Goal: Task Accomplishment & Management: Complete application form

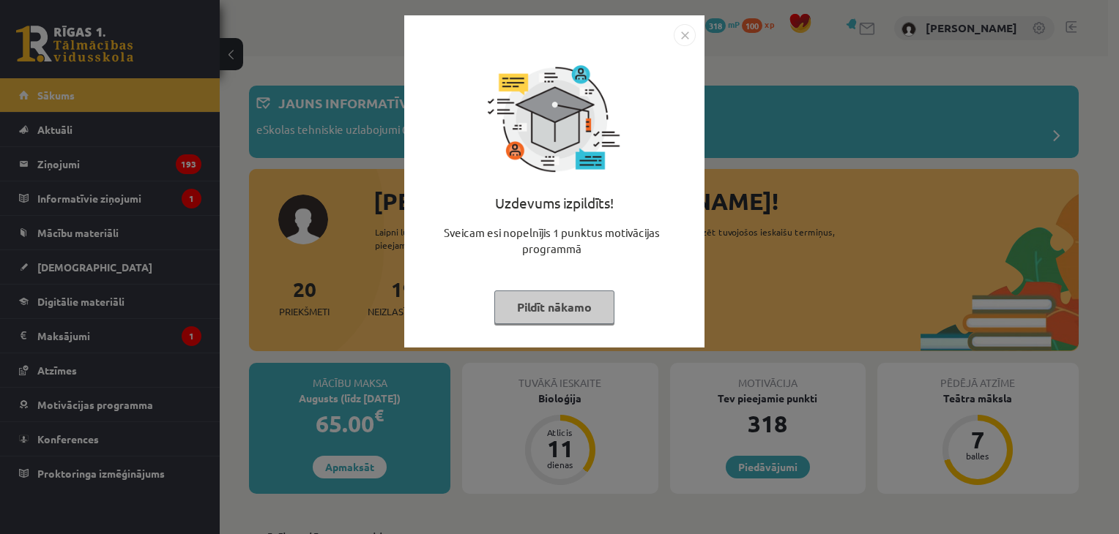
click at [562, 304] on button "Pildīt nākamo" at bounding box center [554, 308] width 120 height 34
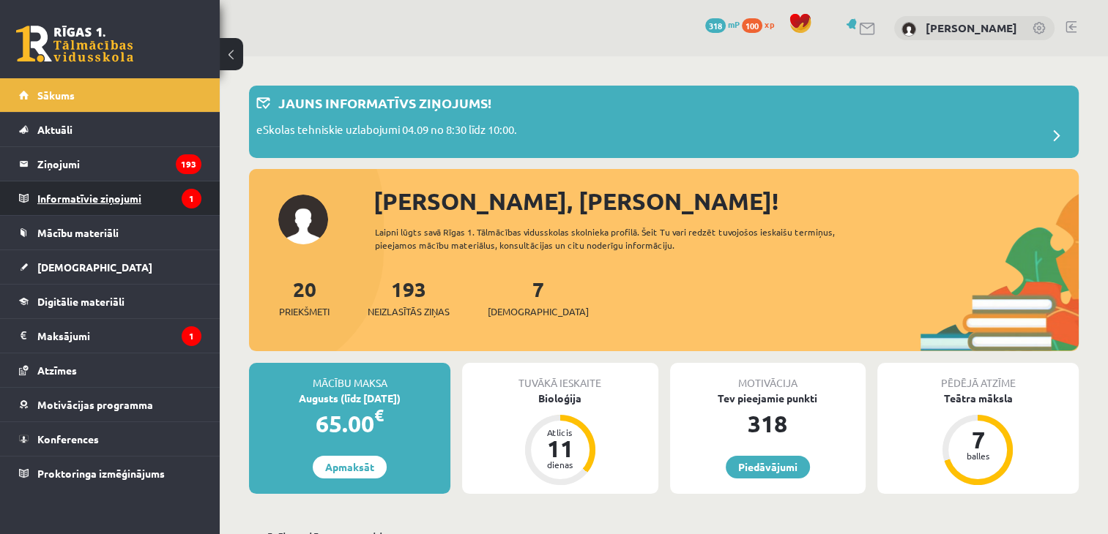
click at [182, 211] on legend "Informatīvie ziņojumi 1" at bounding box center [119, 199] width 164 height 34
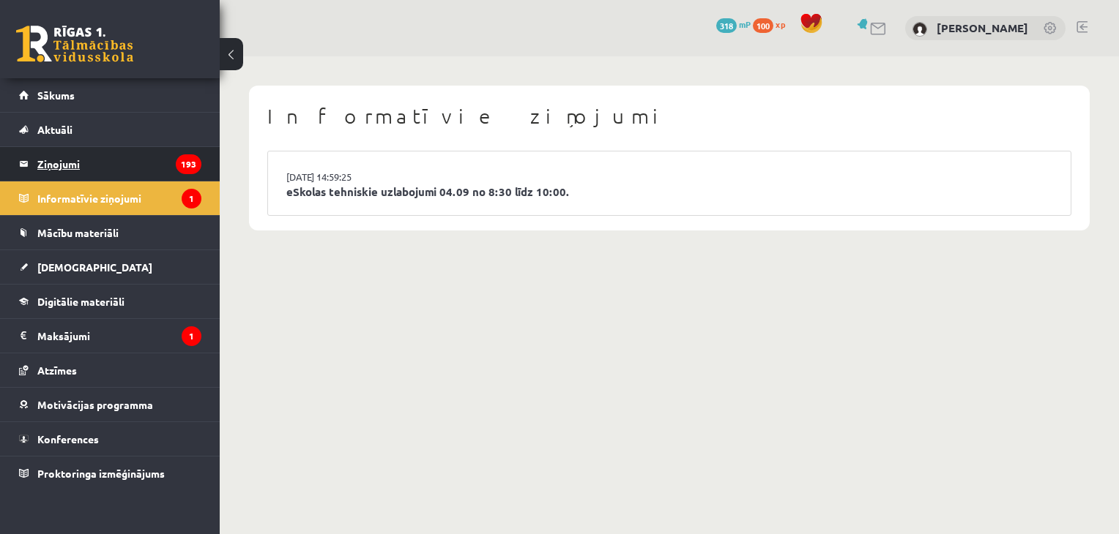
click at [139, 176] on legend "Ziņojumi 193" at bounding box center [119, 164] width 164 height 34
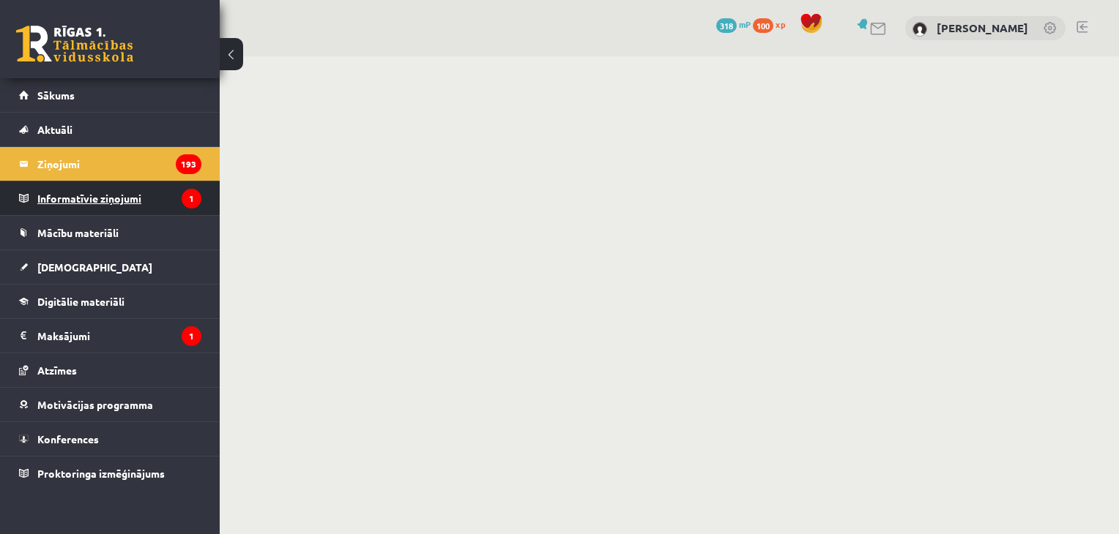
click at [139, 193] on legend "Informatīvie ziņojumi 1" at bounding box center [119, 199] width 164 height 34
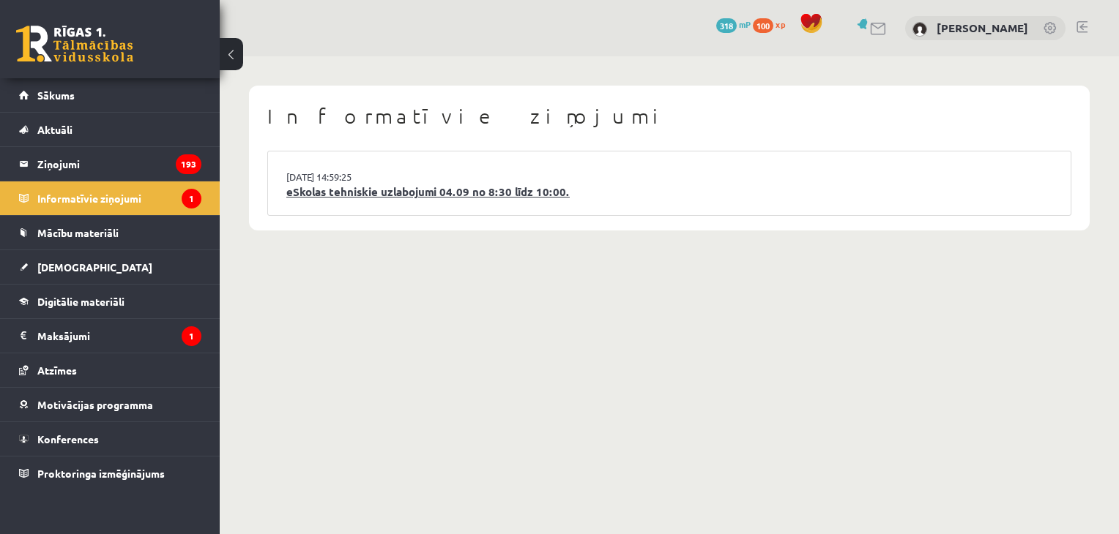
click at [377, 191] on link "eSkolas tehniskie uzlabojumi 04.09 no 8:30 līdz 10:00." at bounding box center [669, 192] width 766 height 17
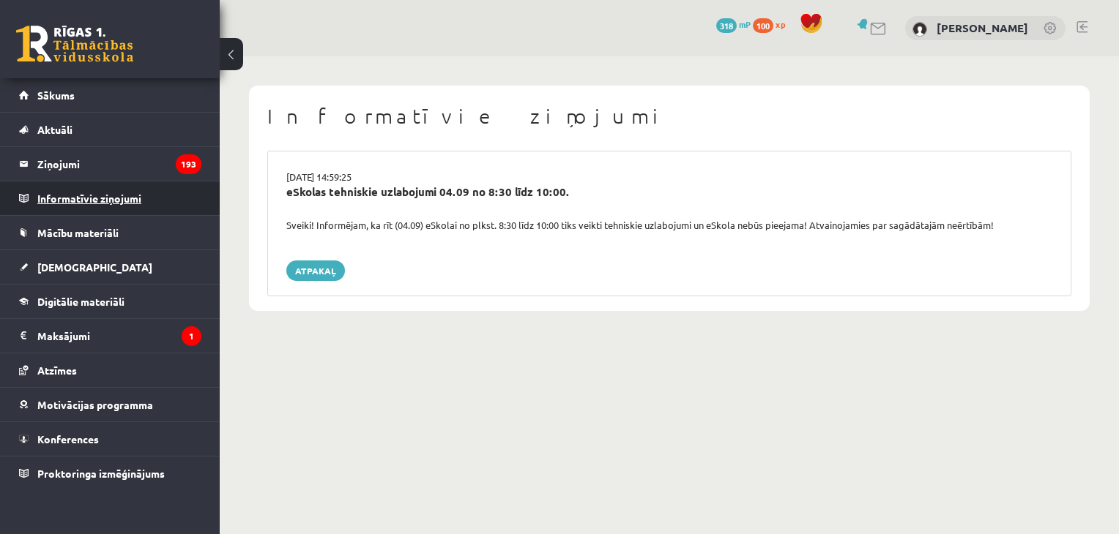
click at [170, 185] on legend "Informatīvie ziņojumi 0" at bounding box center [119, 199] width 164 height 34
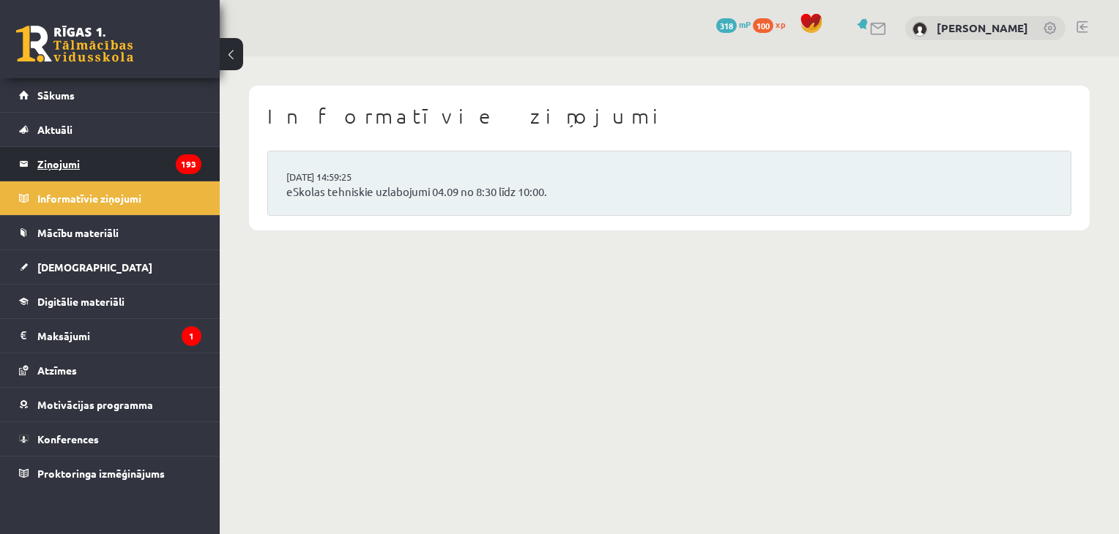
click at [171, 171] on legend "Ziņojumi 193" at bounding box center [119, 164] width 164 height 34
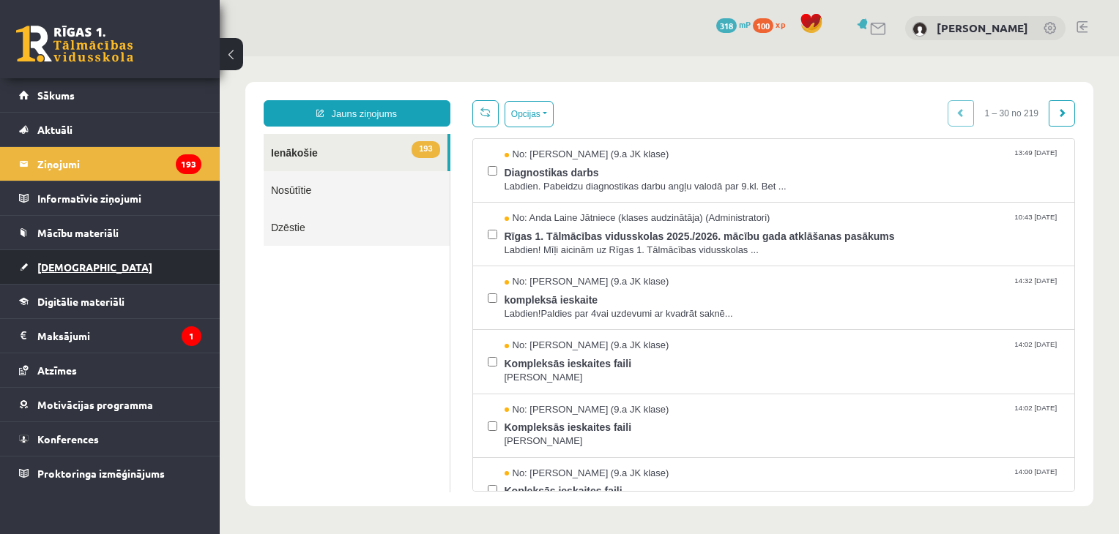
click at [95, 269] on link "[DEMOGRAPHIC_DATA]" at bounding box center [110, 267] width 182 height 34
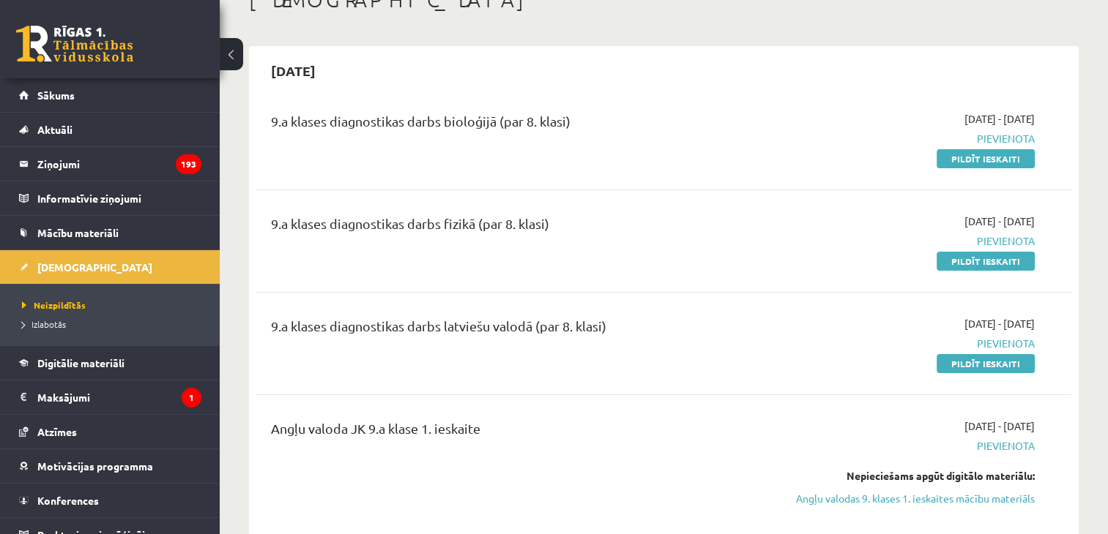
scroll to position [73, 0]
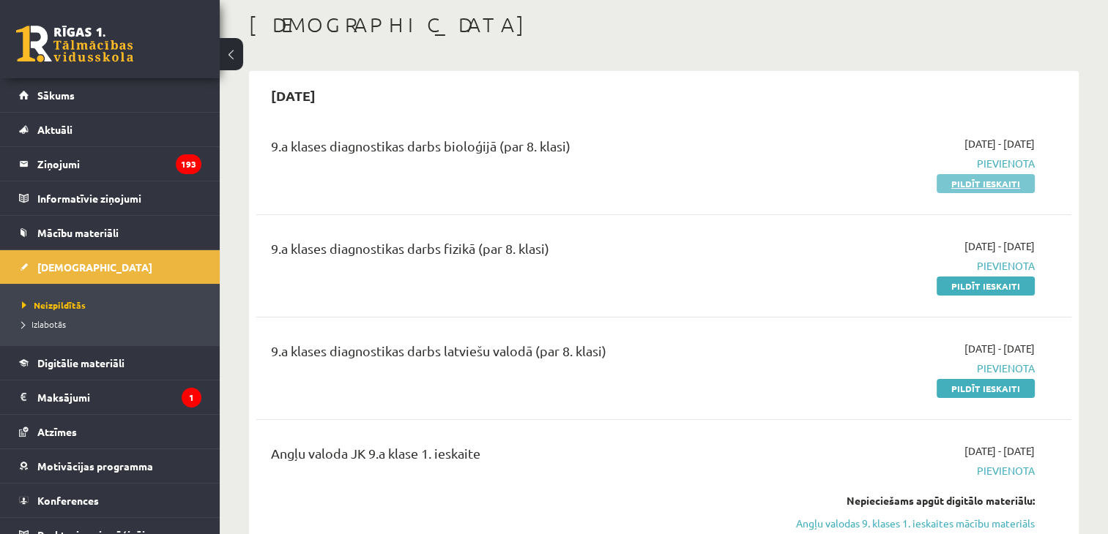
click at [977, 190] on link "Pildīt ieskaiti" at bounding box center [985, 183] width 98 height 19
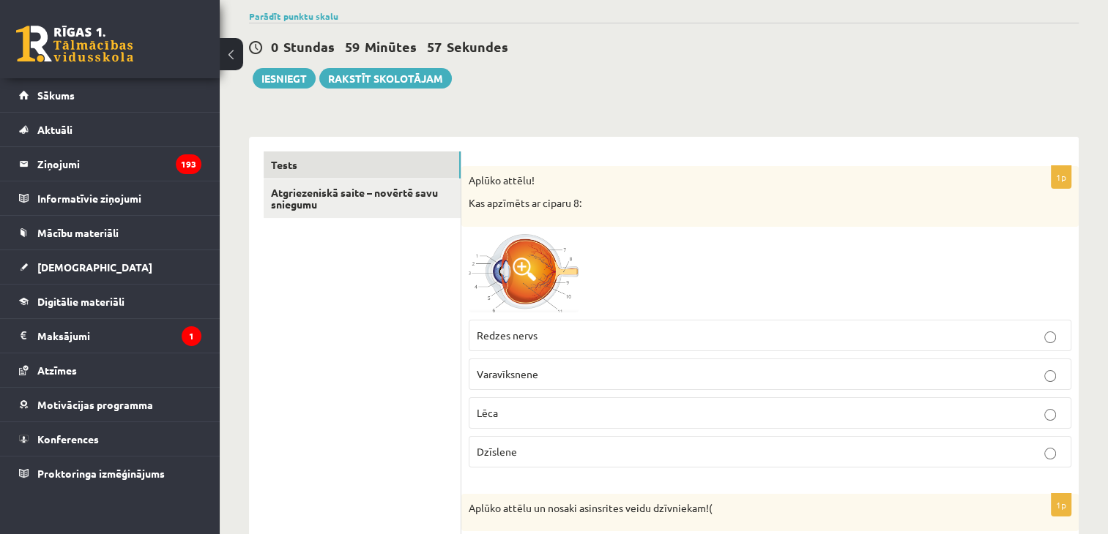
scroll to position [146, 0]
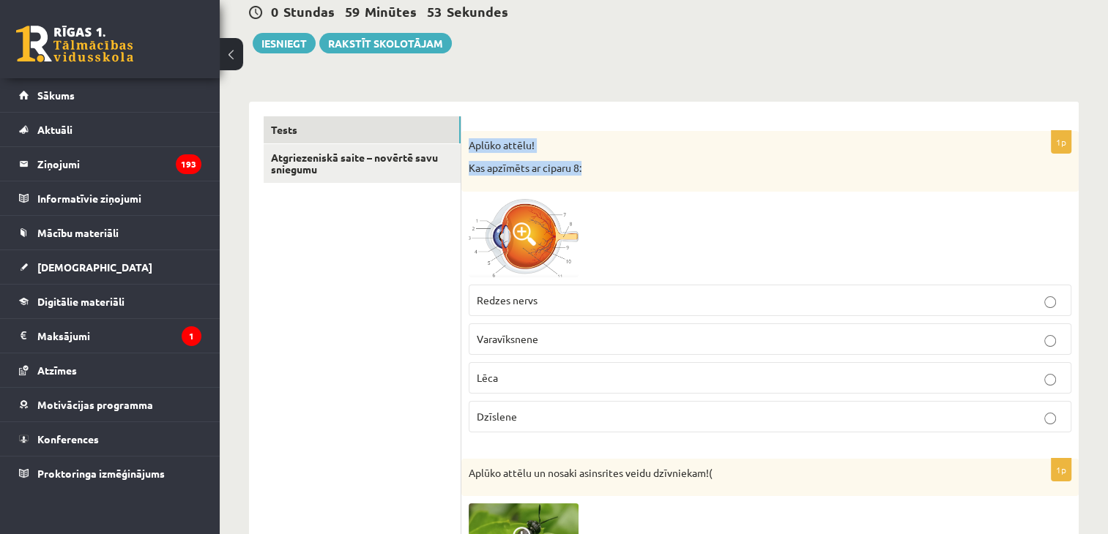
drag, startPoint x: 466, startPoint y: 138, endPoint x: 677, endPoint y: 153, distance: 211.4
click at [677, 153] on div "Aplūko attēlu! Kas apzīmēts ar ciparu 8:" at bounding box center [769, 161] width 617 height 61
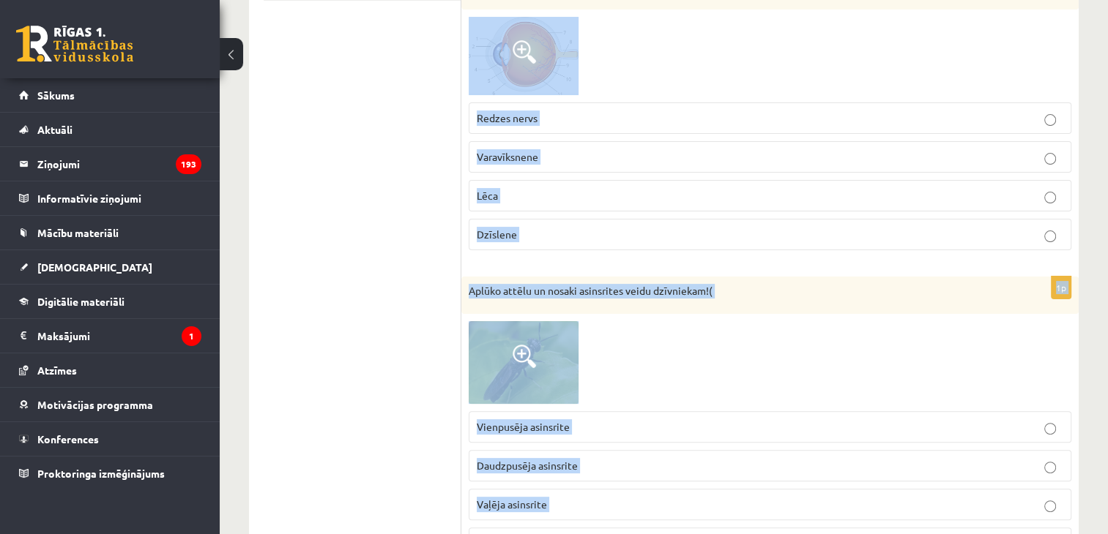
scroll to position [0, 0]
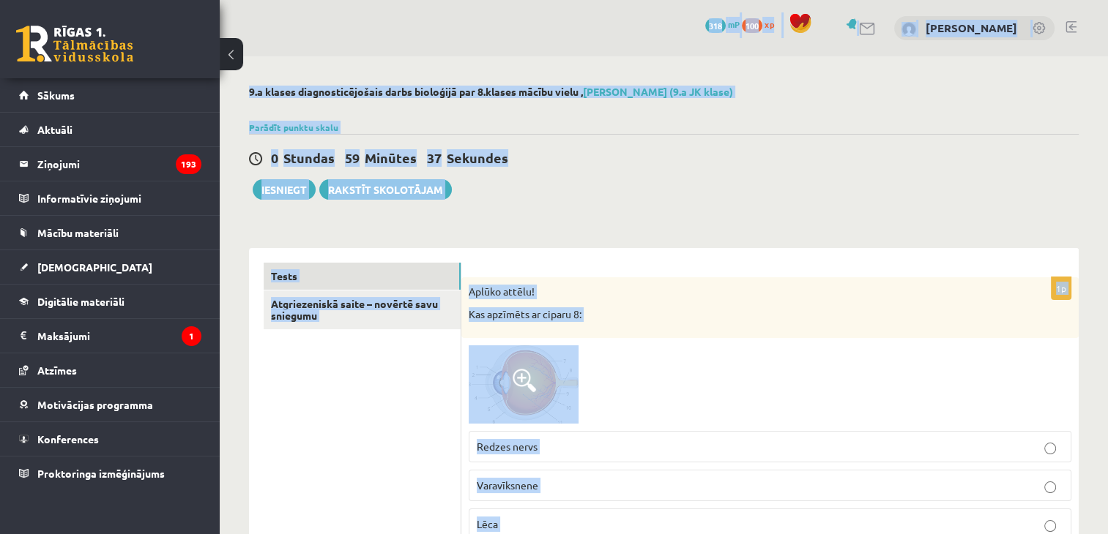
drag, startPoint x: 718, startPoint y: 495, endPoint x: 513, endPoint y: -64, distance: 595.1
click at [513, 0] on html "0 Dāvanas 318 mP 100 xp Renārs Kirins Sākums Aktuāli Kā mācīties eSKOLĀ Kontakt…" at bounding box center [554, 267] width 1108 height 534
copy div "**********"
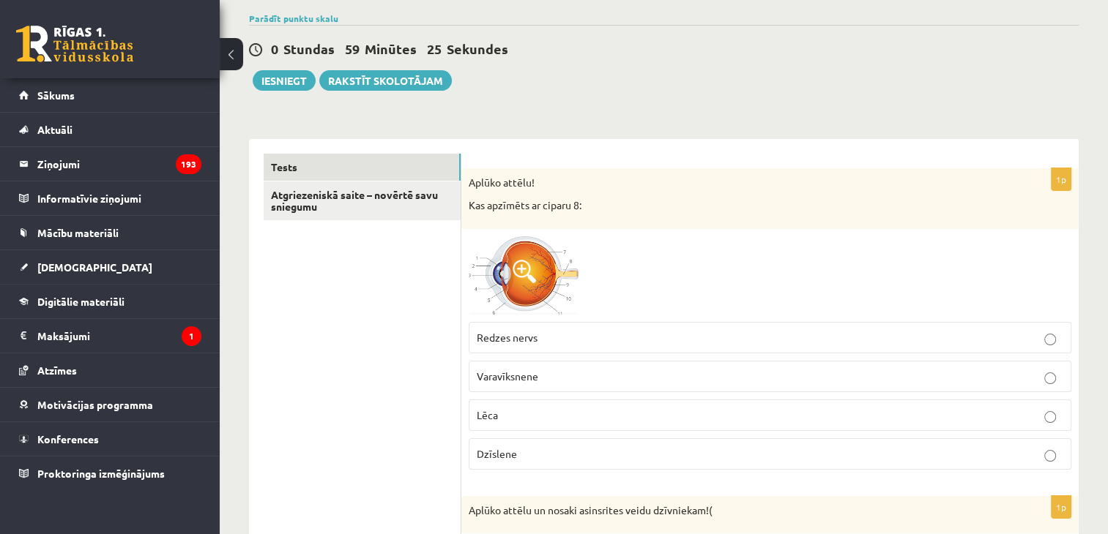
scroll to position [146, 0]
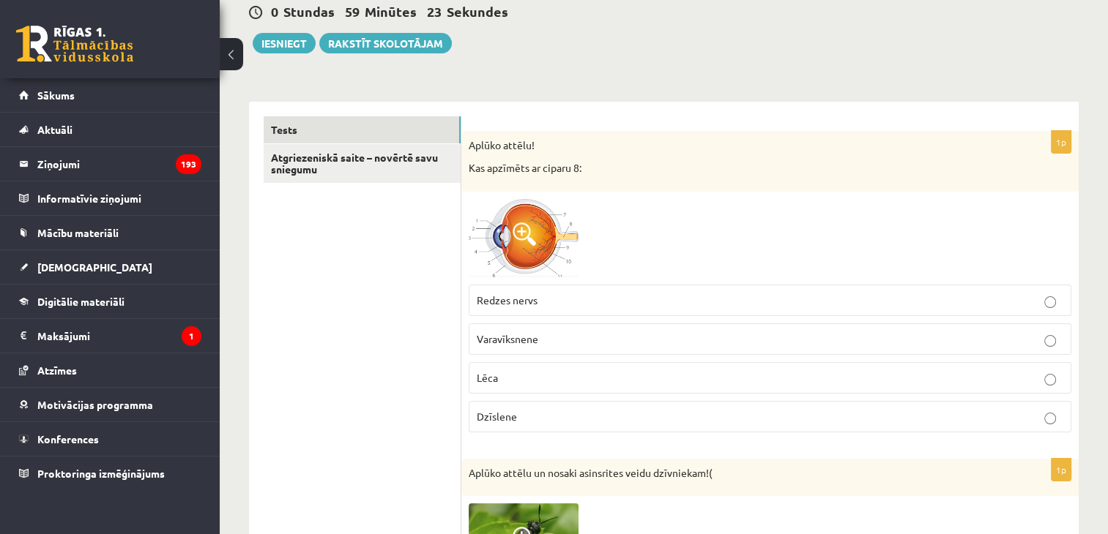
click at [524, 299] on span "Redzes nervs" at bounding box center [507, 300] width 61 height 13
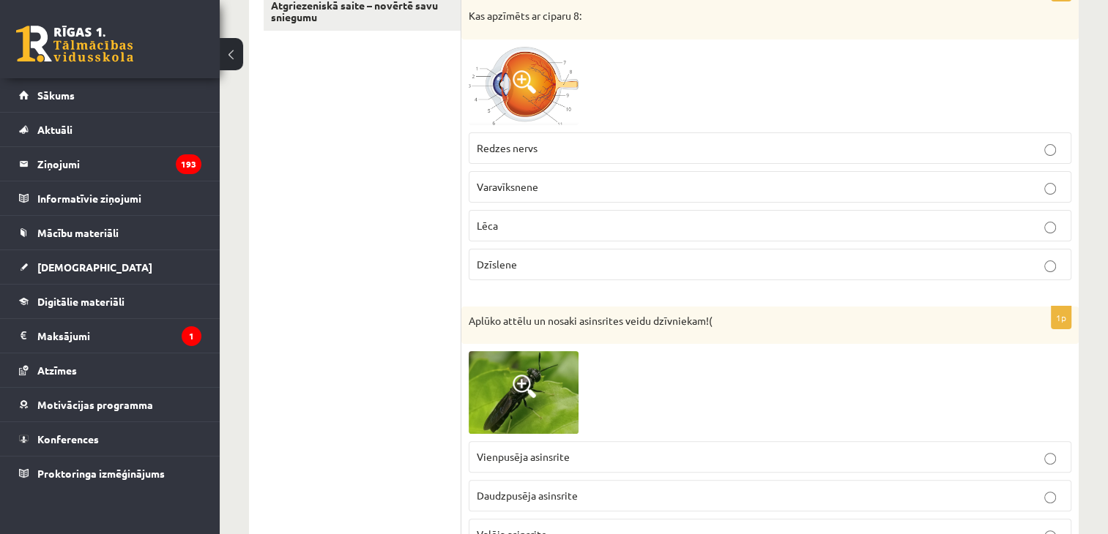
scroll to position [293, 0]
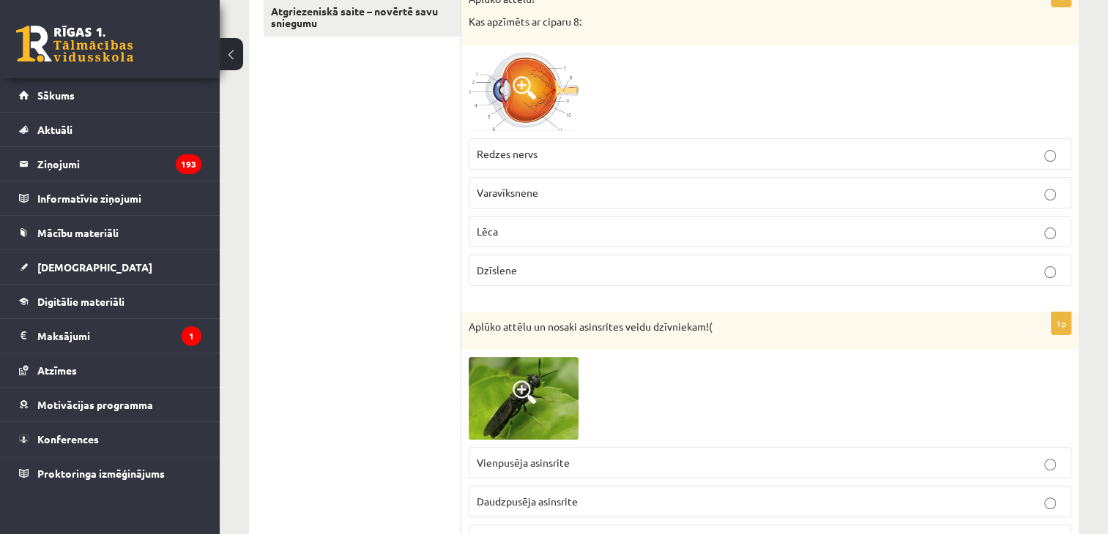
click at [494, 277] on label "Dzīslene" at bounding box center [770, 270] width 603 height 31
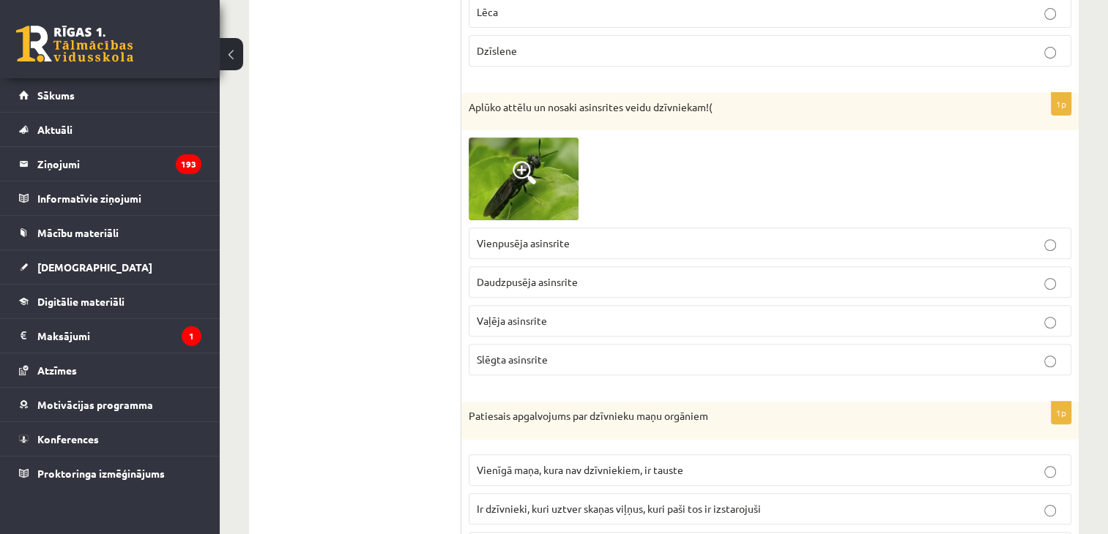
scroll to position [586, 0]
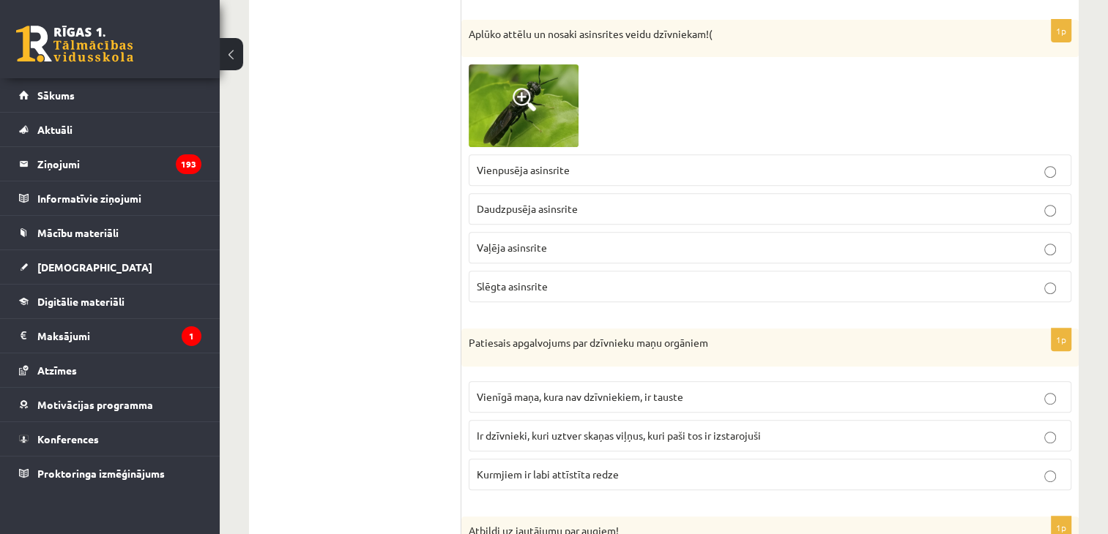
click at [533, 251] on p "Vaļēja asinsrite" at bounding box center [770, 247] width 586 height 15
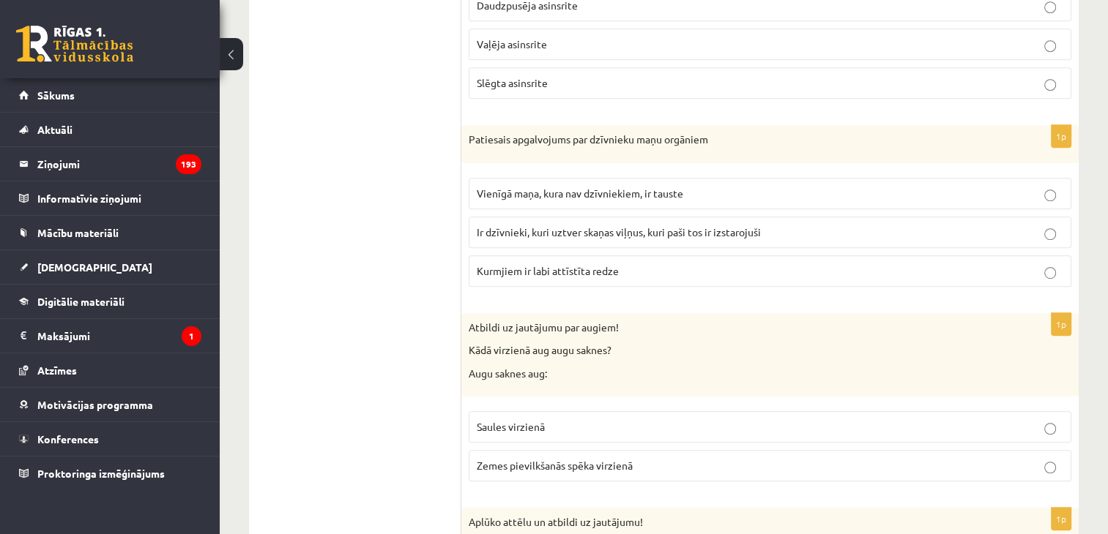
scroll to position [805, 0]
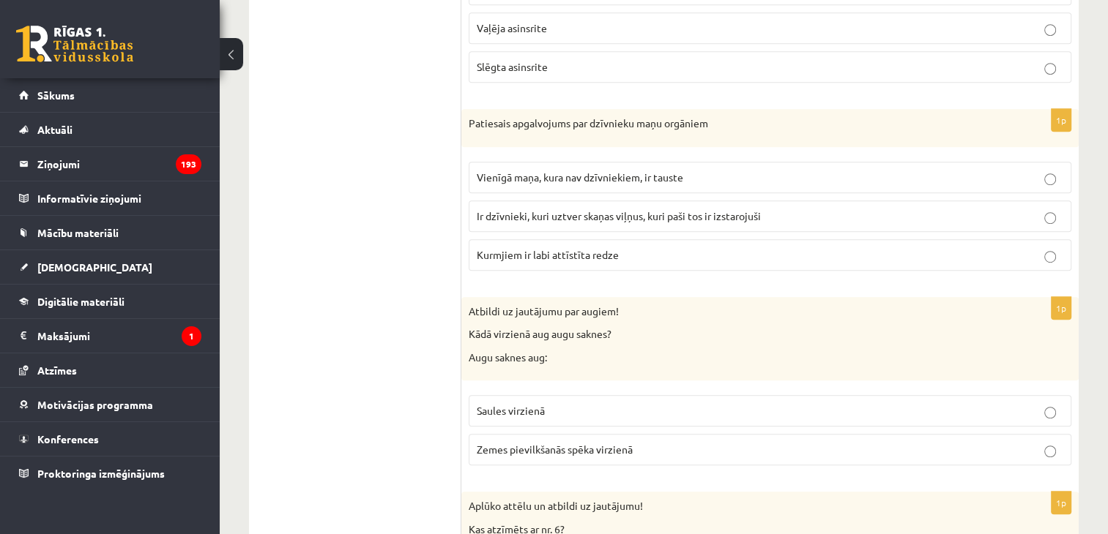
click at [513, 219] on p "Ir dzīvnieki, kuri uztver skaņas viļņus, kuri paši tos ir izstarojuši" at bounding box center [770, 216] width 586 height 15
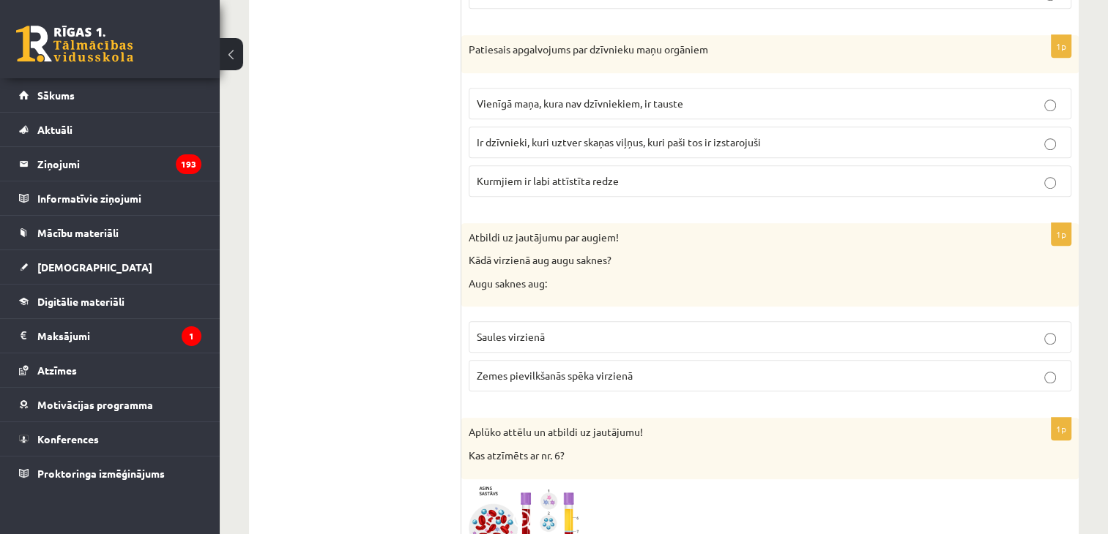
scroll to position [1025, 0]
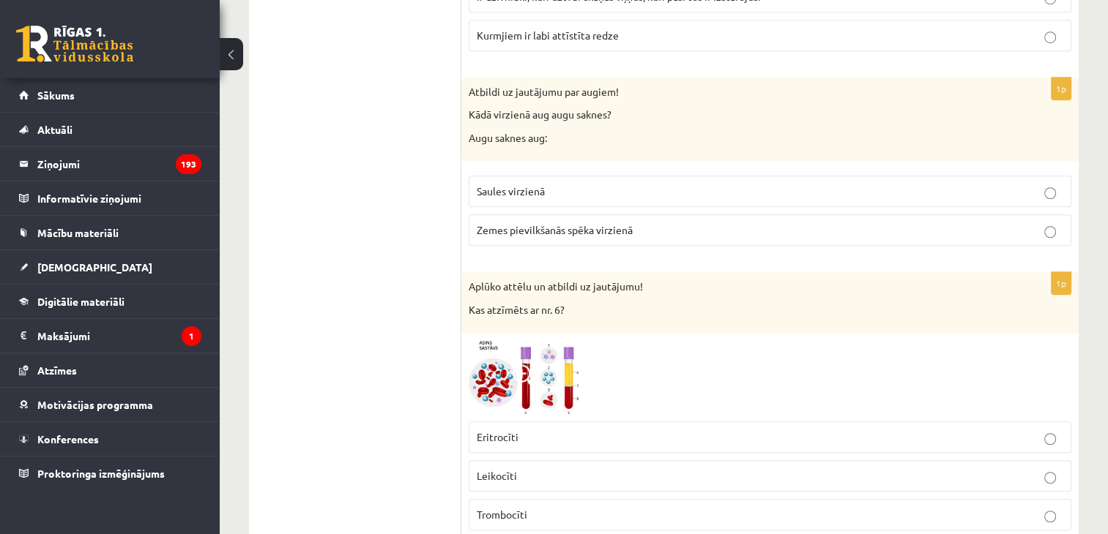
click at [493, 235] on label "Zemes pievilkšanās spēka virzienā" at bounding box center [770, 230] width 603 height 31
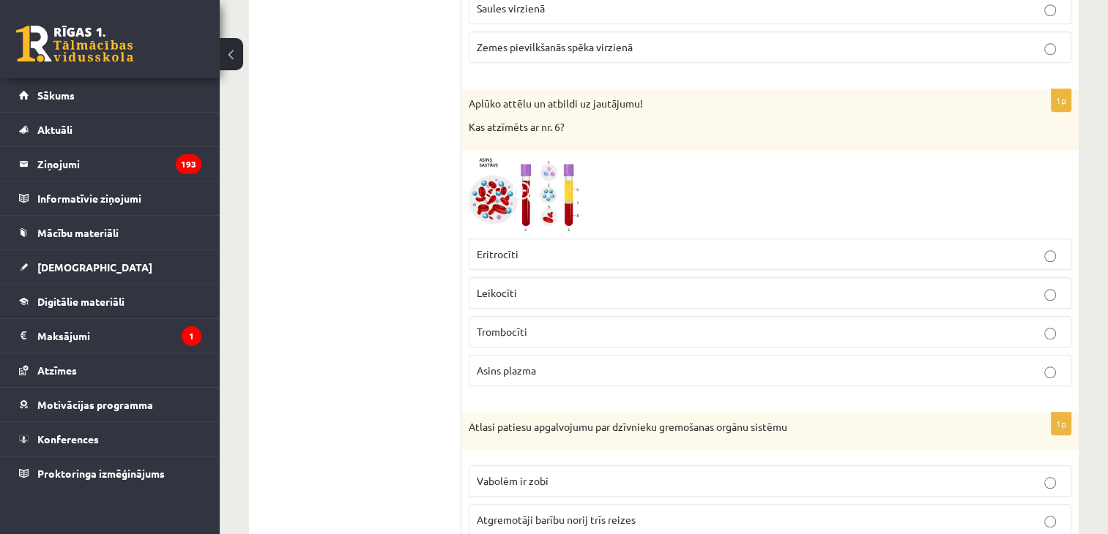
scroll to position [1245, 0]
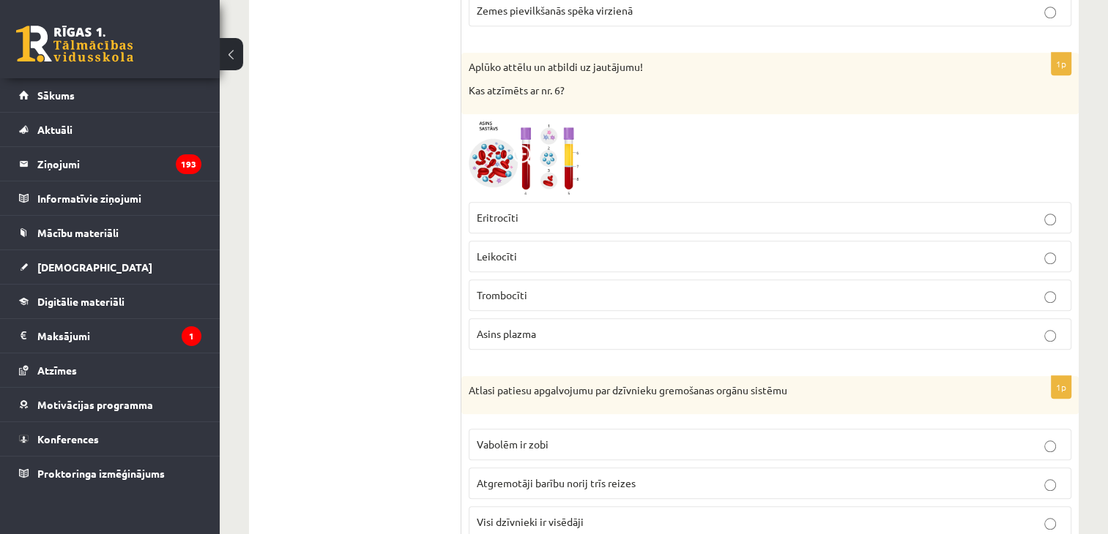
click at [507, 297] on p "Trombocīti" at bounding box center [770, 295] width 586 height 15
click at [510, 251] on span "Leikocīti" at bounding box center [497, 256] width 40 height 13
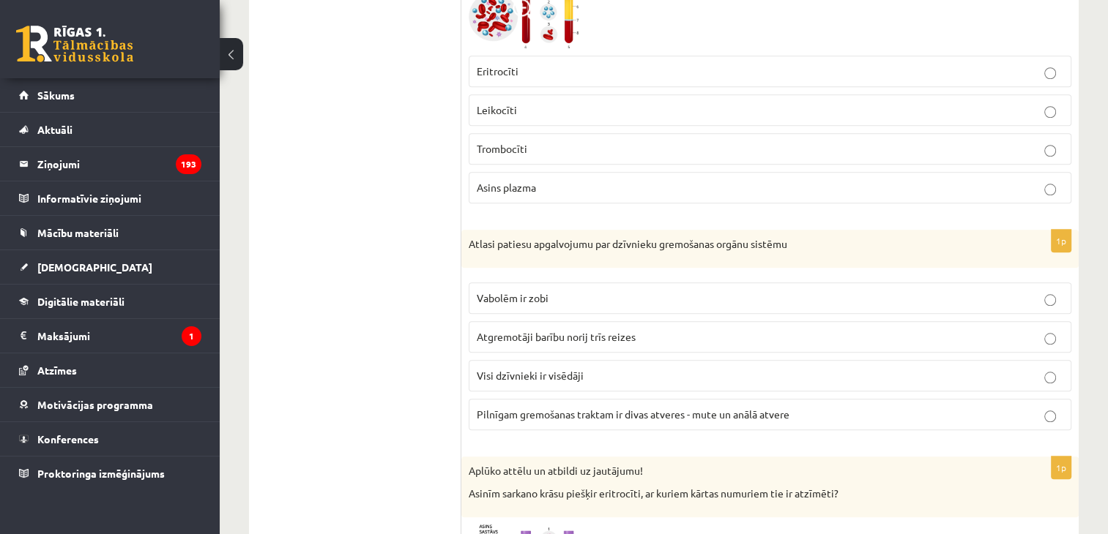
scroll to position [1464, 0]
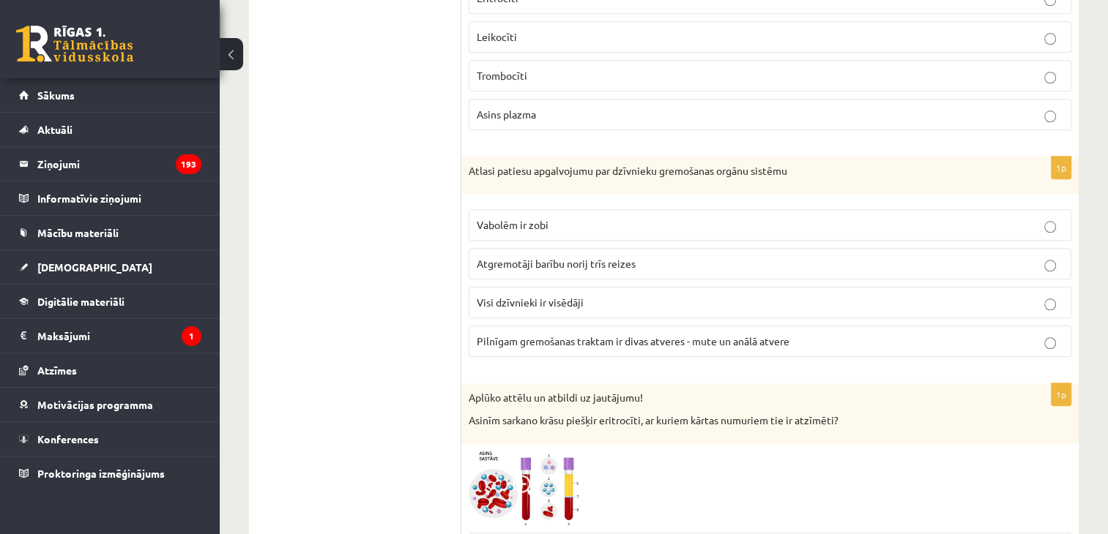
click at [494, 335] on span "Pilnīgam gremošanas traktam ir divas atveres - mute un anālā atvere" at bounding box center [633, 341] width 313 height 13
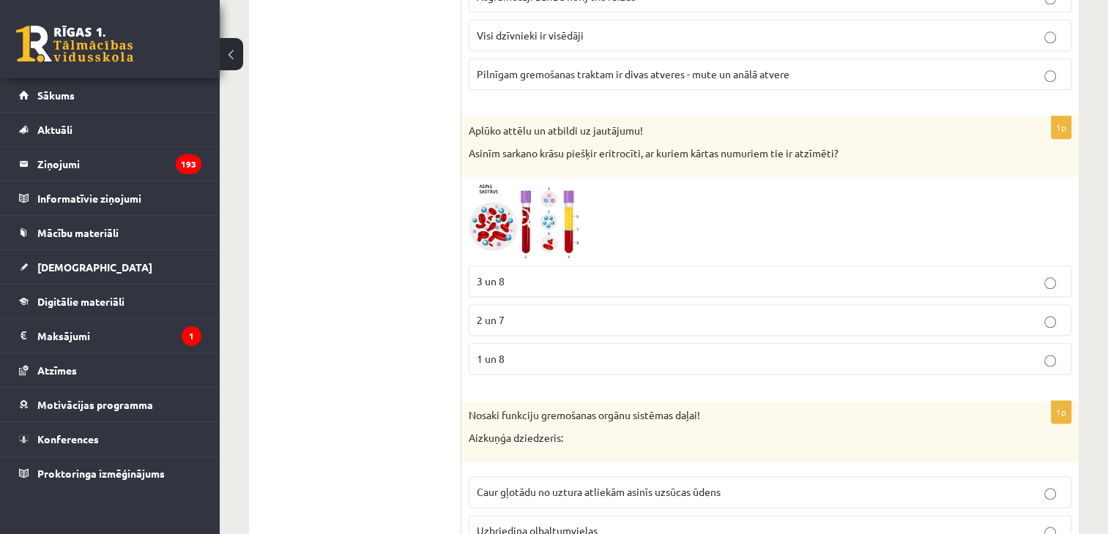
scroll to position [1757, 0]
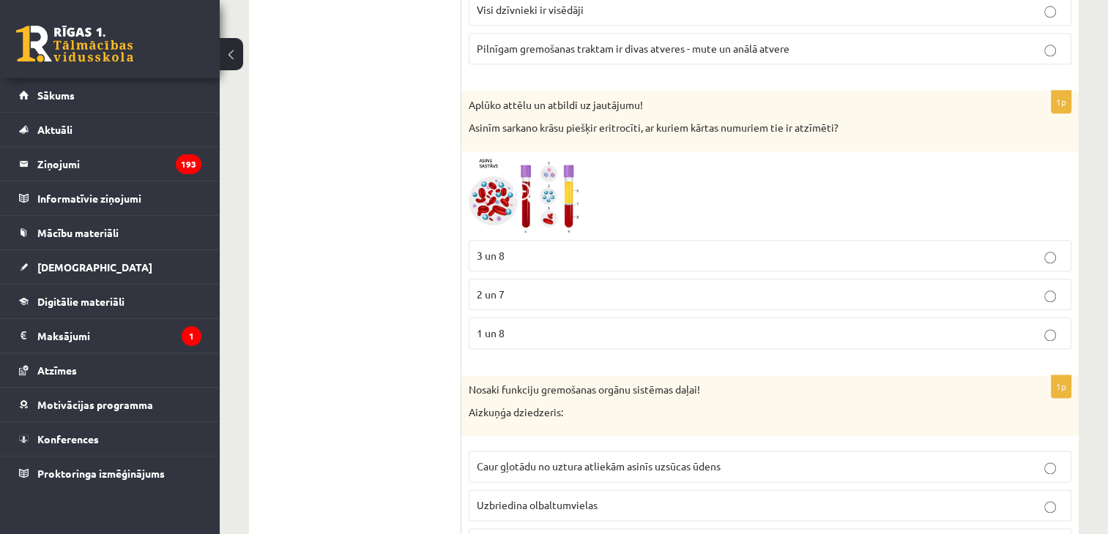
click at [544, 305] on fieldset "3 un 8 2 un 7 1 un 8" at bounding box center [770, 293] width 603 height 121
click at [545, 333] on p "1 un 8" at bounding box center [770, 333] width 586 height 15
click at [493, 335] on label "1 un 8" at bounding box center [770, 333] width 603 height 31
click at [492, 288] on span "2 un 7" at bounding box center [491, 294] width 28 height 13
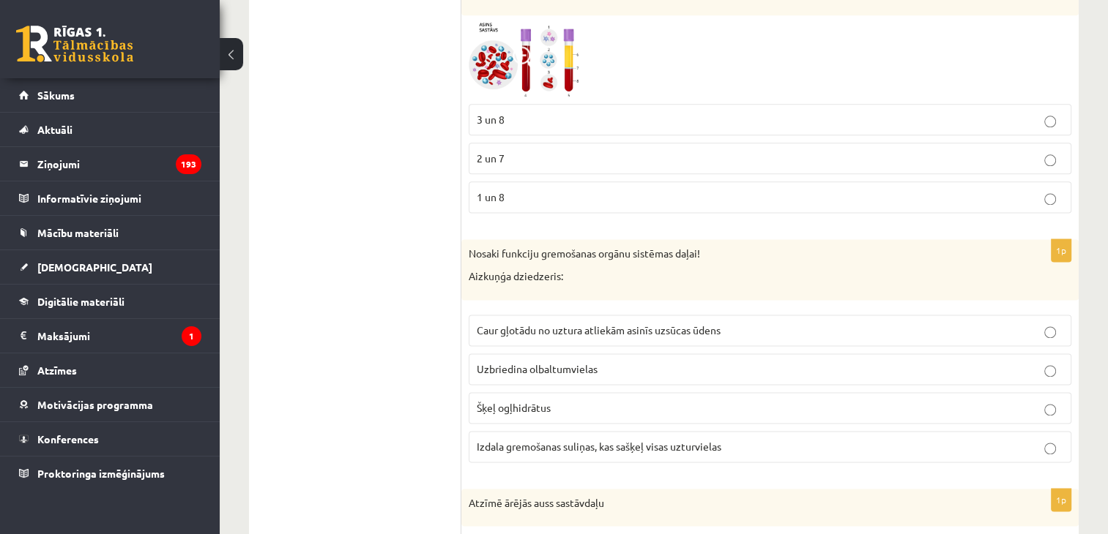
scroll to position [1904, 0]
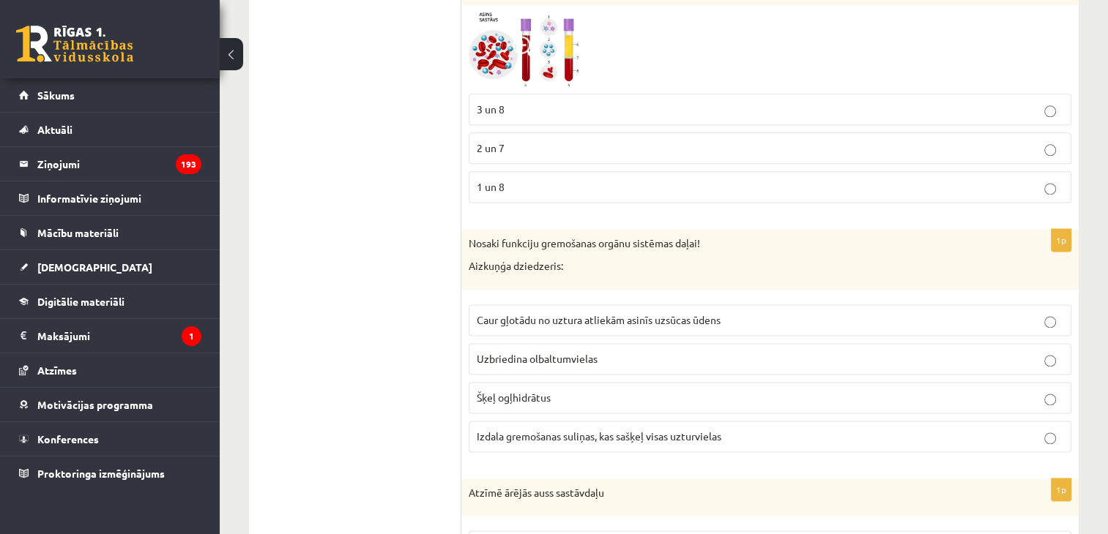
click at [513, 431] on span "Izdala gremošanas suliņas, kas sašķeļ visas uzturvielas" at bounding box center [599, 436] width 245 height 13
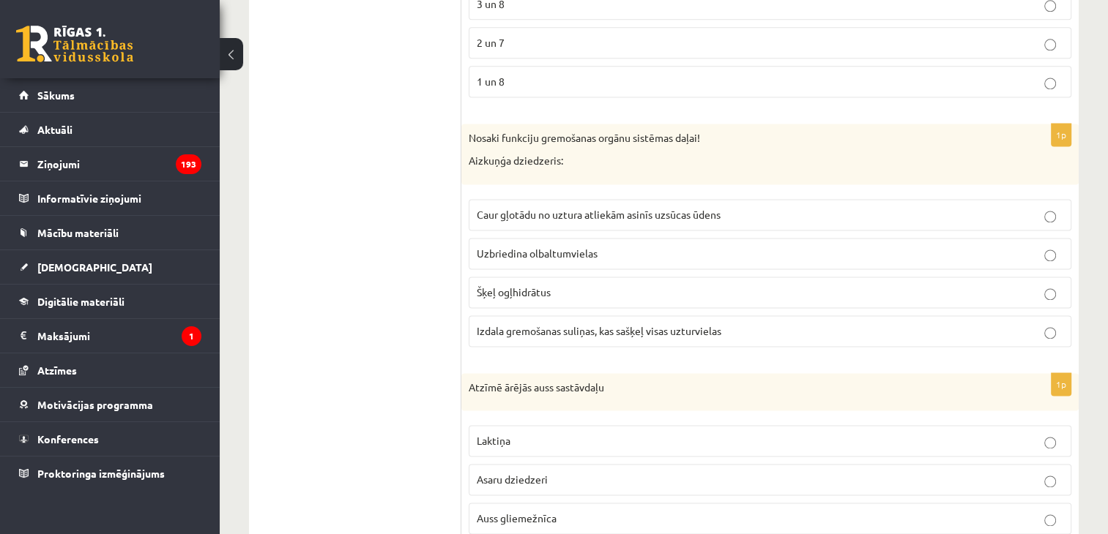
scroll to position [2123, 0]
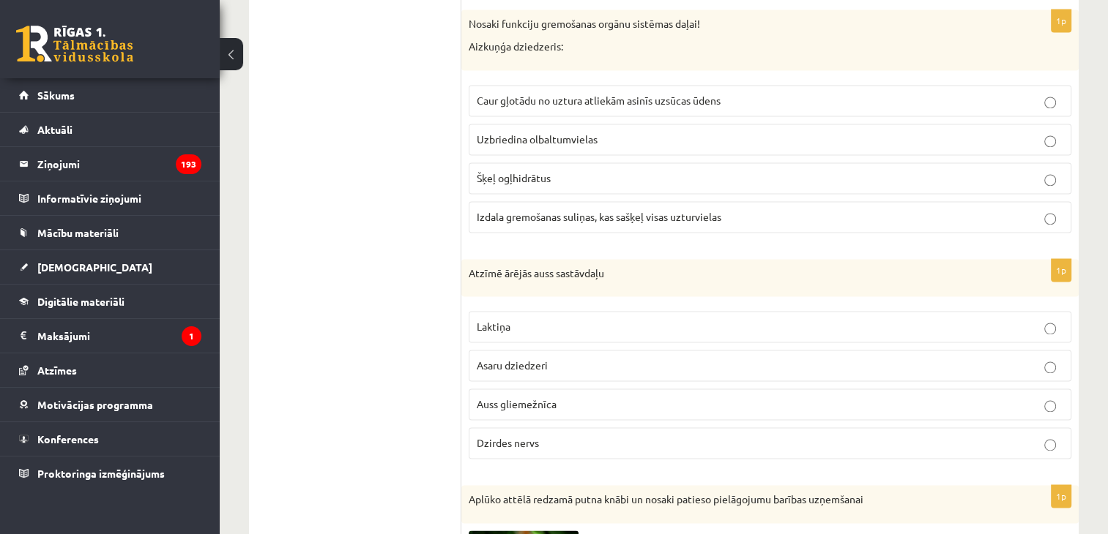
click at [536, 400] on span "Auss gliemežnīca" at bounding box center [517, 404] width 80 height 13
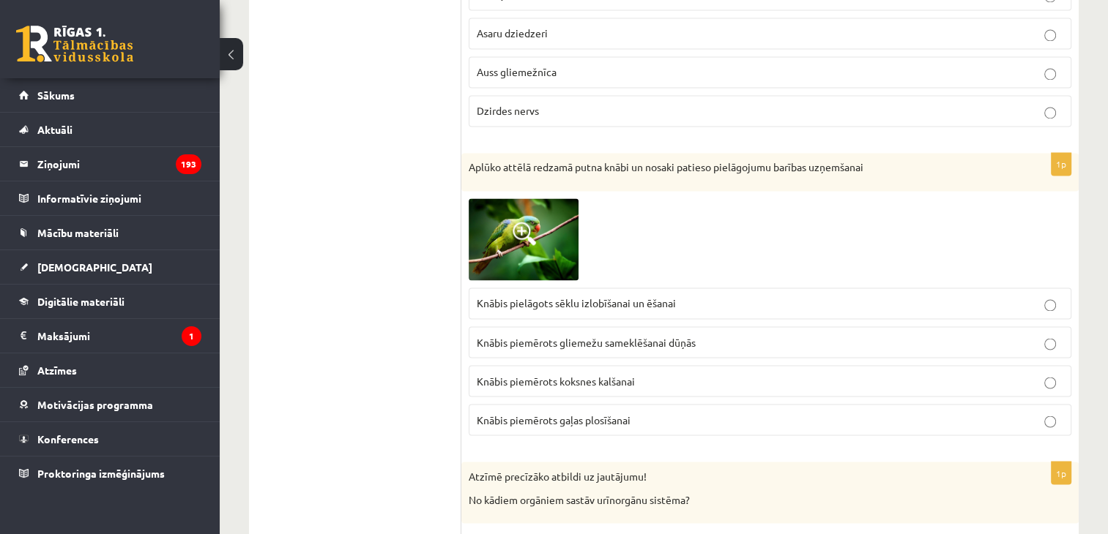
scroll to position [2489, 0]
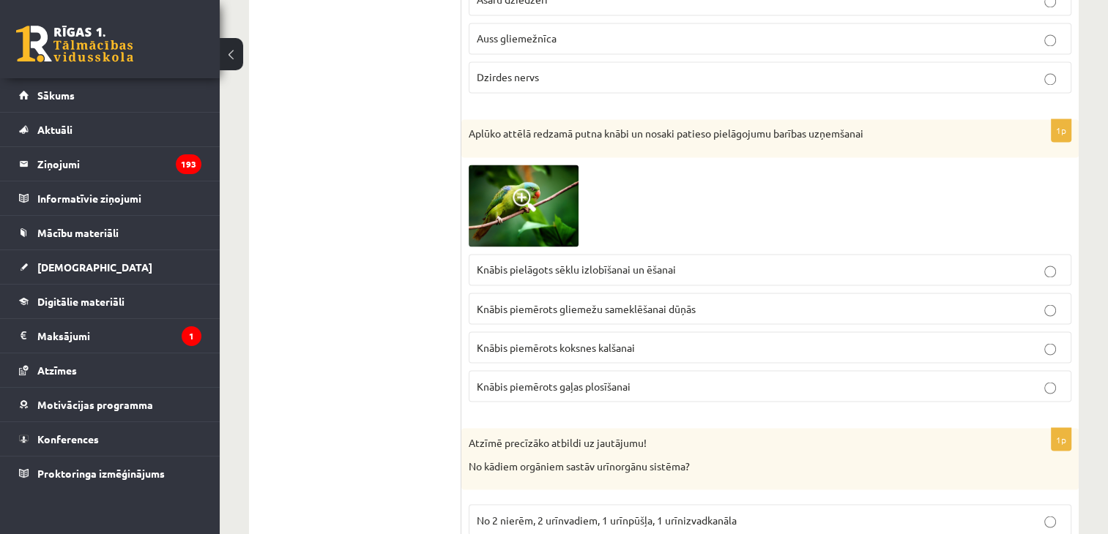
drag, startPoint x: 548, startPoint y: 259, endPoint x: 466, endPoint y: 289, distance: 88.0
click at [466, 289] on div "1p Aplūko attēlā redzamā putna knābi un nosaki patieso pielāgojumu barības uzņe…" at bounding box center [769, 266] width 617 height 294
click at [532, 263] on span "Knābis pielāgots sēklu izlobīšanai un ēšanai" at bounding box center [576, 269] width 199 height 13
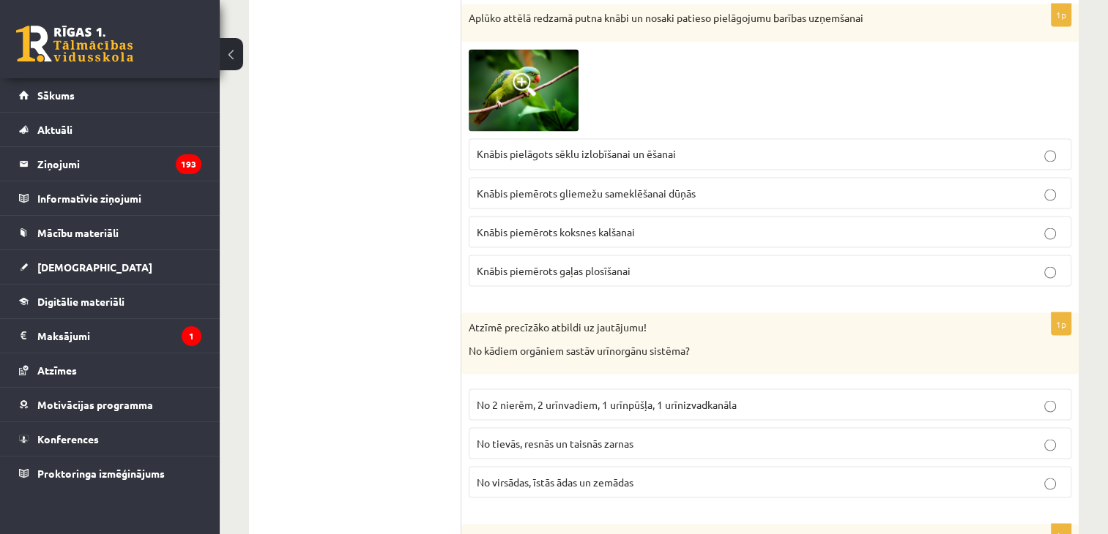
scroll to position [2709, 0]
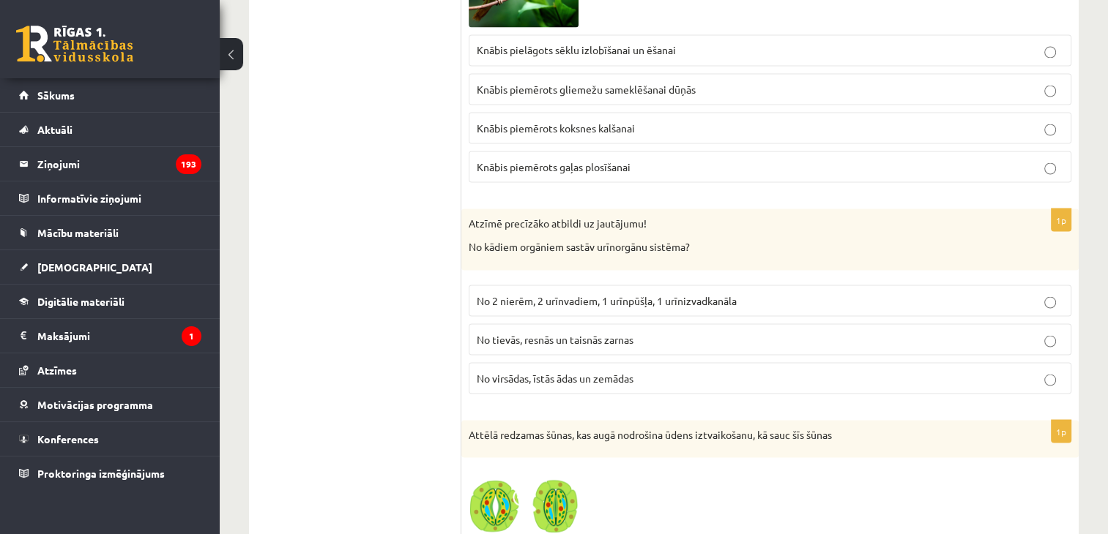
click at [505, 294] on span "No 2 nierēm, 2 urīnvadiem, 1 urīnpūšļa, 1 urīnizvadkanāla" at bounding box center [607, 300] width 260 height 13
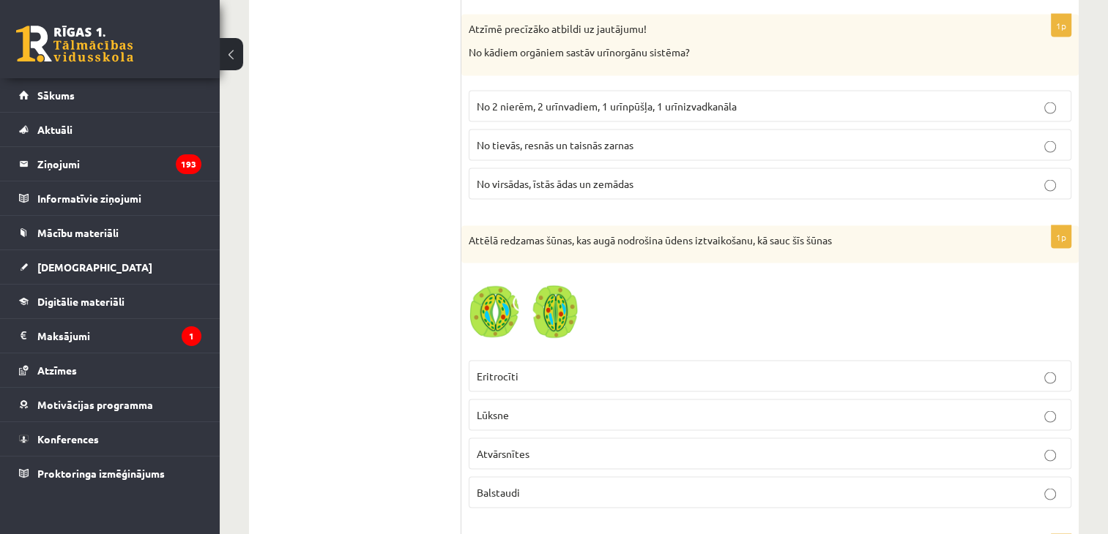
scroll to position [2929, 0]
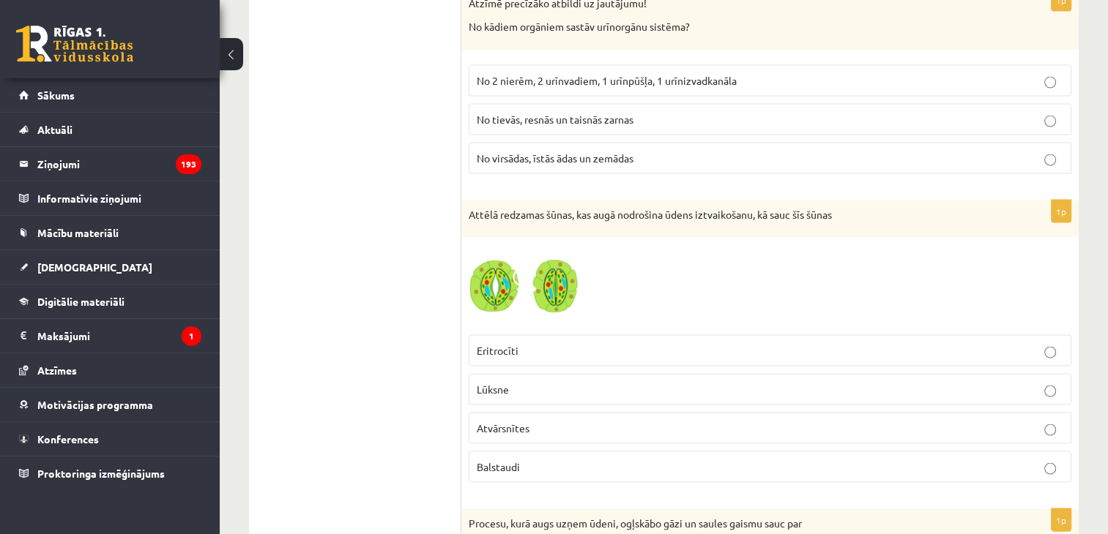
click at [579, 428] on label "Atvārsnītes" at bounding box center [770, 428] width 603 height 31
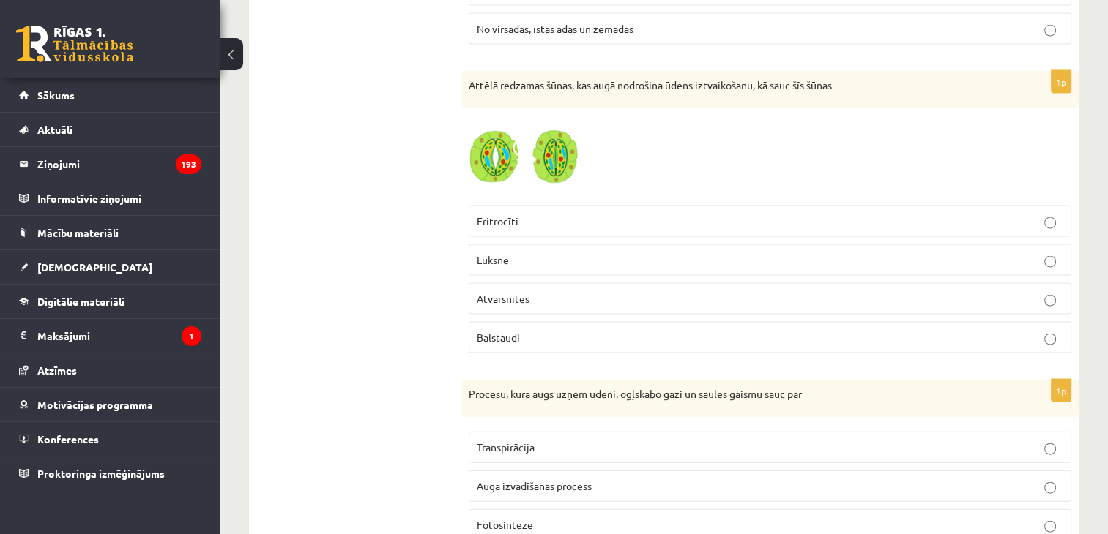
scroll to position [3222, 0]
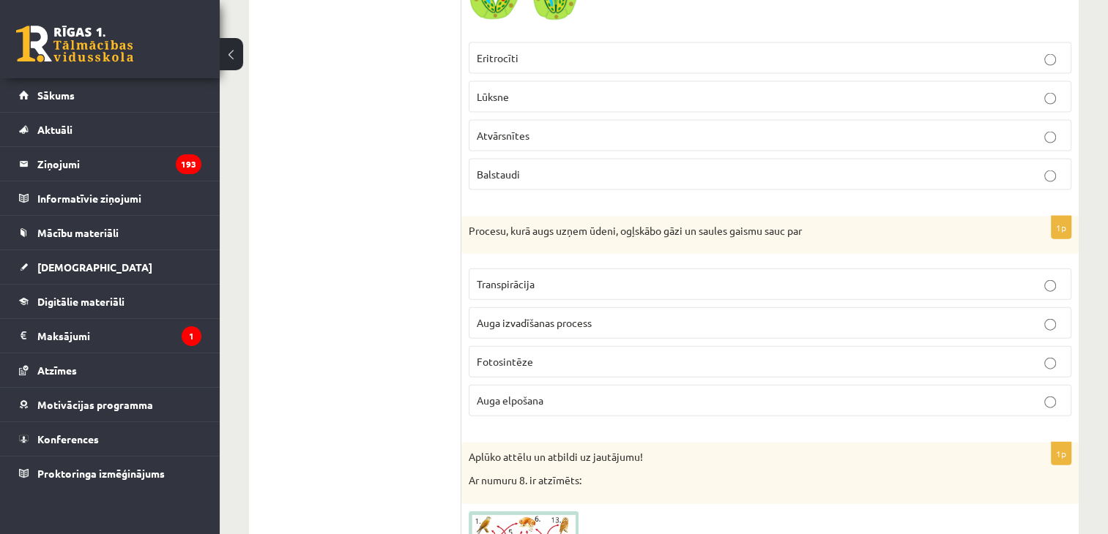
click at [542, 357] on label "Fotosintēze" at bounding box center [770, 361] width 603 height 31
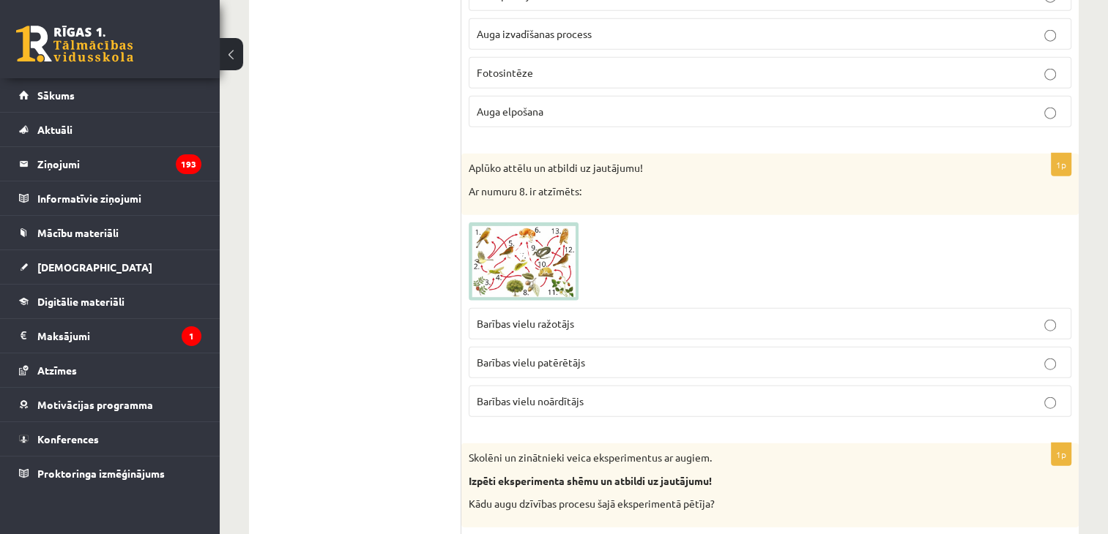
scroll to position [3514, 0]
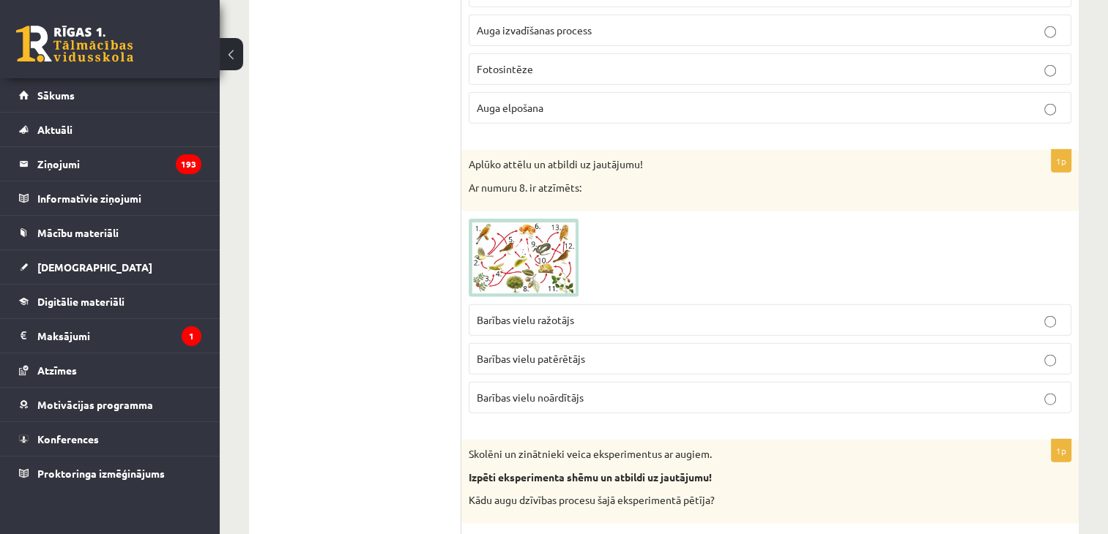
click at [560, 391] on span "Barības vielu noārdītājs" at bounding box center [530, 397] width 107 height 13
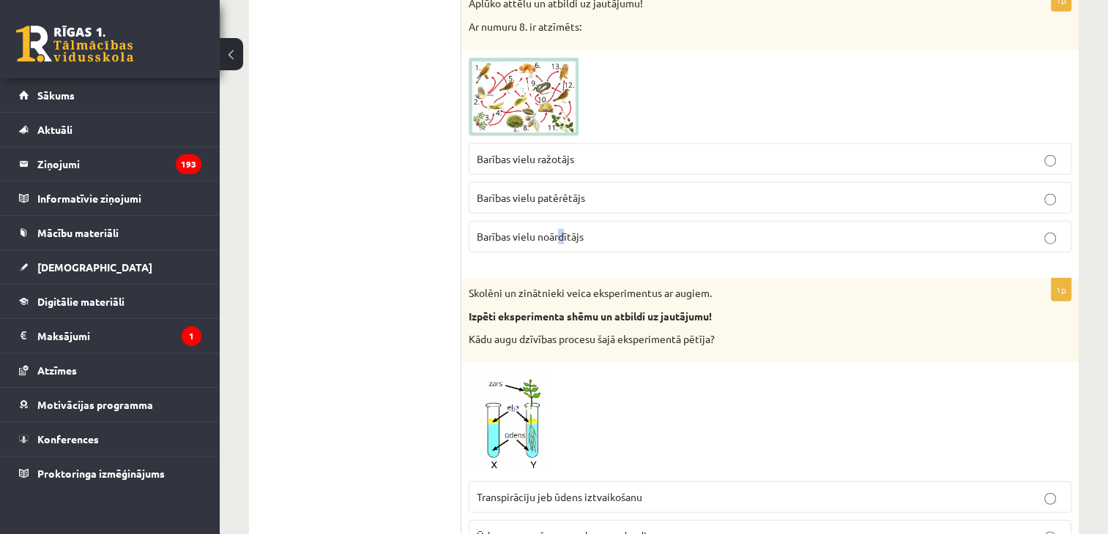
scroll to position [3734, 0]
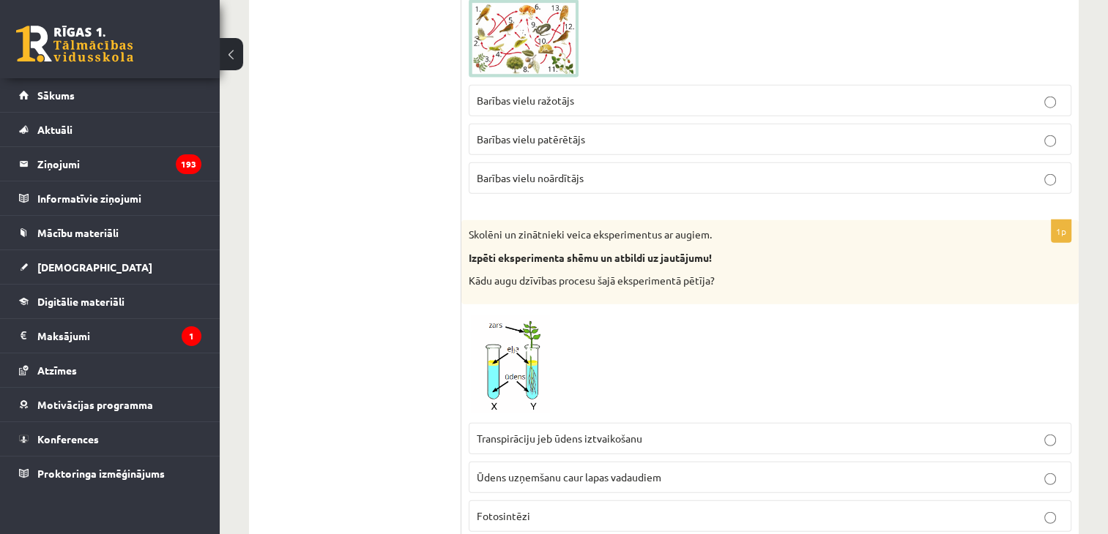
click at [710, 171] on p "Barības vielu noārdītājs" at bounding box center [770, 178] width 586 height 15
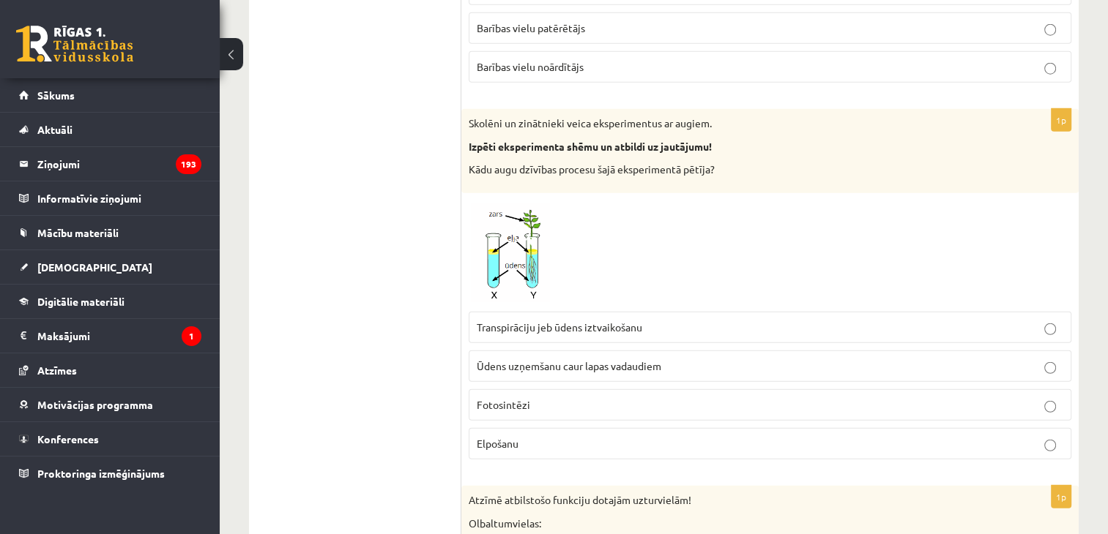
scroll to position [3881, 0]
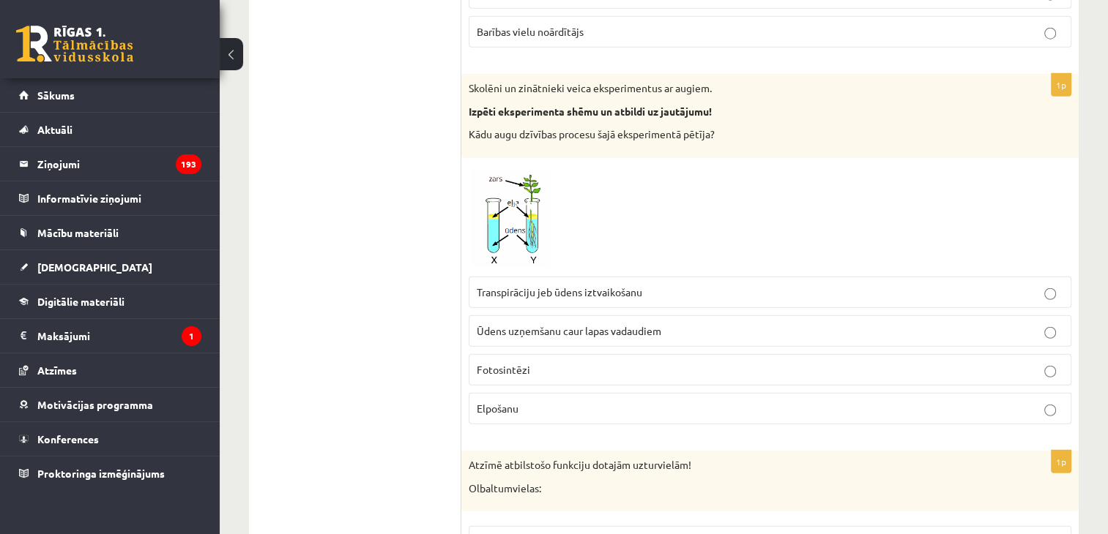
click at [567, 285] on p "Transpirāciju jeb ūdens iztvaikošanu" at bounding box center [770, 292] width 586 height 15
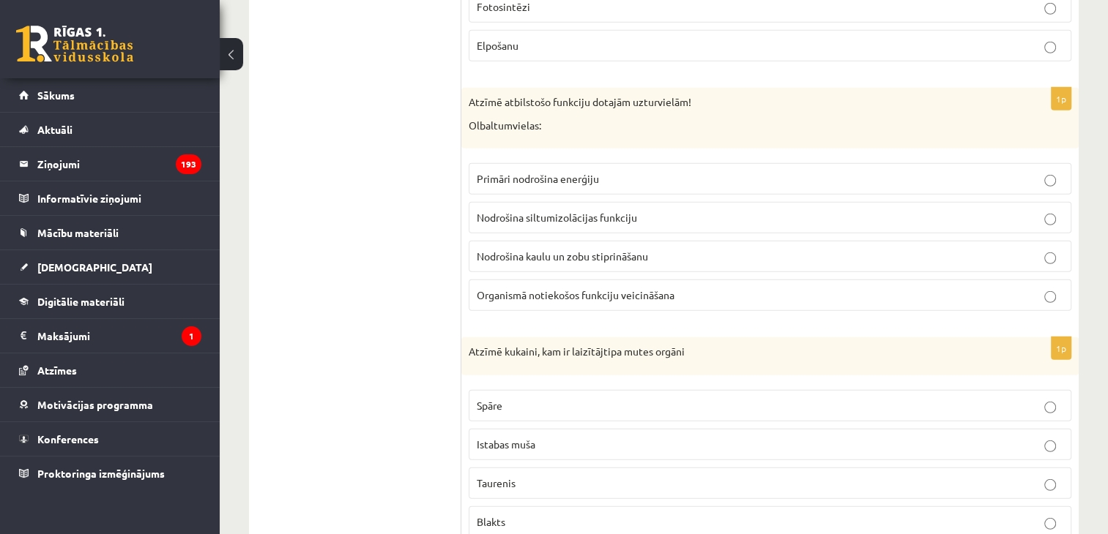
scroll to position [4247, 0]
click at [536, 286] on span "Organismā notiekošos funkciju veicināšana" at bounding box center [576, 292] width 198 height 13
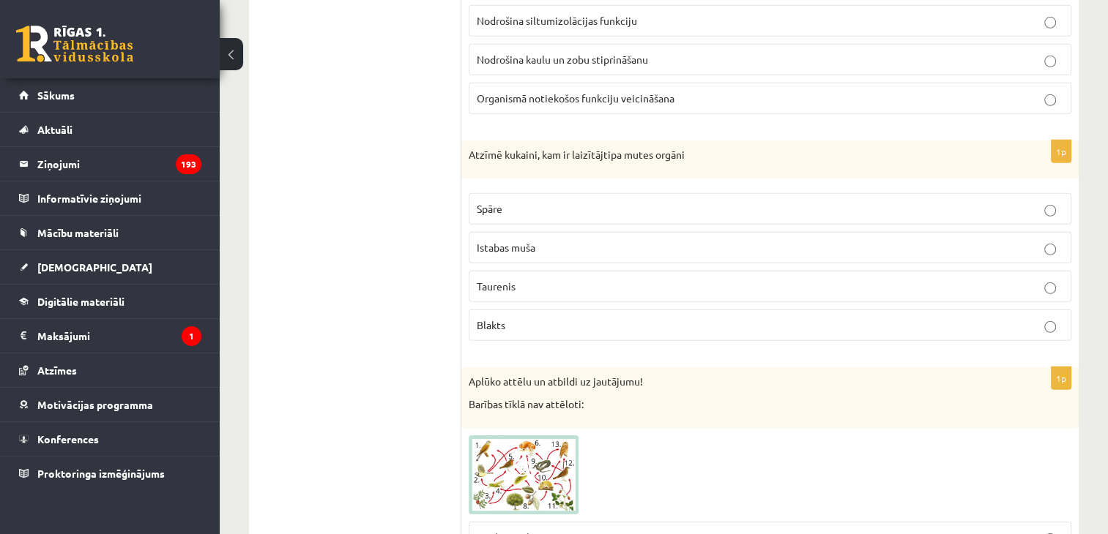
scroll to position [4466, 0]
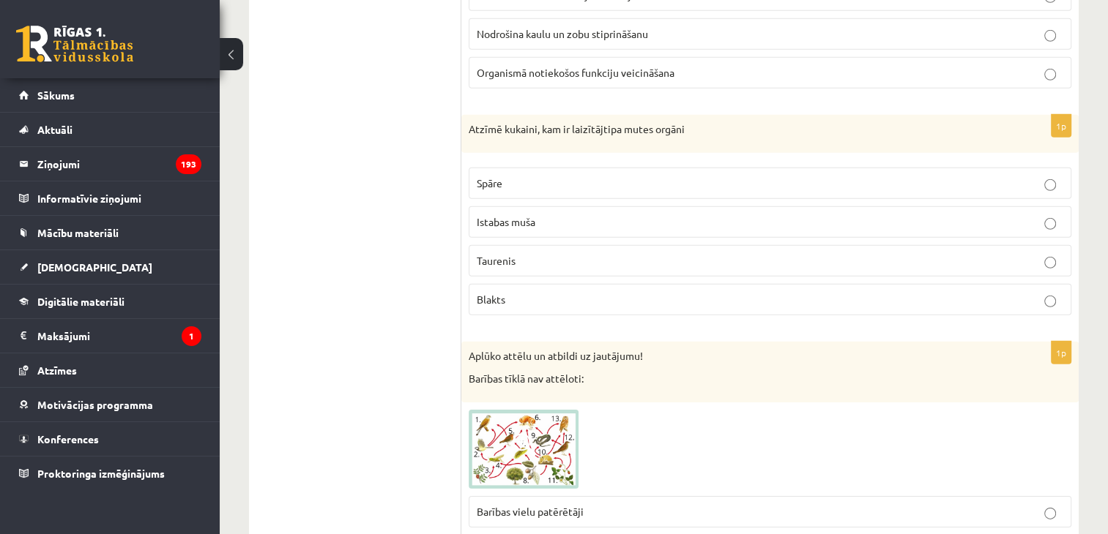
click at [550, 215] on p "Istabas muša" at bounding box center [770, 222] width 586 height 15
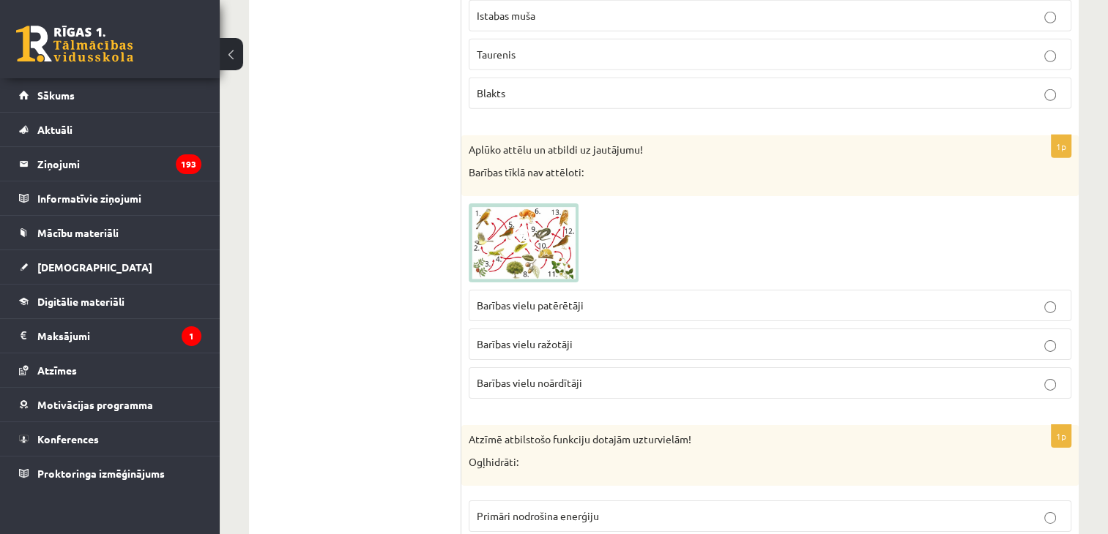
scroll to position [4686, 0]
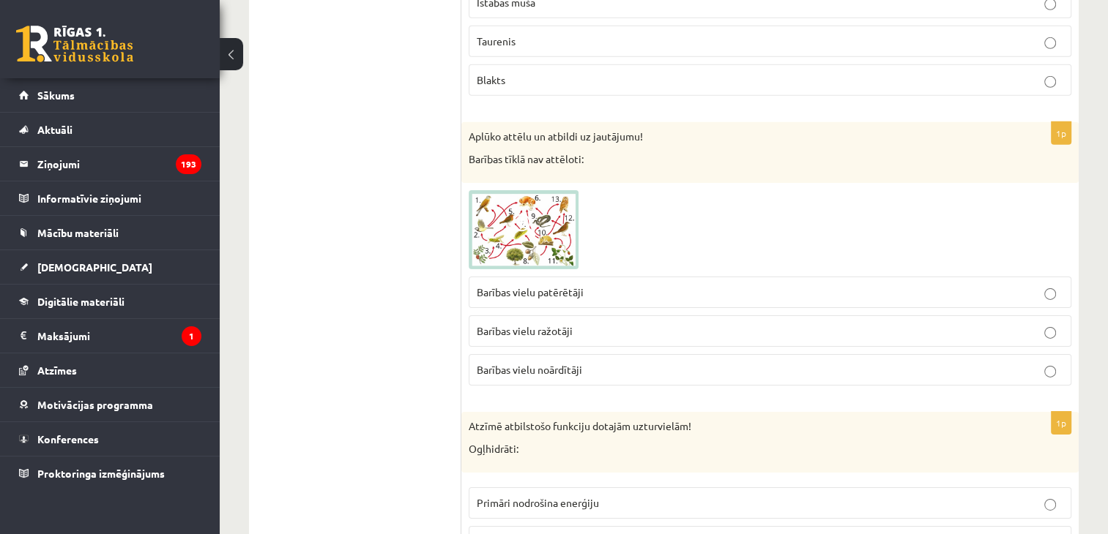
click at [559, 316] on label "Barības vielu ražotāji" at bounding box center [770, 331] width 603 height 31
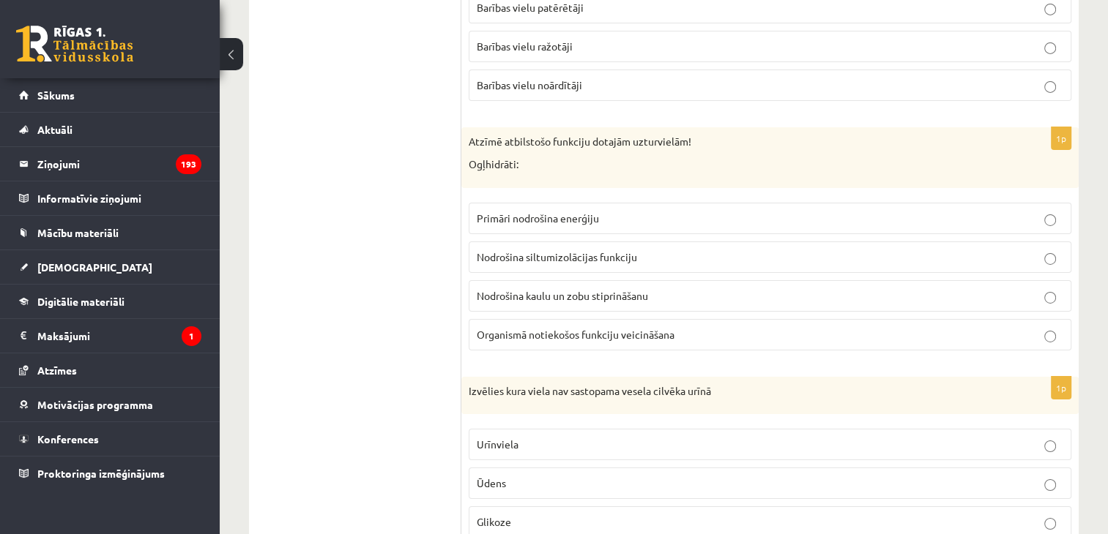
scroll to position [4979, 0]
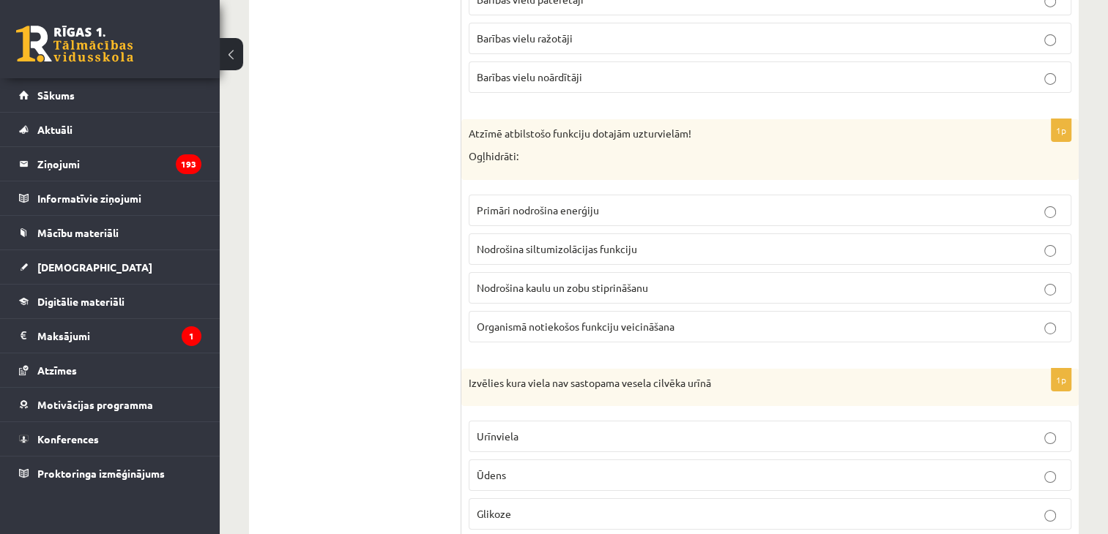
click at [518, 201] on label "Primāri nodrošina enerģiju" at bounding box center [770, 210] width 603 height 31
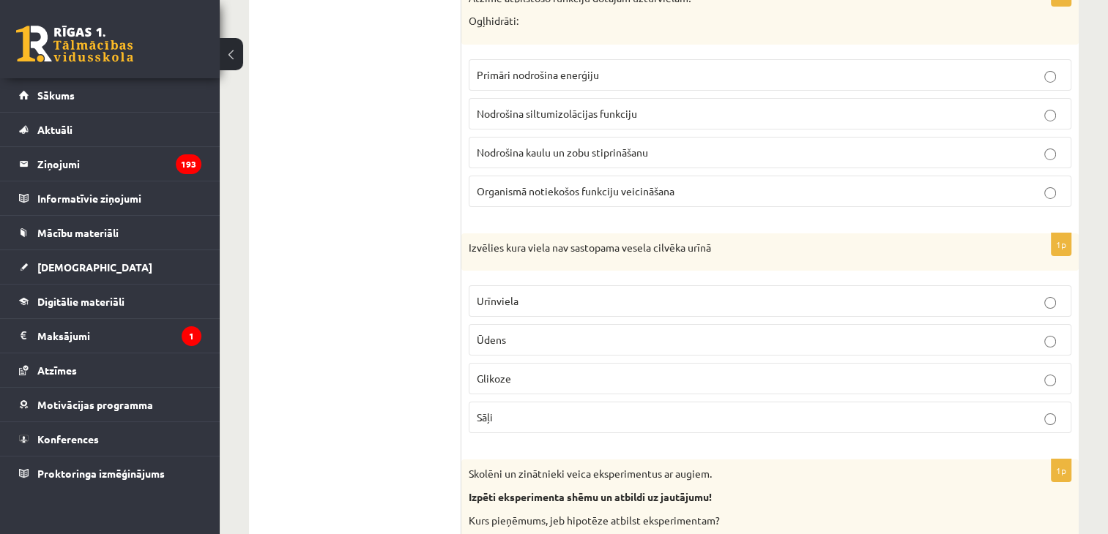
scroll to position [5187, 0]
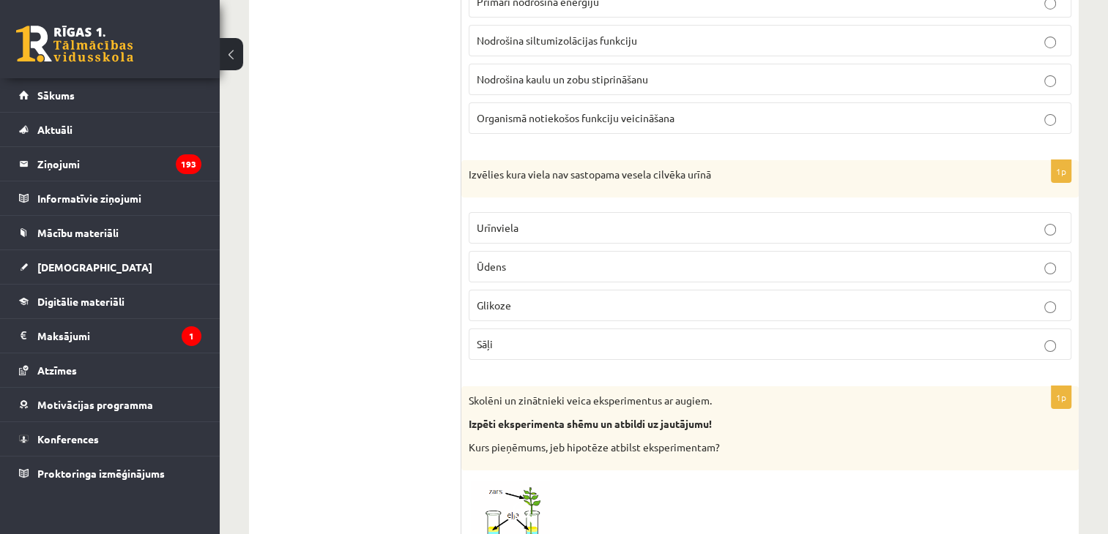
click at [548, 298] on p "Glikoze" at bounding box center [770, 305] width 586 height 15
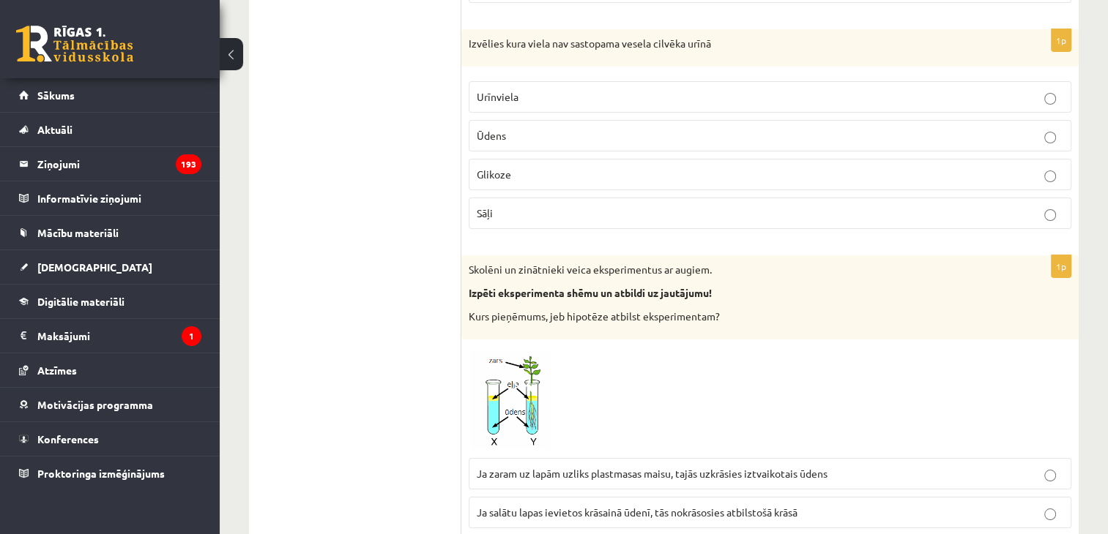
scroll to position [5407, 0]
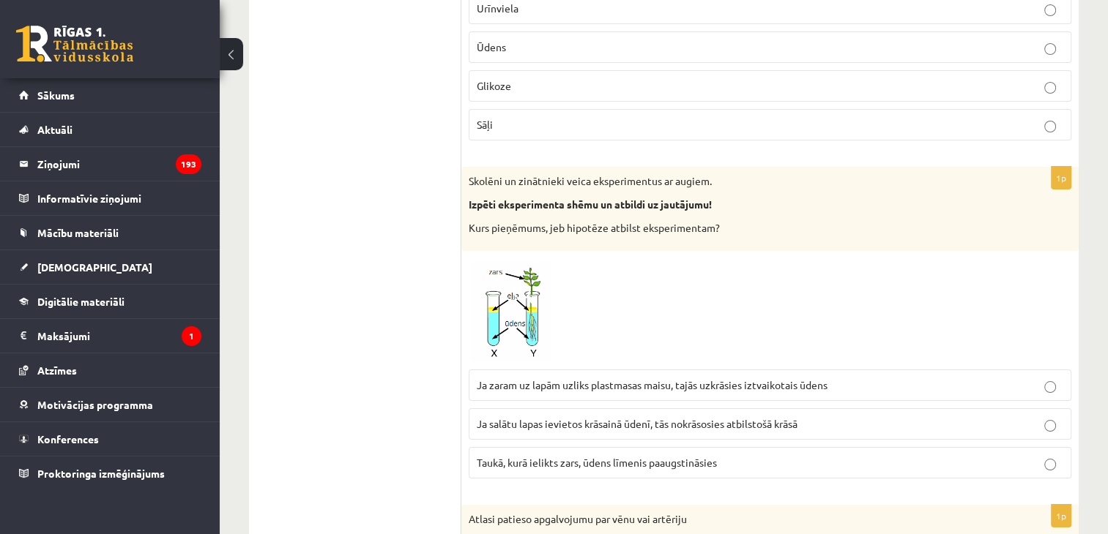
click at [524, 379] on span "Ja zaram uz lapām uzliks plastmasas maisu, tajās uzkrāsies iztvaikotais ūdens" at bounding box center [652, 385] width 351 height 13
click at [516, 450] on label "Taukā, kurā ielikts zars, ūdens līmenis paaugstināsies" at bounding box center [770, 462] width 603 height 31
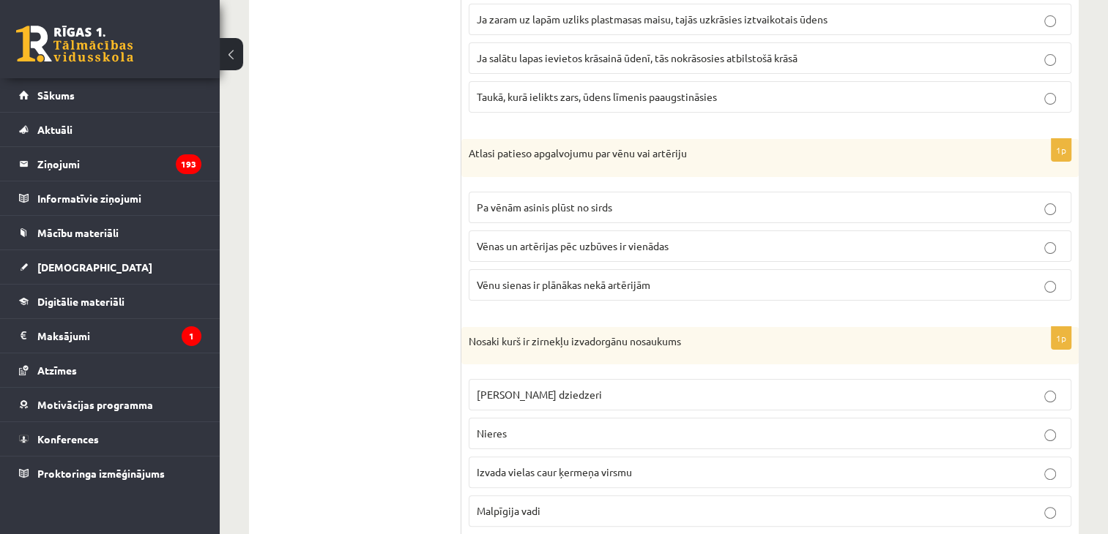
scroll to position [7018, 0]
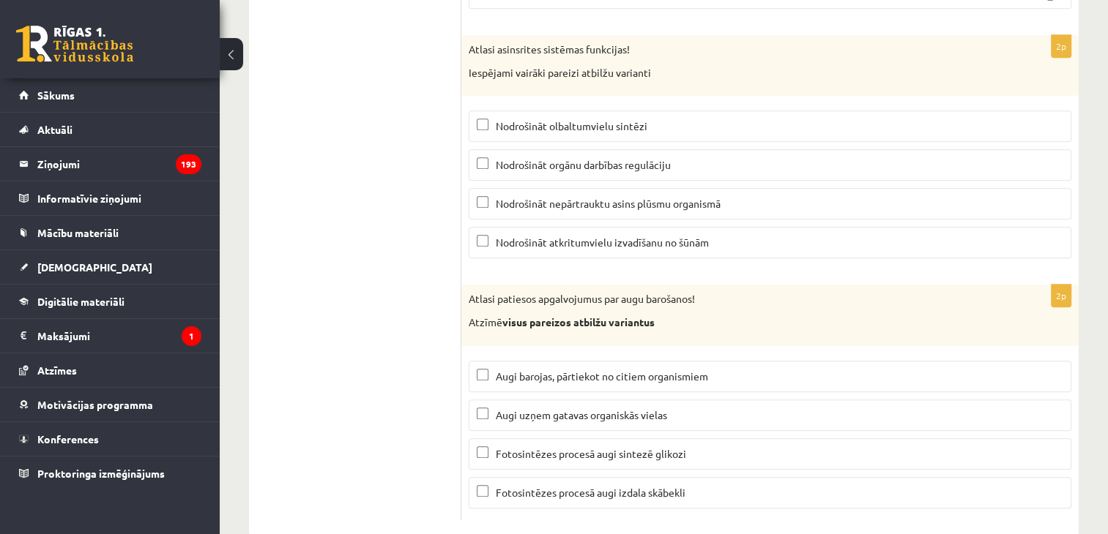
click at [515, 158] on span "Nodrošināt orgānu darbības regulāciju" at bounding box center [583, 164] width 175 height 13
click at [586, 236] on span "Nodrošināt atkritumvielu izvadīšanu no šūnām" at bounding box center [602, 242] width 213 height 13
click at [548, 188] on label "Nodrošināt nepārtrauktu asins plūsmu organismā" at bounding box center [770, 203] width 603 height 31
click at [699, 447] on p "Fotosintēzes procesā augi sintezē glikozi" at bounding box center [770, 454] width 586 height 15
click at [690, 485] on p "Fotosintēzes procesā augi izdala skābekli" at bounding box center [770, 492] width 586 height 15
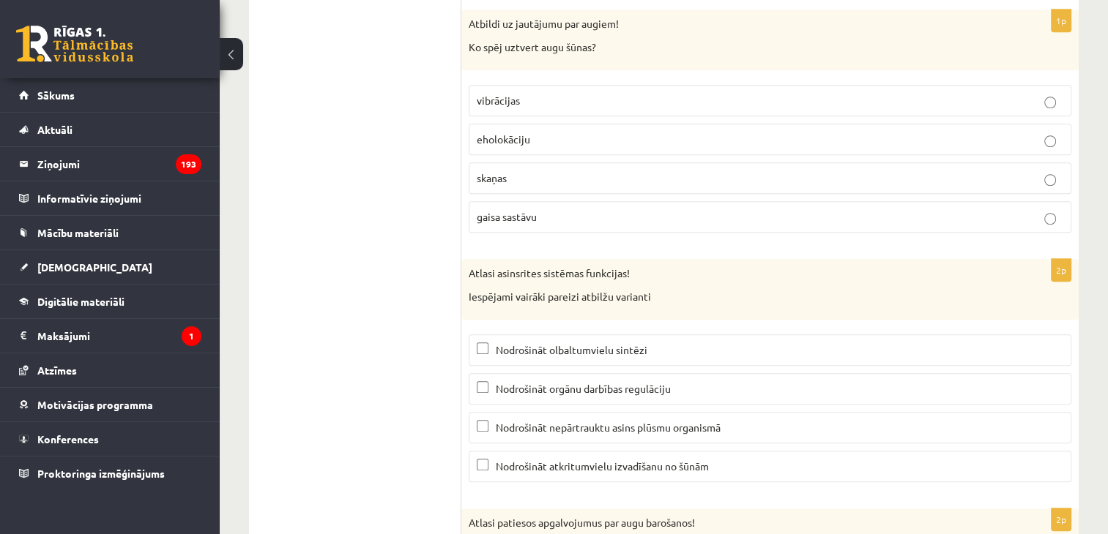
scroll to position [6652, 0]
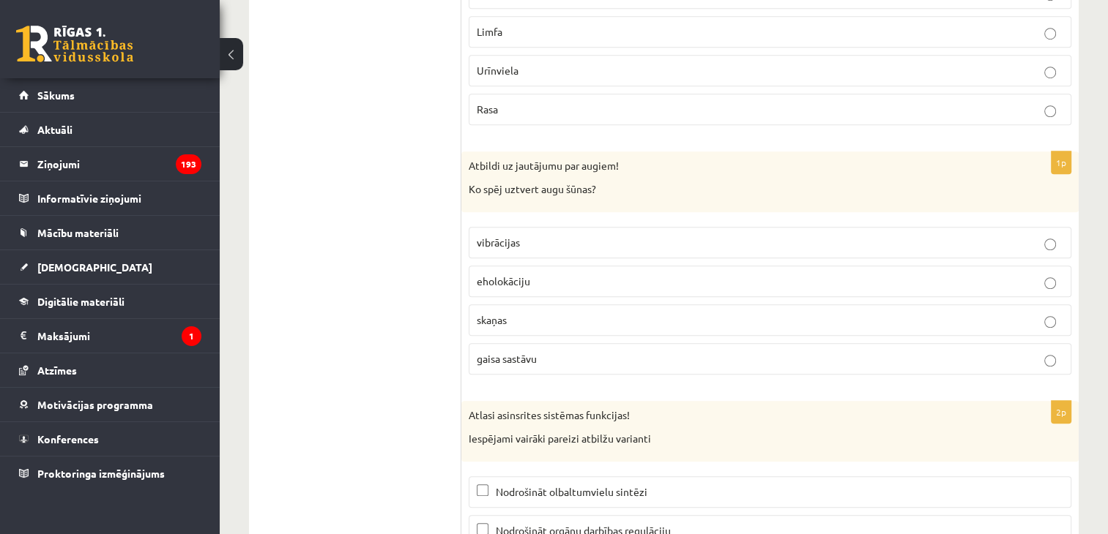
click at [606, 266] on label "eholokāciju" at bounding box center [770, 281] width 603 height 31
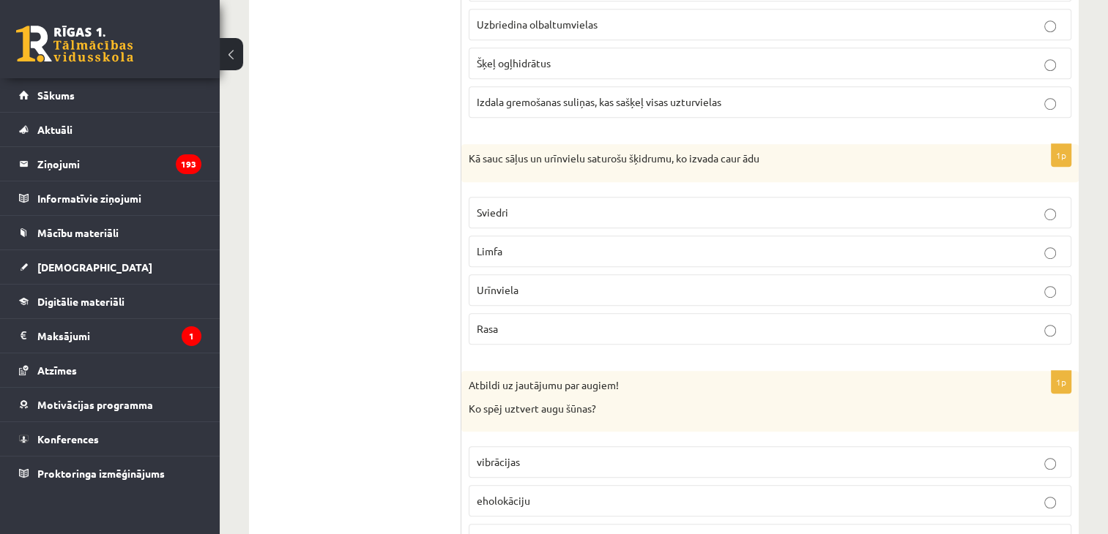
click at [595, 321] on p "Rasa" at bounding box center [770, 328] width 586 height 15
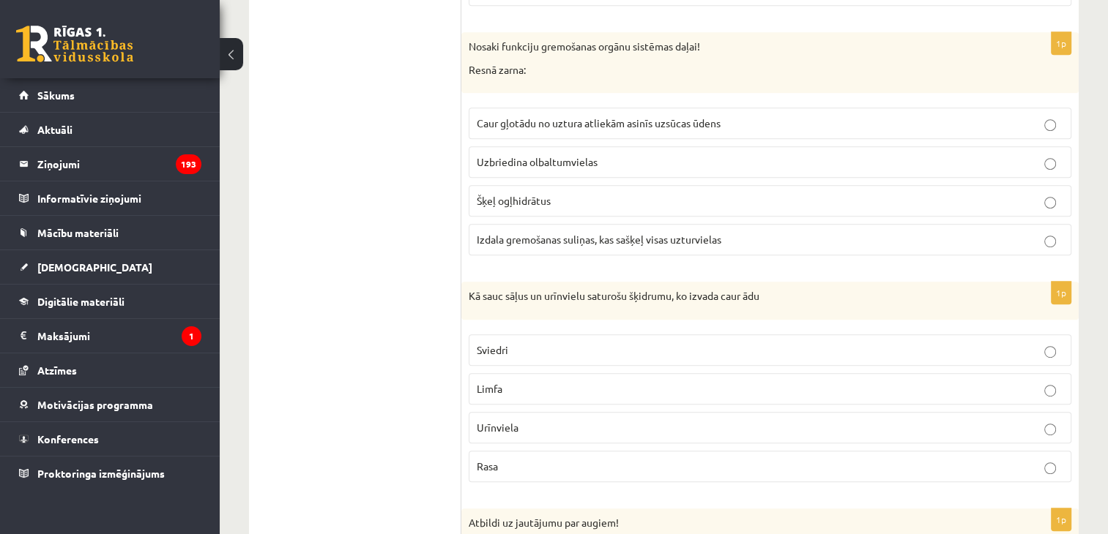
scroll to position [6212, 0]
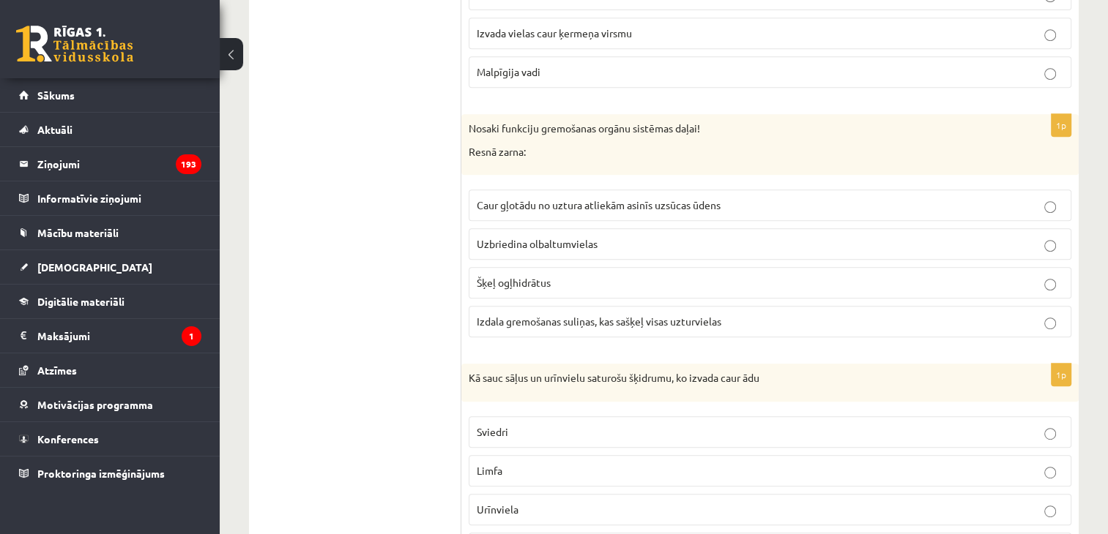
click at [621, 198] on p "Caur gļotādu no uztura atliekām asinīs uzsūcas ūdens" at bounding box center [770, 205] width 586 height 15
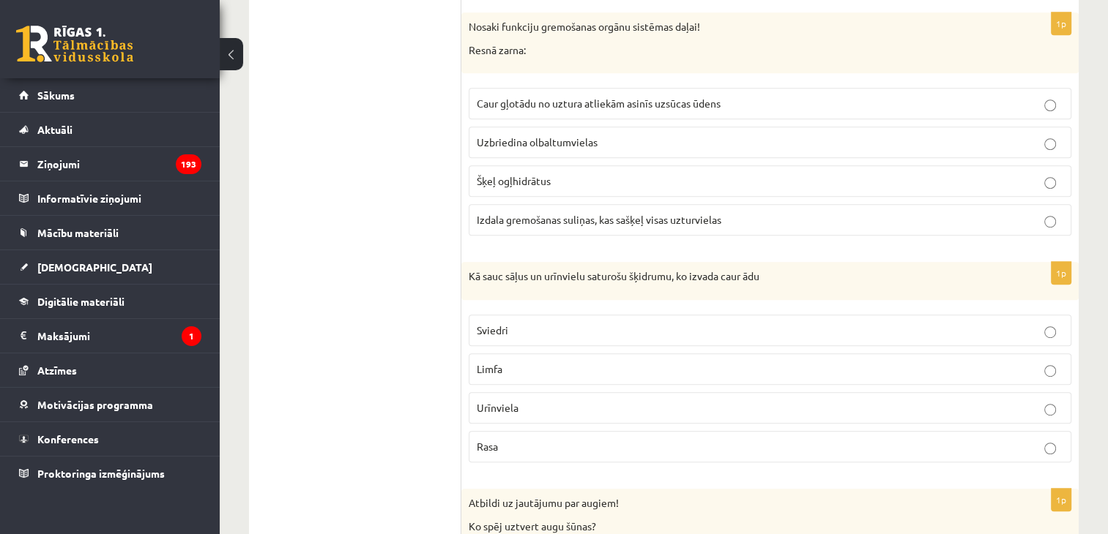
scroll to position [6359, 0]
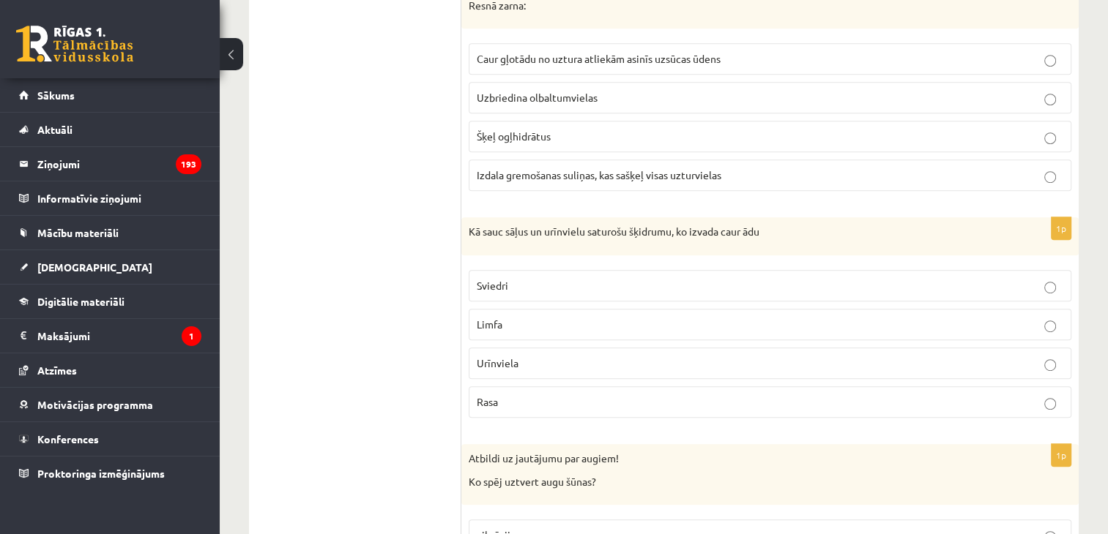
click at [539, 278] on p "Sviedri" at bounding box center [770, 285] width 586 height 15
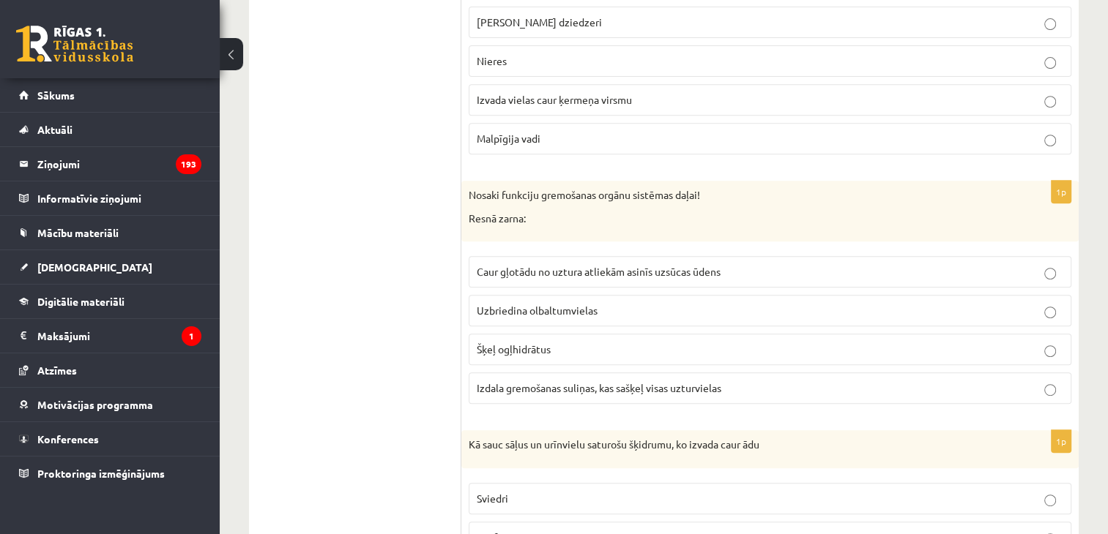
scroll to position [6139, 0]
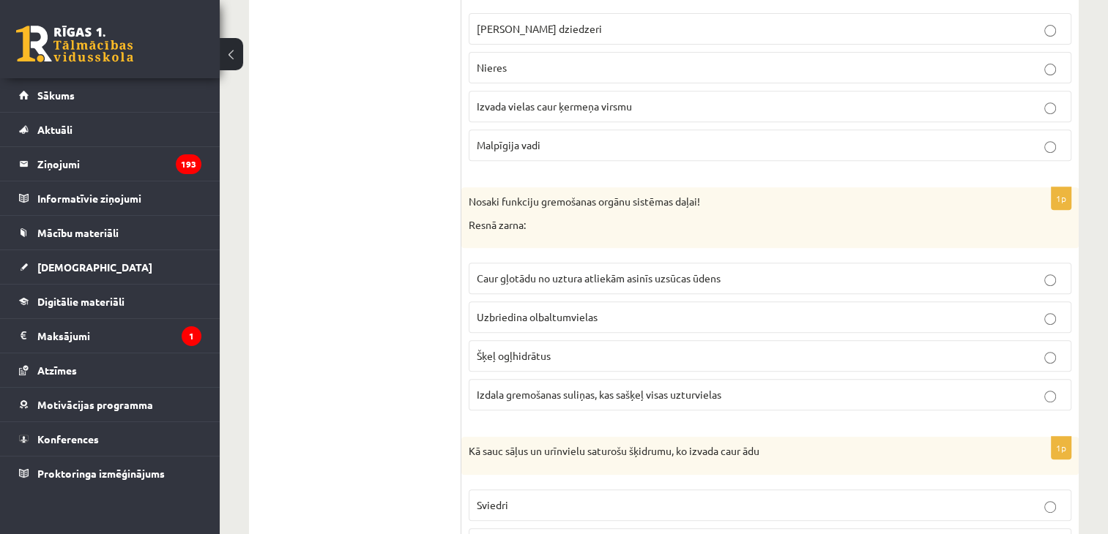
click at [562, 349] on p "Šķeļ ogļhidrātus" at bounding box center [770, 356] width 586 height 15
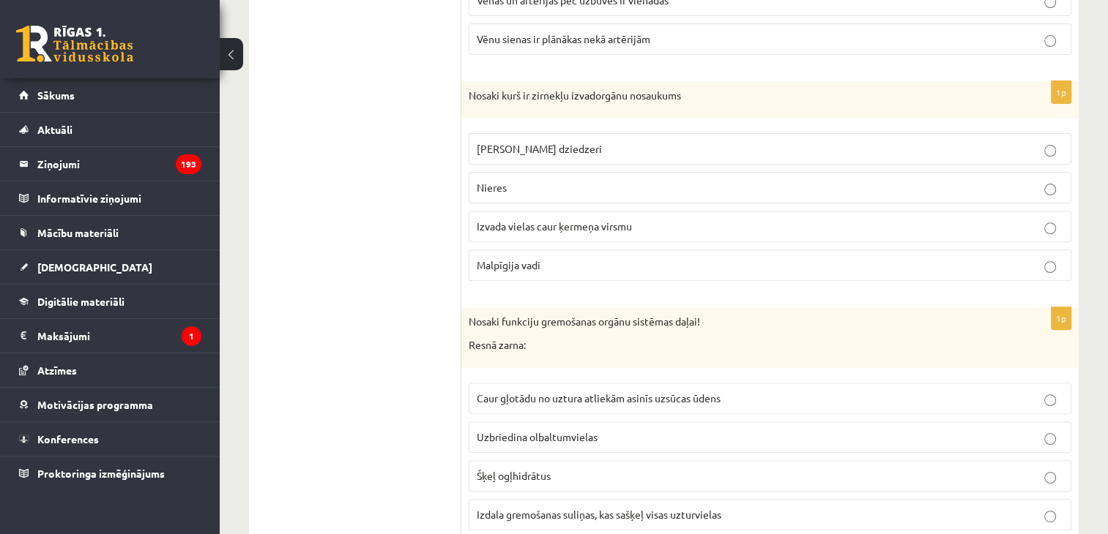
scroll to position [5993, 0]
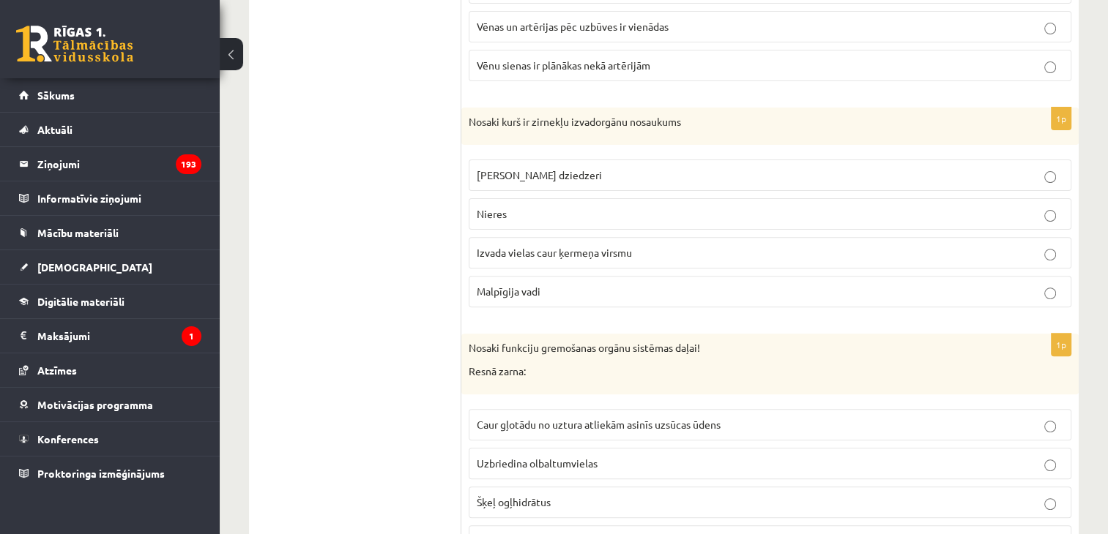
click at [570, 284] on p "Malpīgija vadi" at bounding box center [770, 291] width 586 height 15
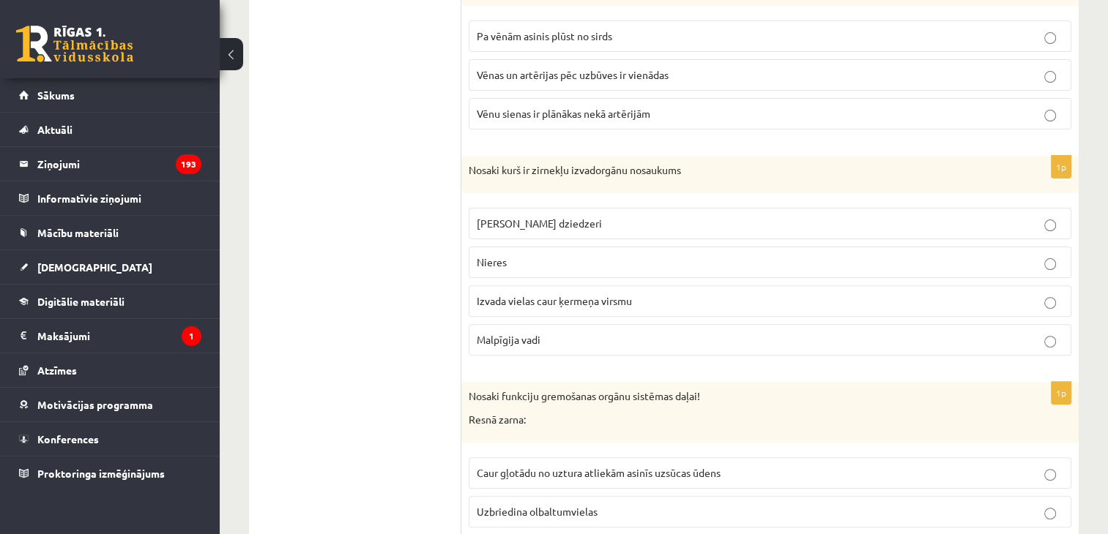
scroll to position [5920, 0]
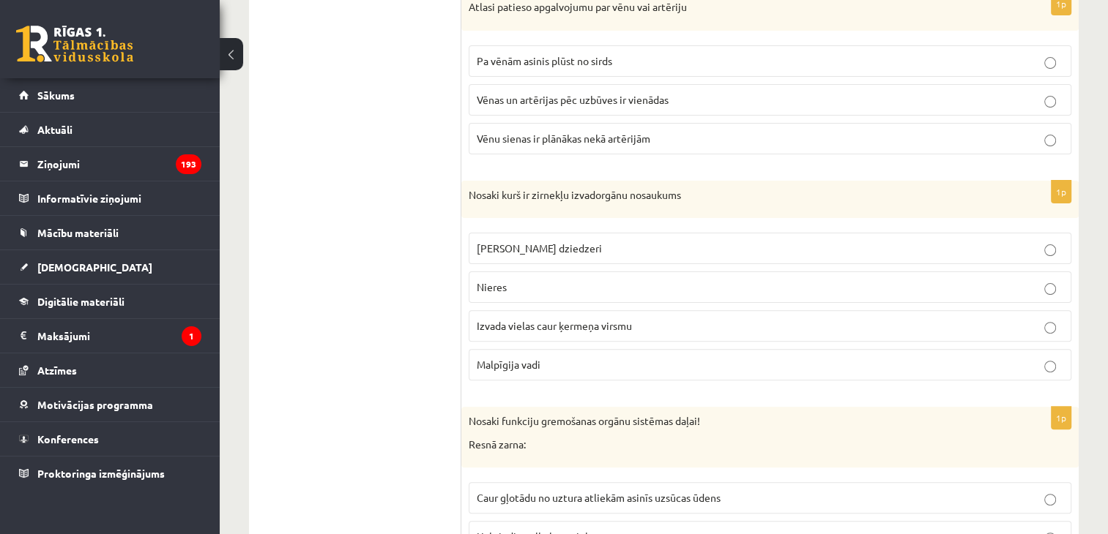
drag, startPoint x: 570, startPoint y: 270, endPoint x: 565, endPoint y: 172, distance: 98.3
click at [565, 188] on p "Nosaki kurš ir zirnekļu izvadorgānu nosaukums" at bounding box center [733, 195] width 529 height 15
click at [565, 357] on p "Malpīgija vadi" at bounding box center [770, 364] width 586 height 15
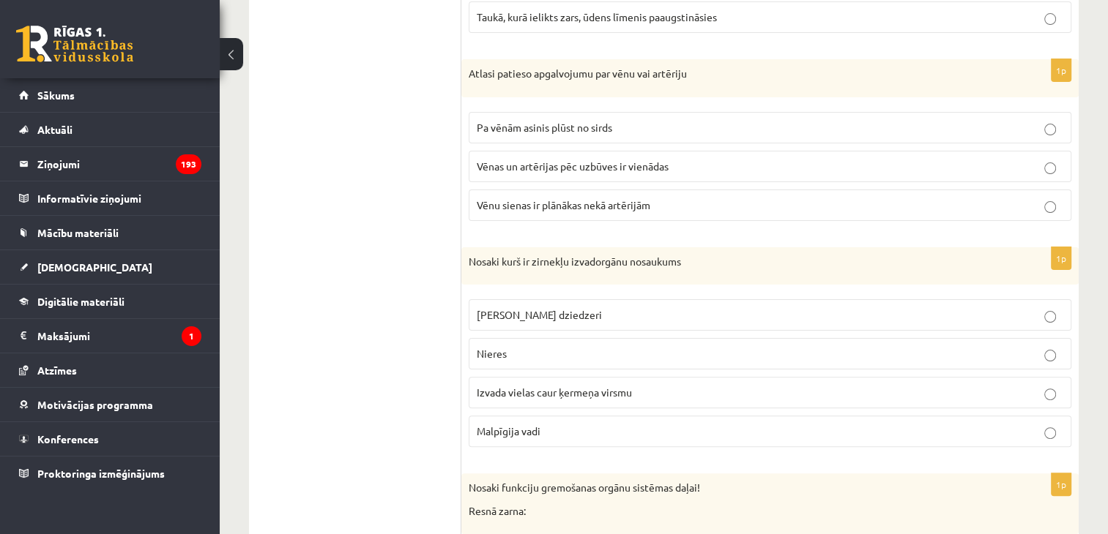
scroll to position [5773, 0]
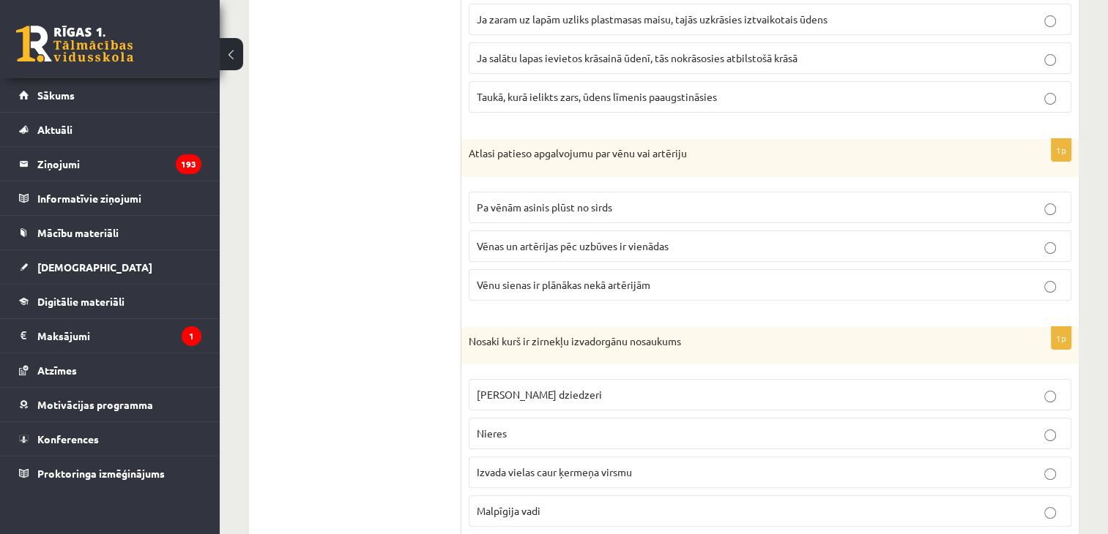
click at [545, 201] on span "Pa vēnām asinis plūst no sirds" at bounding box center [544, 207] width 135 height 13
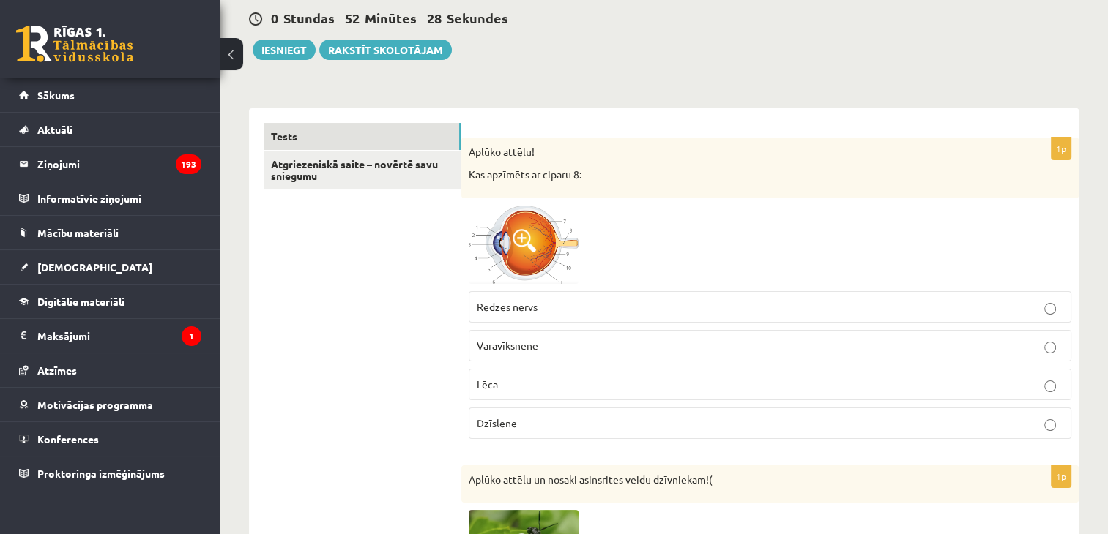
scroll to position [0, 0]
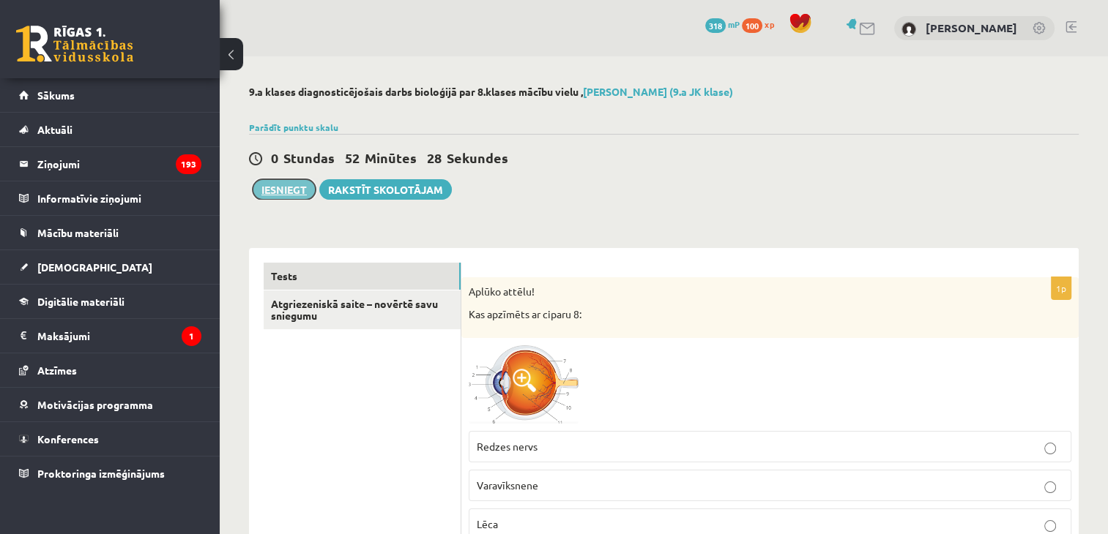
click at [293, 182] on button "Iesniegt" at bounding box center [284, 189] width 63 height 21
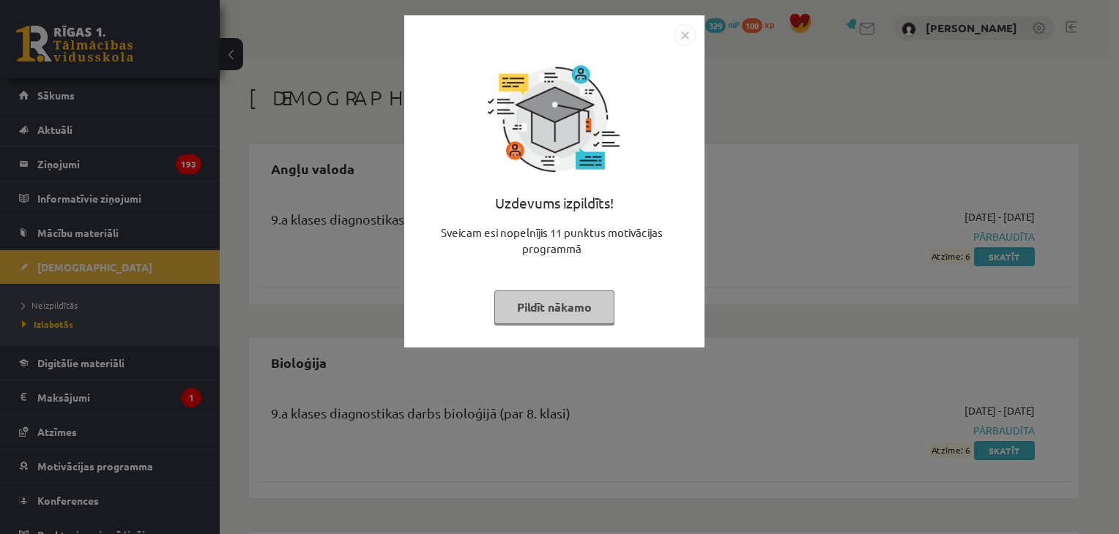
click at [524, 332] on div "Uzdevums izpildīts! Sveicam esi nopelnījis 11 punktus motivācijas programmā Pil…" at bounding box center [554, 192] width 283 height 293
click at [537, 317] on button "Pildīt nākamo" at bounding box center [554, 308] width 120 height 34
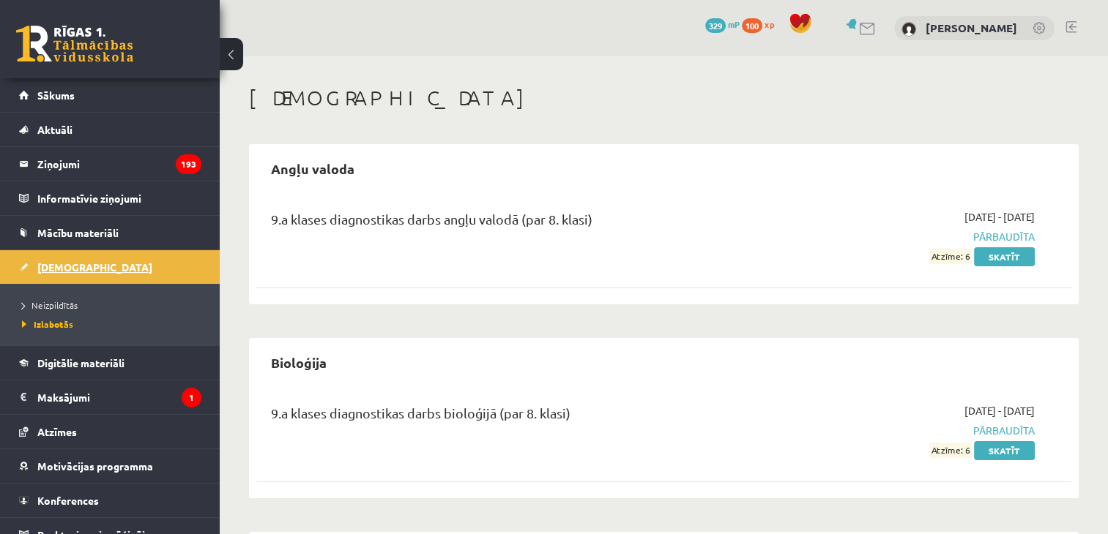
click at [62, 261] on span "[DEMOGRAPHIC_DATA]" at bounding box center [94, 267] width 115 height 13
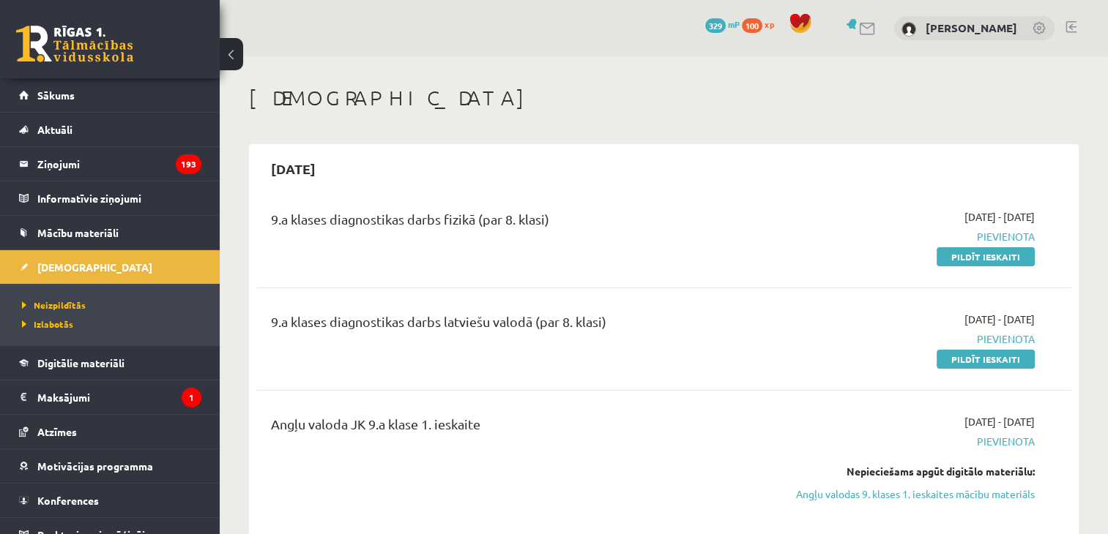
scroll to position [73, 0]
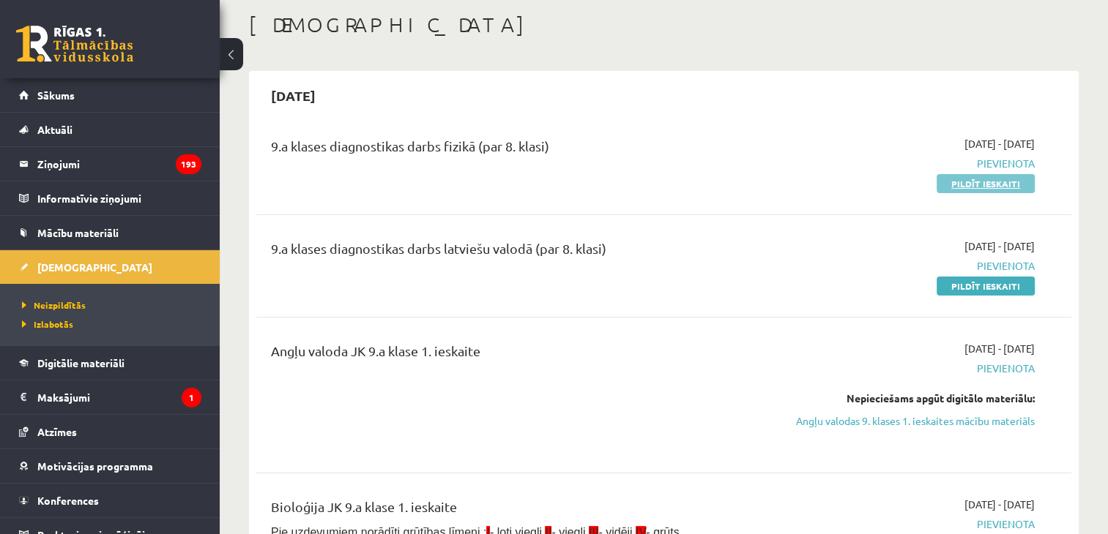
click at [958, 185] on link "Pildīt ieskaiti" at bounding box center [985, 183] width 98 height 19
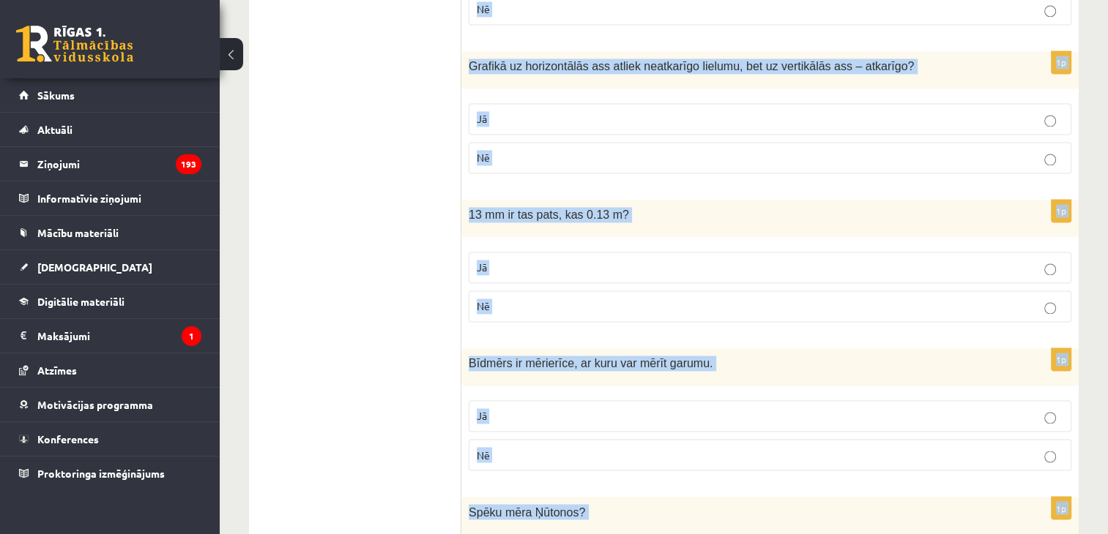
scroll to position [2462, 0]
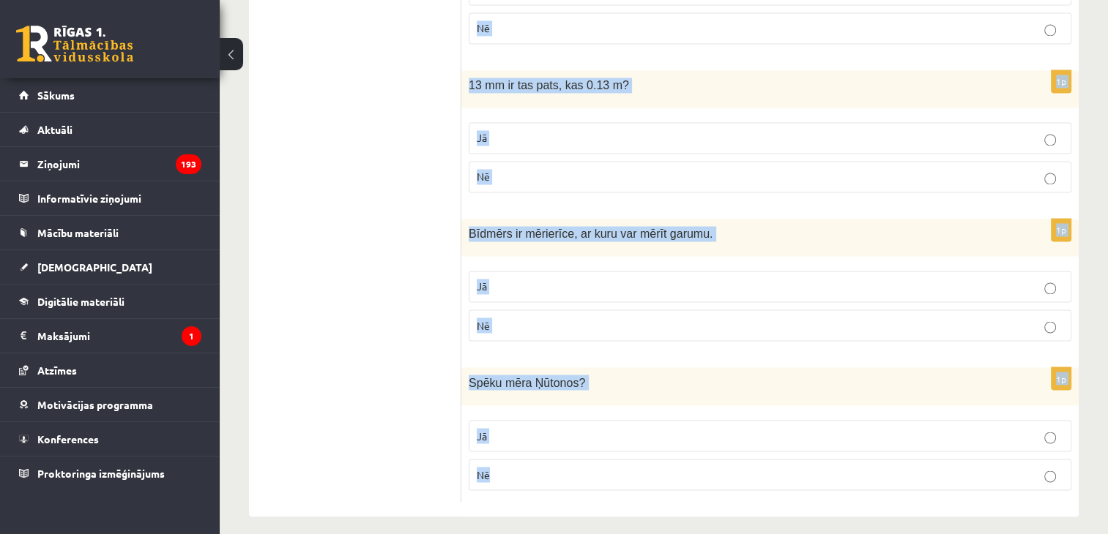
drag, startPoint x: 477, startPoint y: 272, endPoint x: 849, endPoint y: 568, distance: 475.2
copy form "Vai apgalvojums ir patiess? 1p Degšana pieder pie fizikas parādībām. Jā Nē 1p L…"
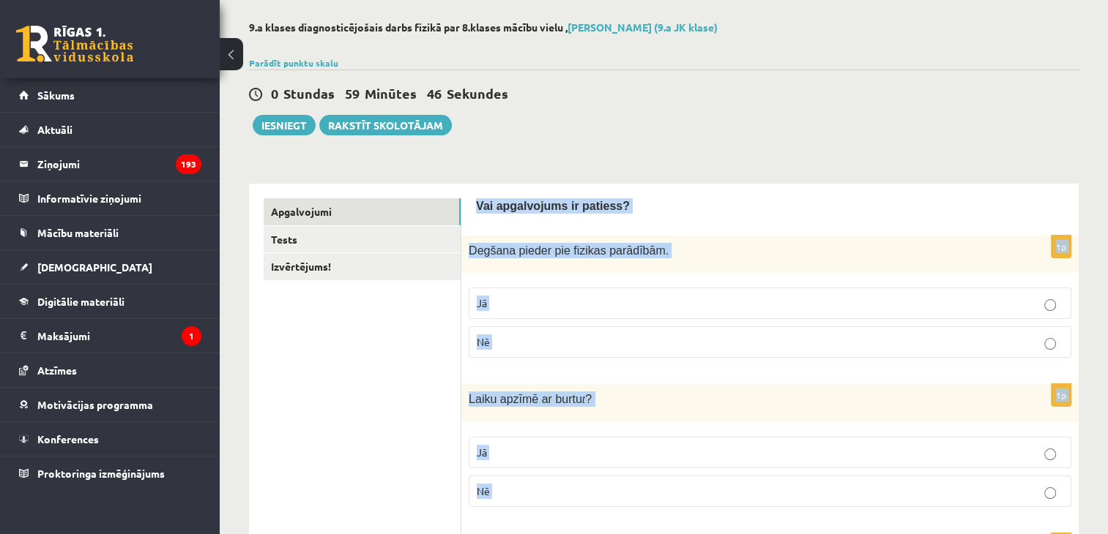
scroll to position [0, 0]
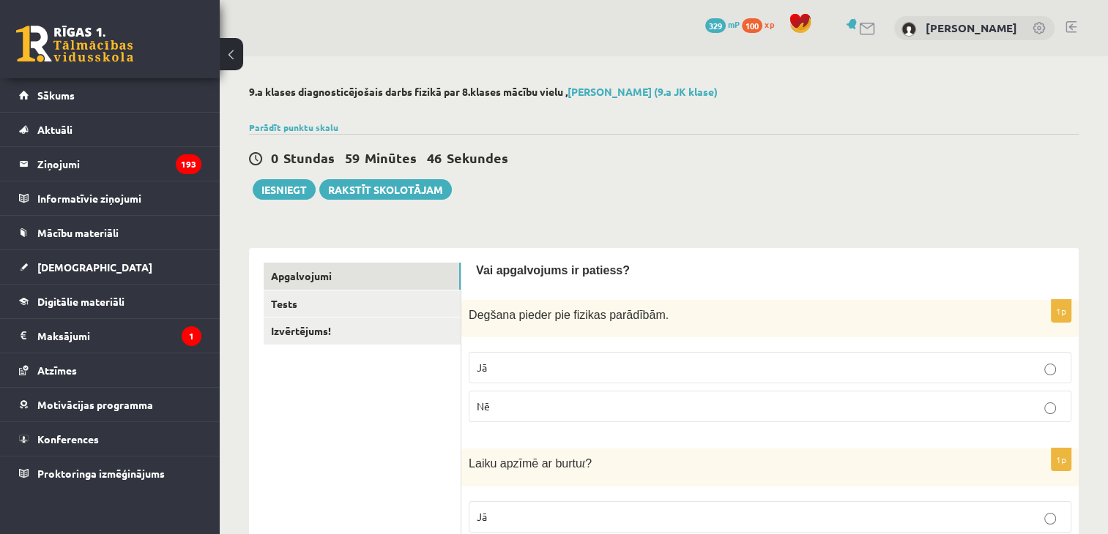
click at [662, 161] on div "0 Stundas 59 Minūtes 46 Sekundes" at bounding box center [664, 158] width 830 height 19
click at [543, 368] on p "Jā" at bounding box center [770, 367] width 586 height 15
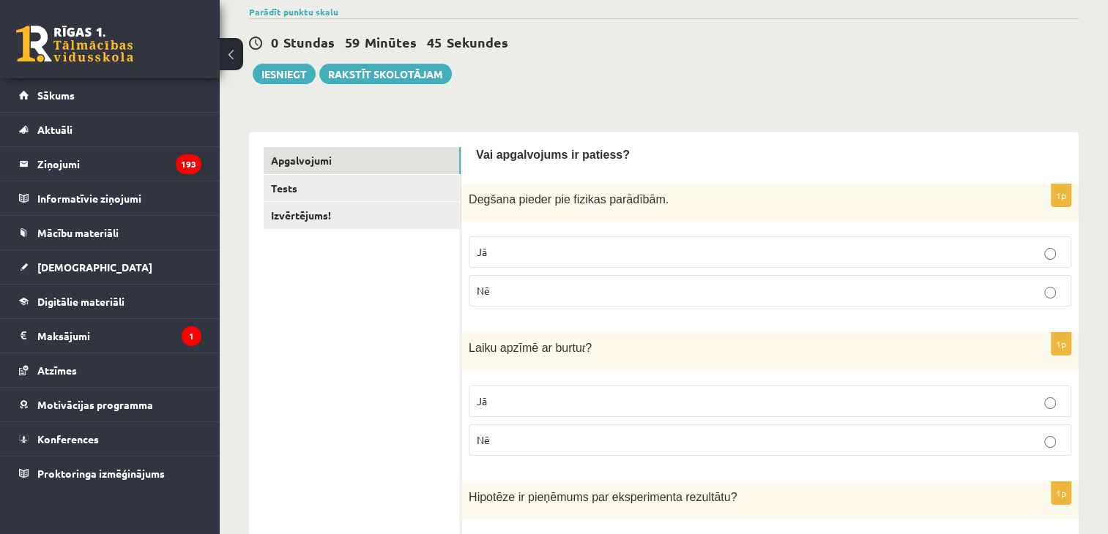
scroll to position [220, 0]
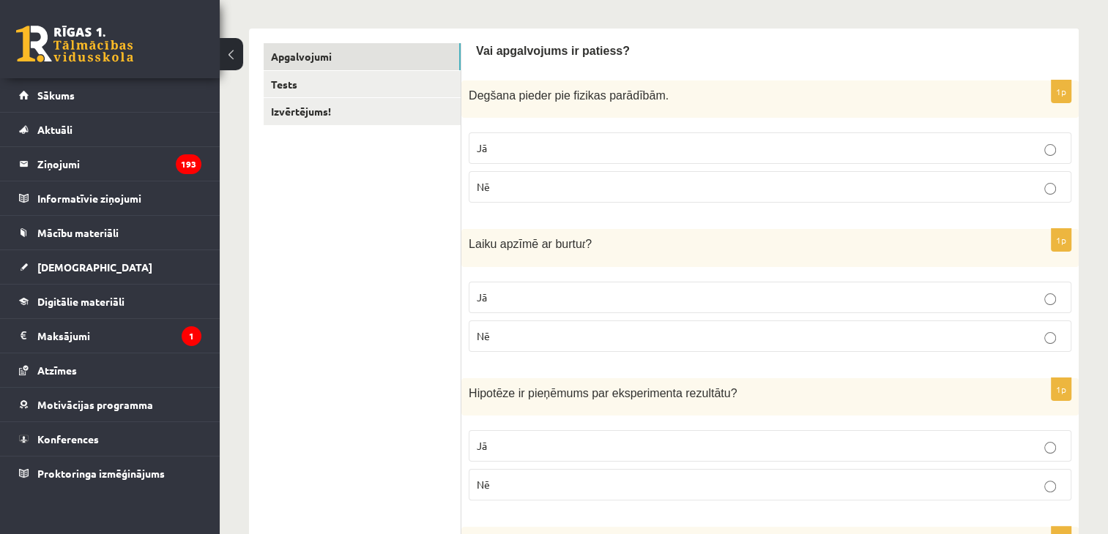
click at [532, 299] on p "Jā" at bounding box center [770, 297] width 586 height 15
click at [526, 329] on p "Nē" at bounding box center [770, 336] width 586 height 15
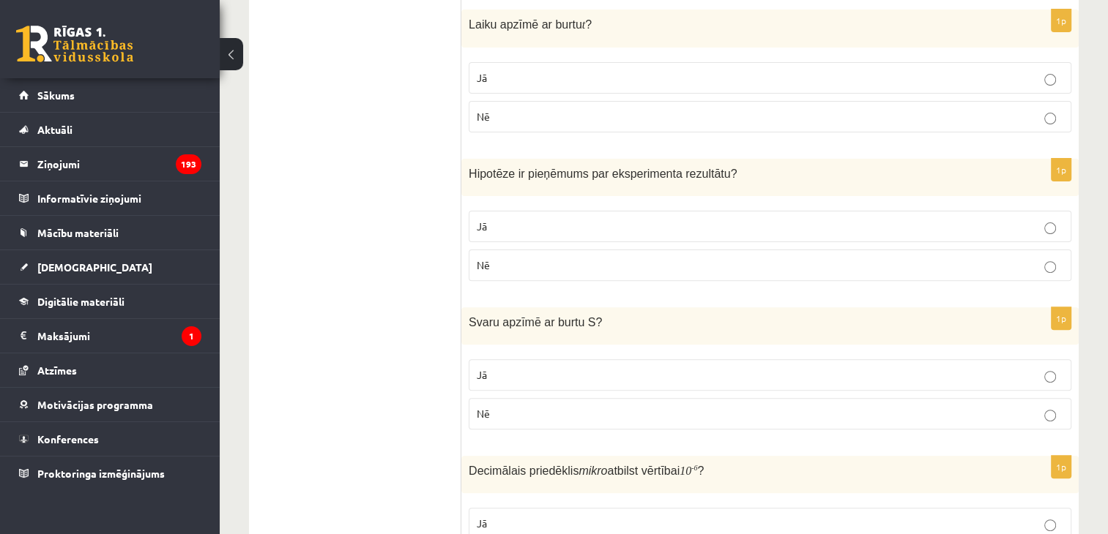
click at [521, 278] on label "Nē" at bounding box center [770, 265] width 603 height 31
click at [532, 390] on fieldset "Jā Nē" at bounding box center [770, 393] width 603 height 82
click at [532, 381] on label "Jā" at bounding box center [770, 374] width 603 height 31
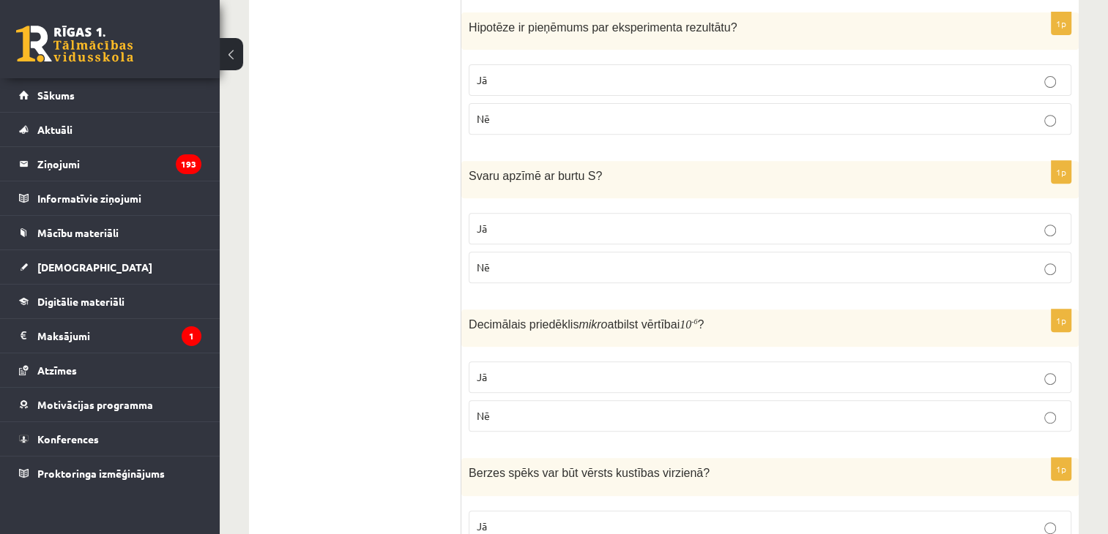
click at [510, 370] on p "Jā" at bounding box center [770, 377] width 586 height 15
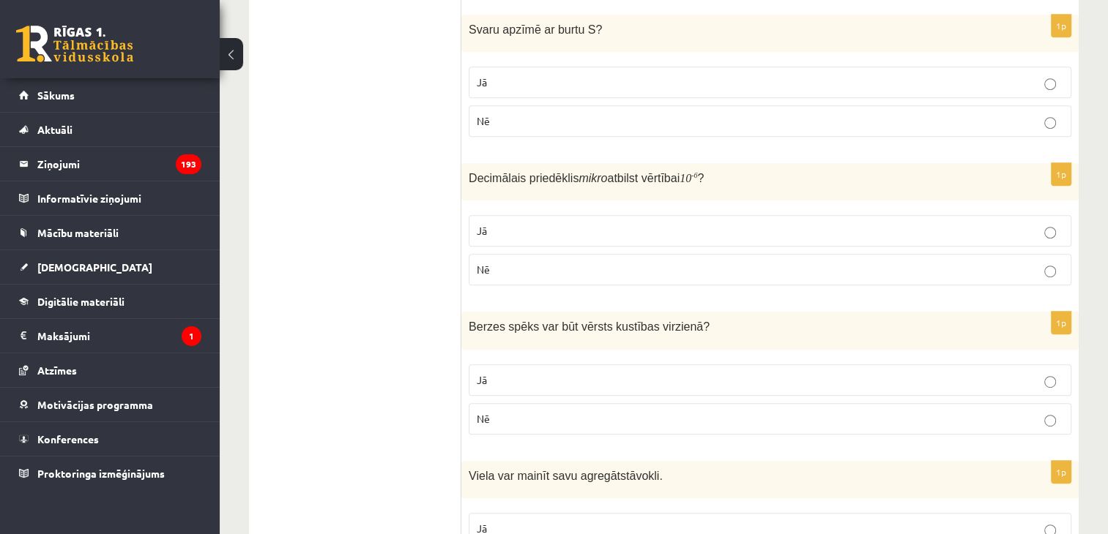
click at [507, 373] on p "Jā" at bounding box center [770, 380] width 586 height 15
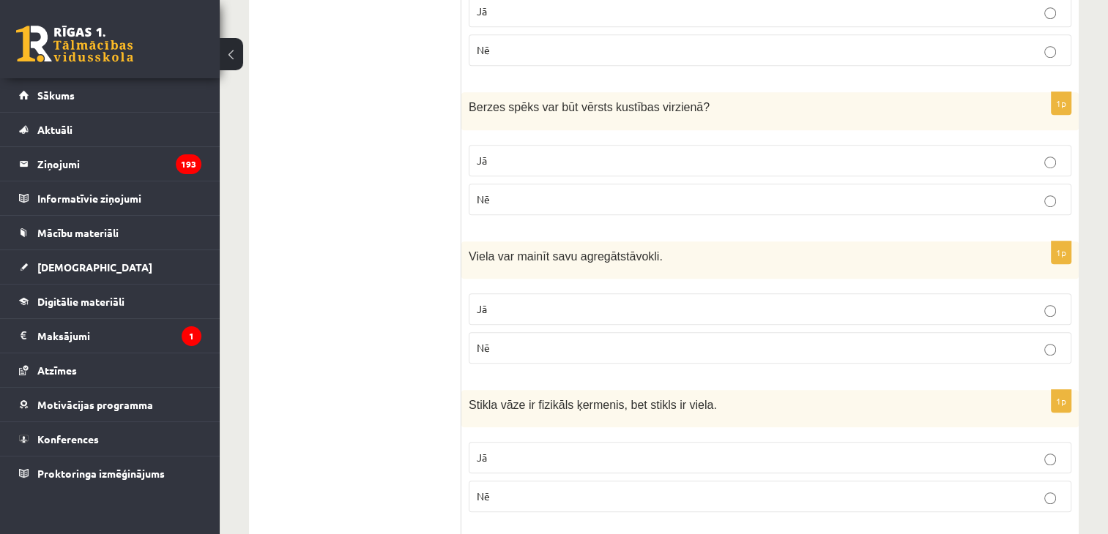
click at [510, 346] on p "Nē" at bounding box center [770, 347] width 586 height 15
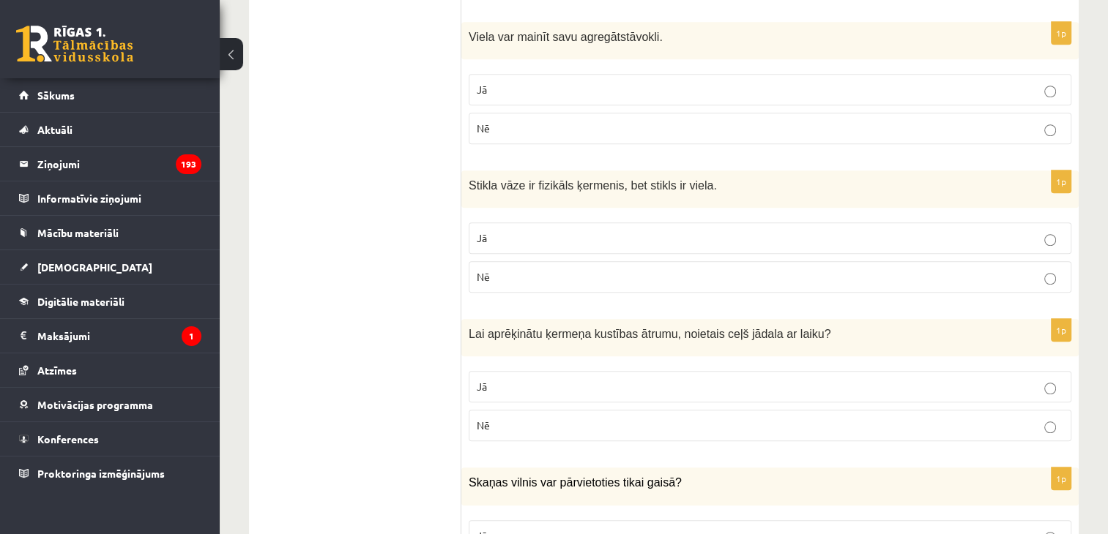
click at [521, 234] on p "Jā" at bounding box center [770, 238] width 586 height 15
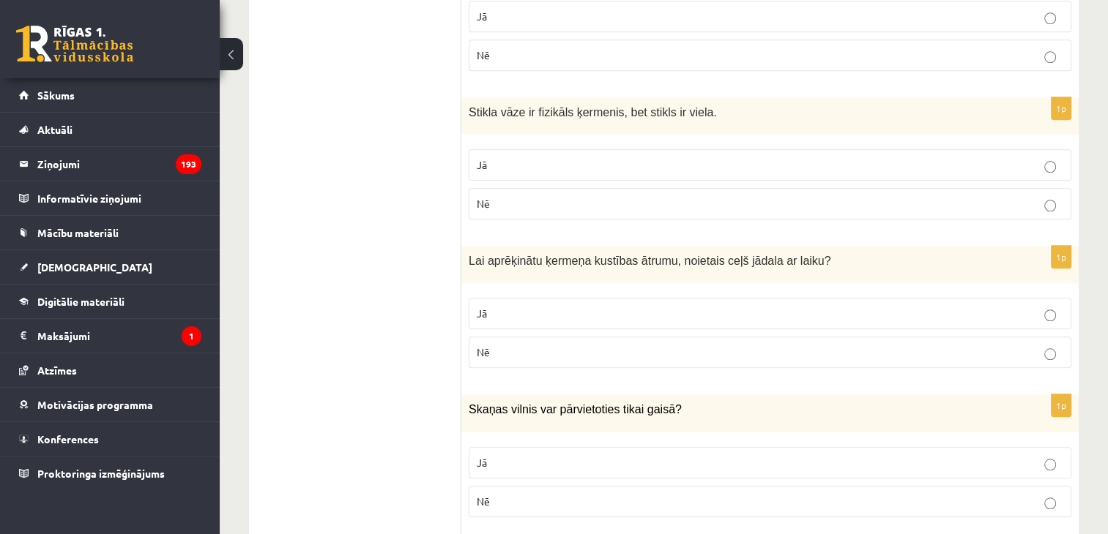
click at [515, 345] on p "Nē" at bounding box center [770, 352] width 586 height 15
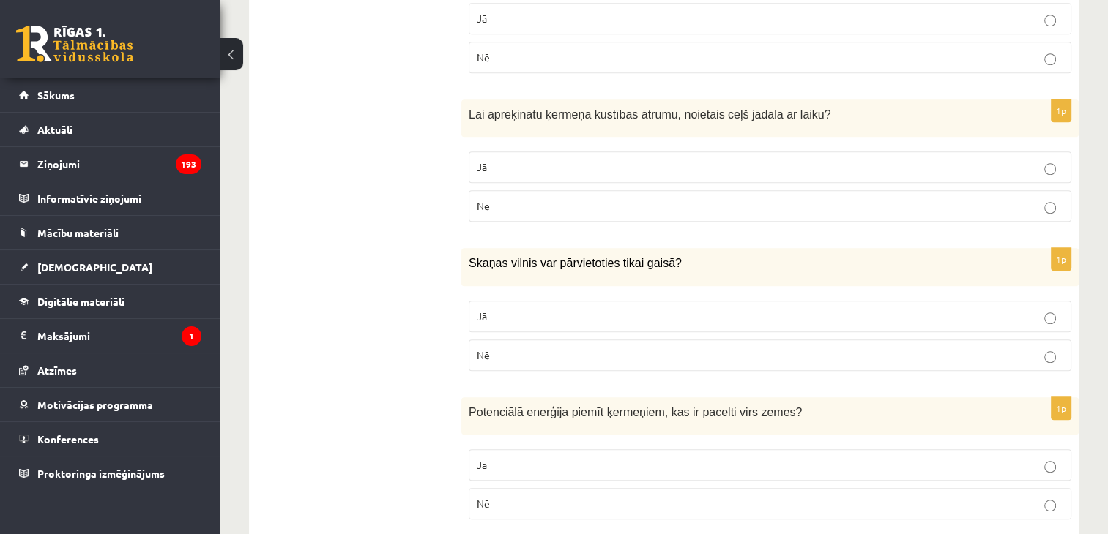
click at [515, 348] on p "Nē" at bounding box center [770, 355] width 586 height 15
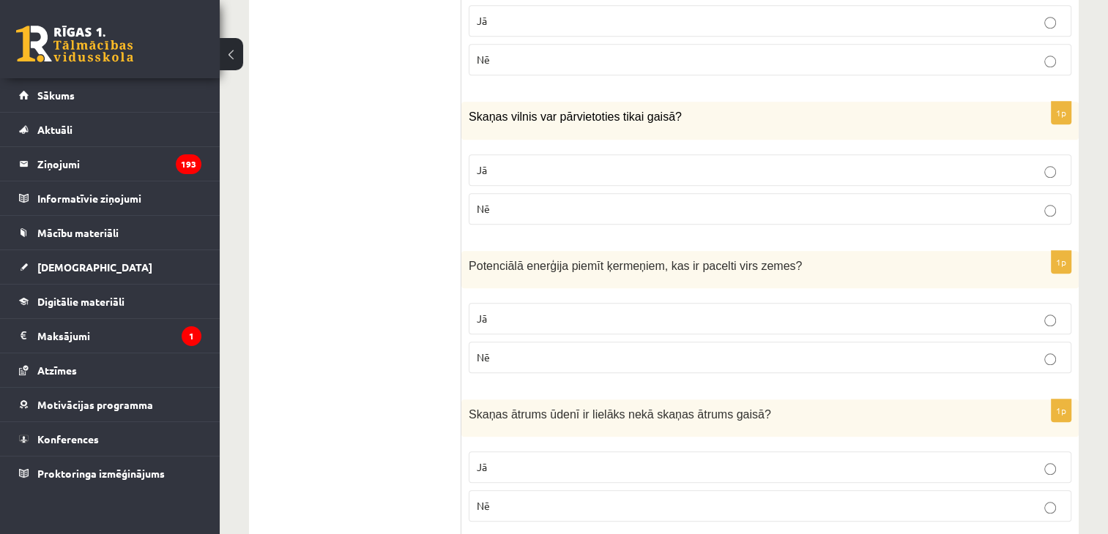
click at [516, 312] on p "Jā" at bounding box center [770, 318] width 586 height 15
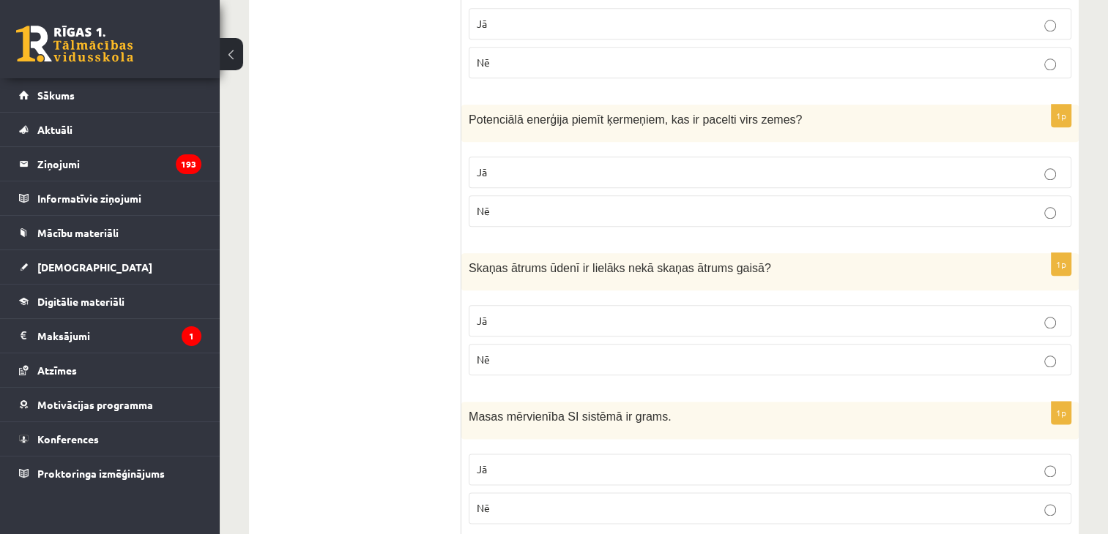
click at [516, 313] on p "Jā" at bounding box center [770, 320] width 586 height 15
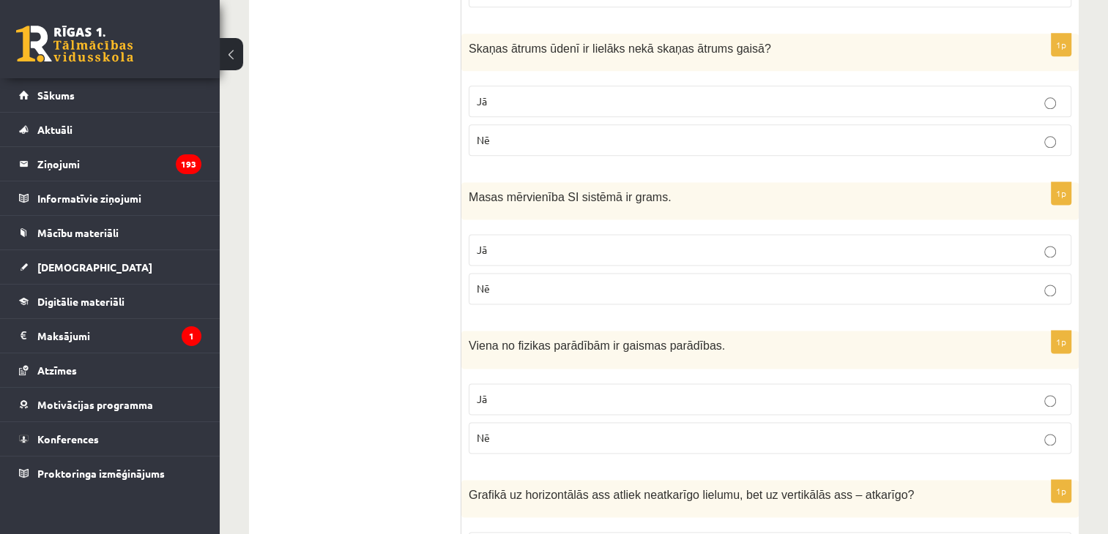
click at [521, 291] on label "Nē" at bounding box center [770, 288] width 603 height 31
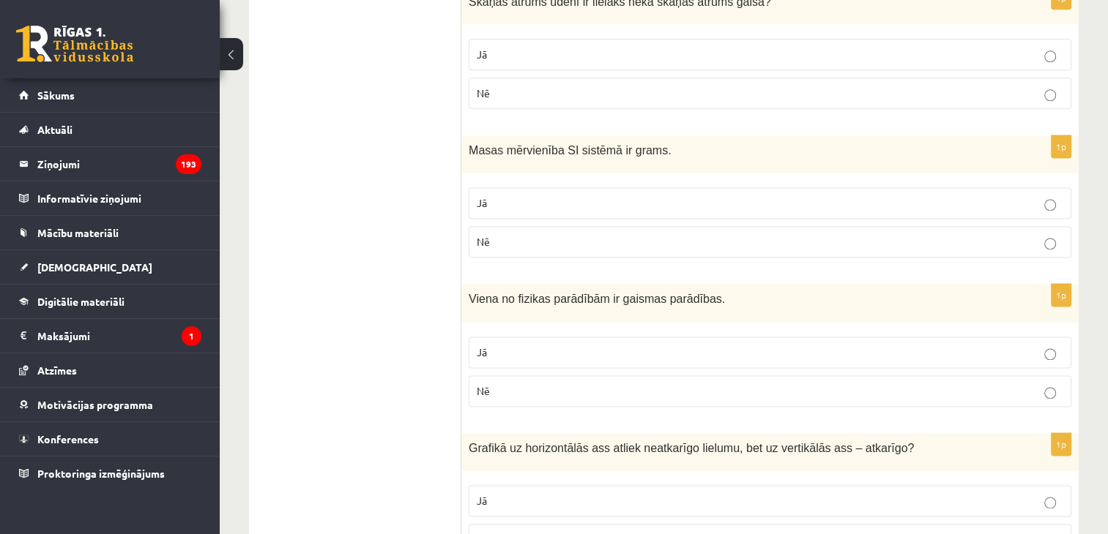
scroll to position [1977, 0]
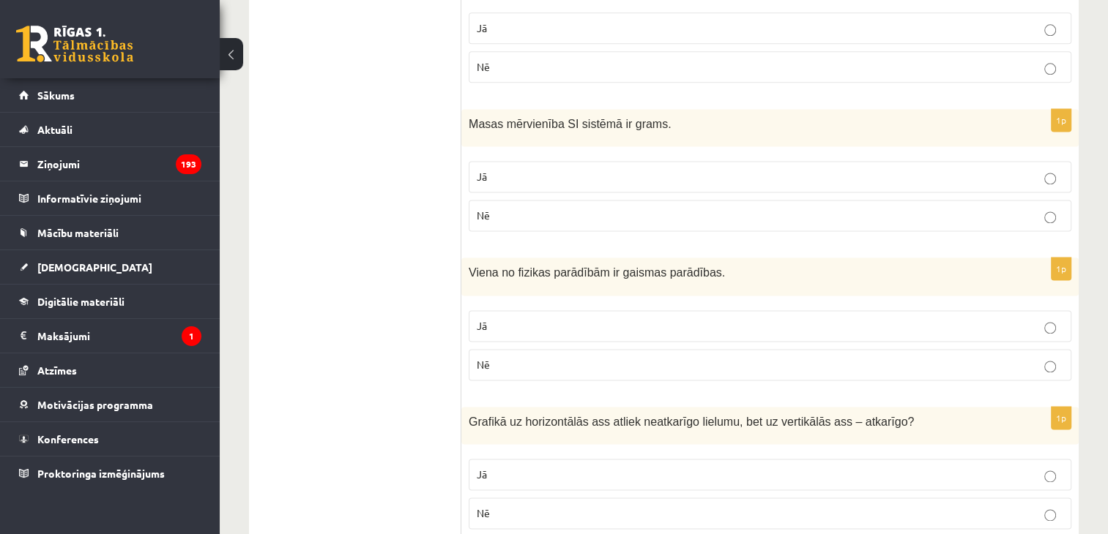
click at [521, 293] on div "1p Viena no fizikas parādībām ir gaismas parādības. Jā Nē" at bounding box center [769, 325] width 617 height 134
click at [485, 358] on span "Nē" at bounding box center [483, 364] width 13 height 13
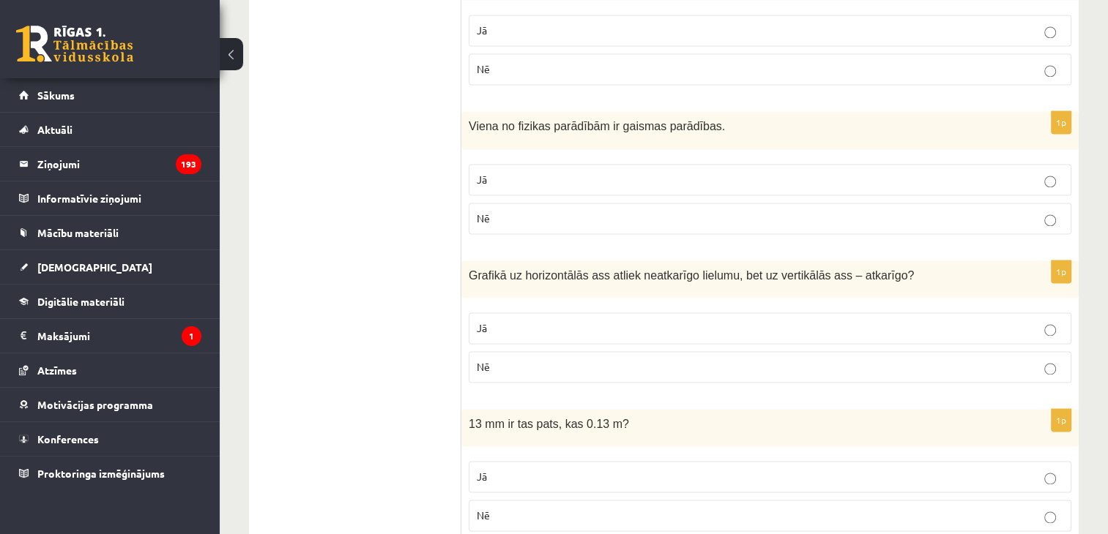
click at [507, 321] on p "Jā" at bounding box center [770, 328] width 586 height 15
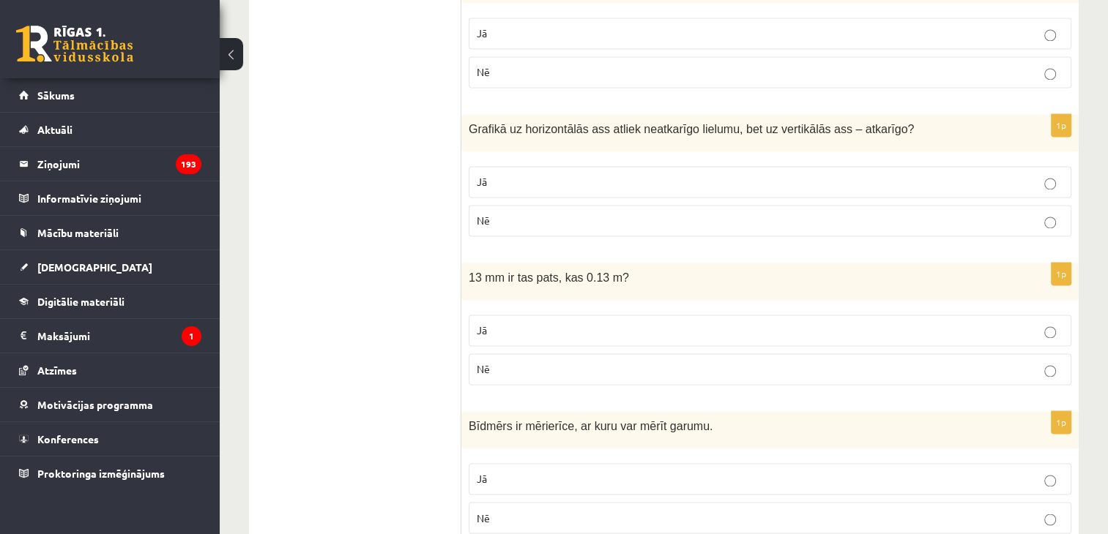
click at [507, 323] on p "Jā" at bounding box center [770, 330] width 586 height 15
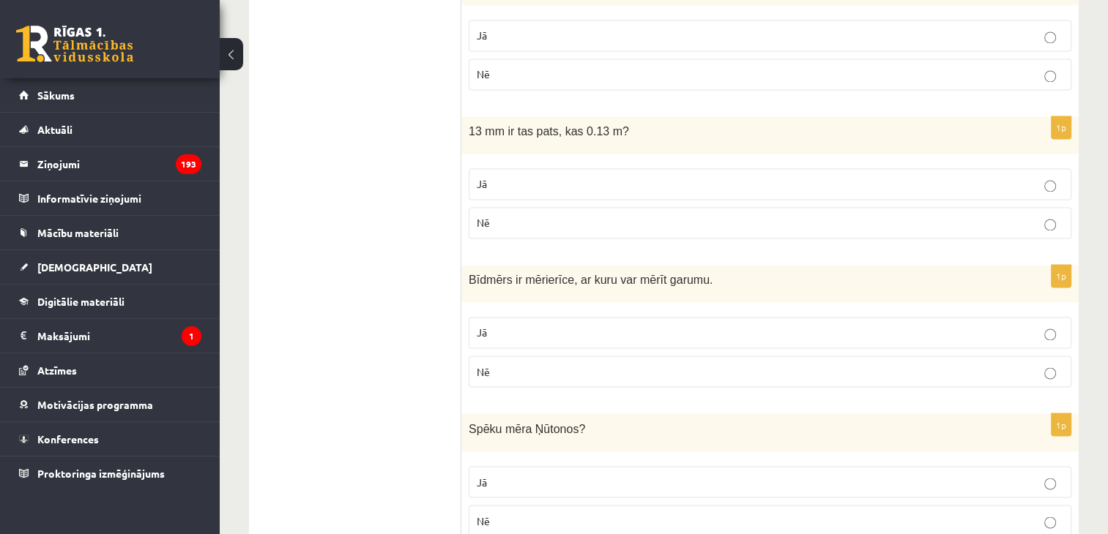
click at [507, 317] on label "Jā" at bounding box center [770, 332] width 603 height 31
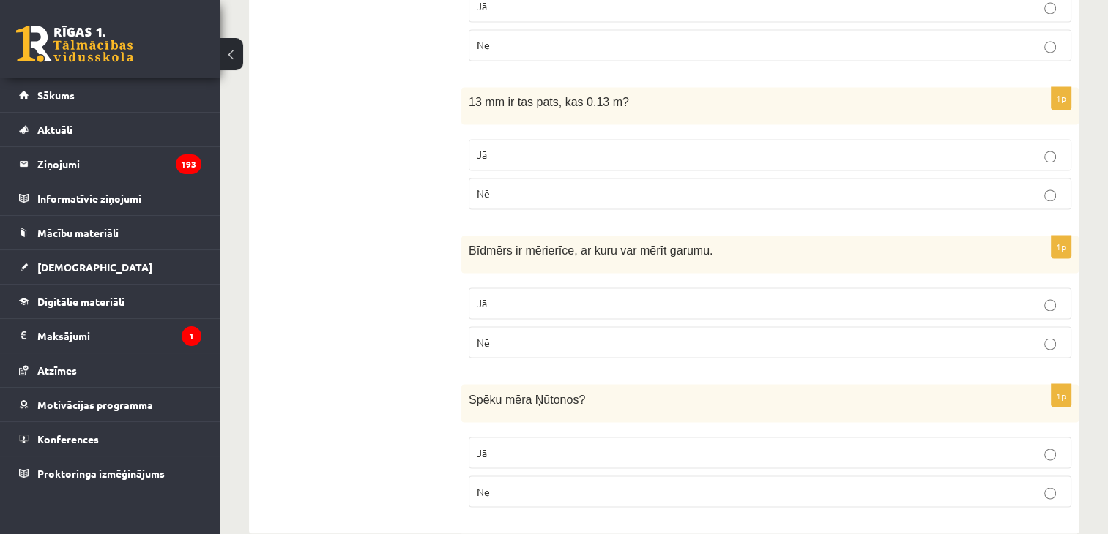
scroll to position [2462, 0]
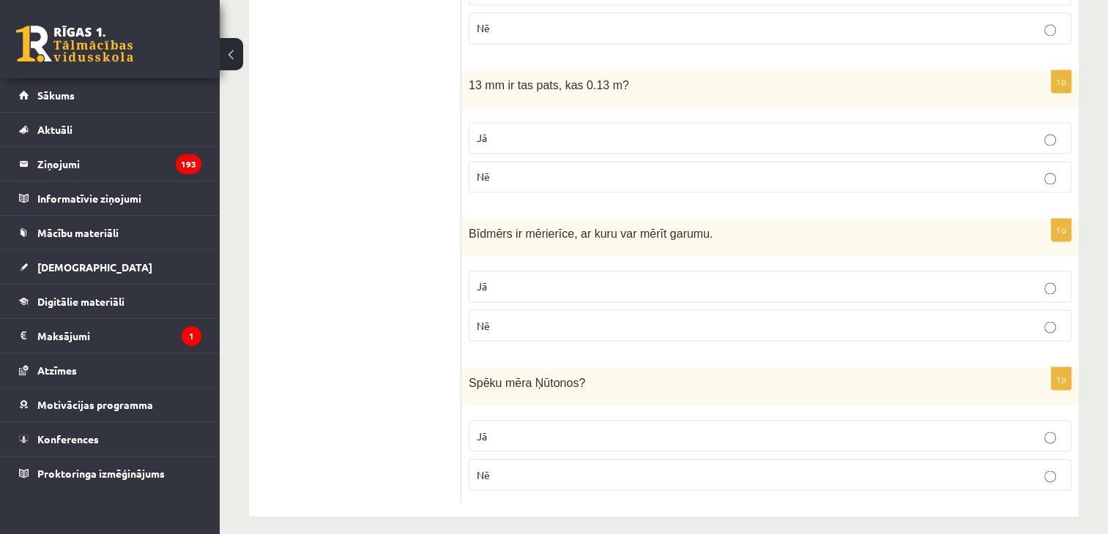
click at [519, 475] on label "Nē" at bounding box center [770, 474] width 603 height 31
click at [572, 431] on p "Jā" at bounding box center [770, 435] width 586 height 15
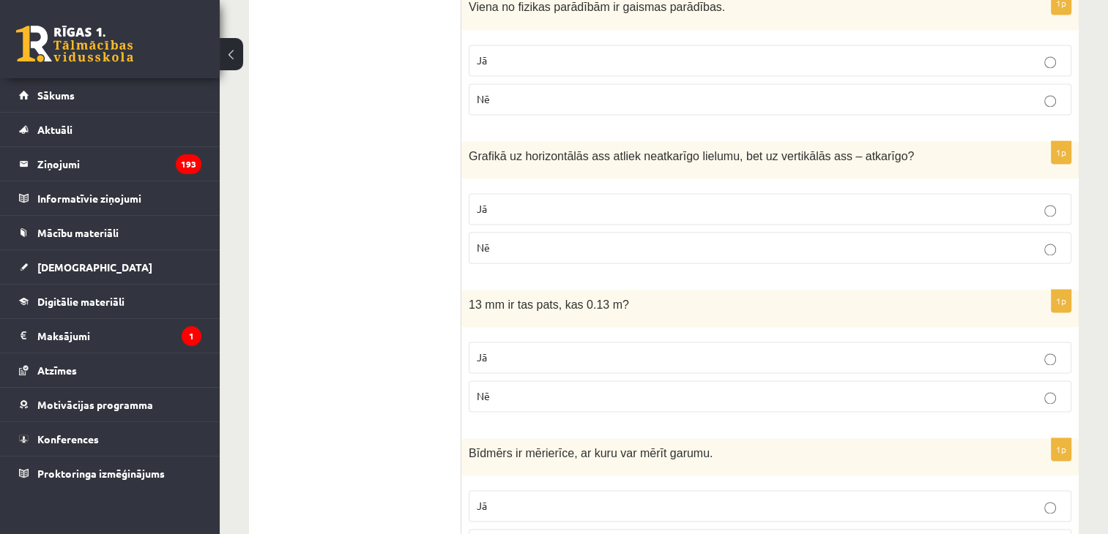
scroll to position [2389, 0]
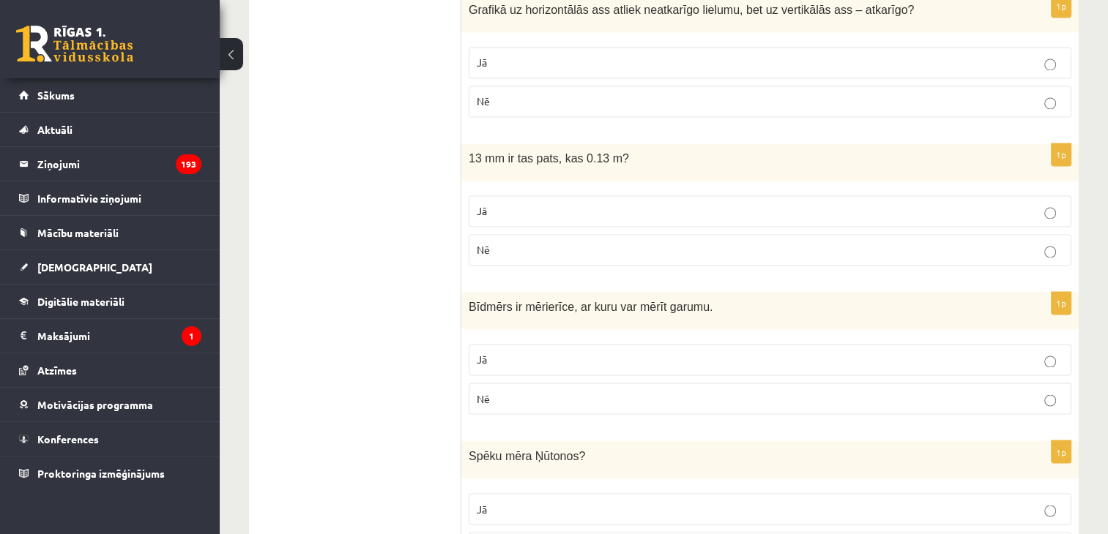
click at [585, 391] on p "Nē" at bounding box center [770, 398] width 586 height 15
click at [581, 255] on label "Nē" at bounding box center [770, 249] width 603 height 31
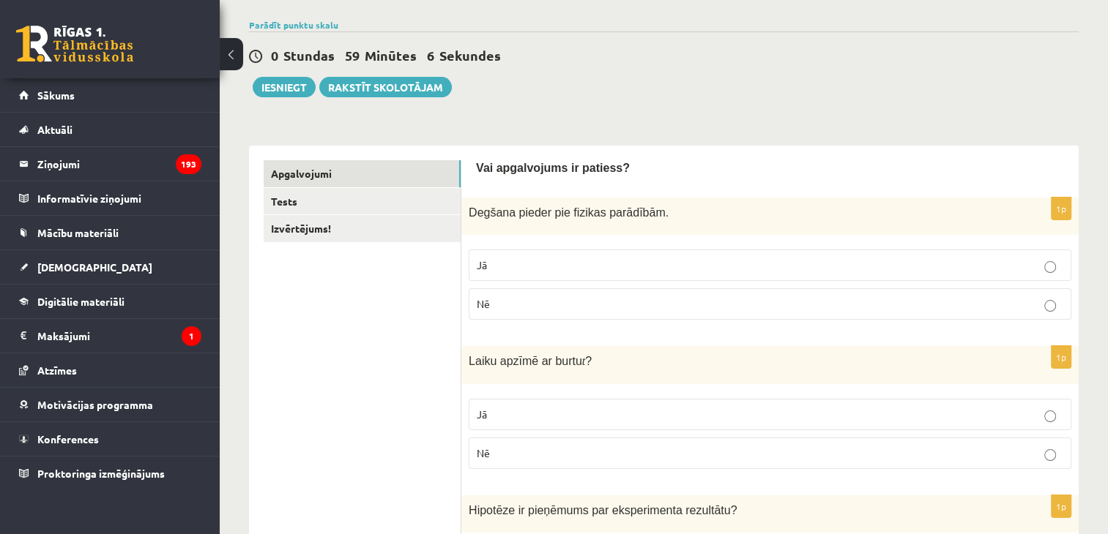
scroll to position [0, 0]
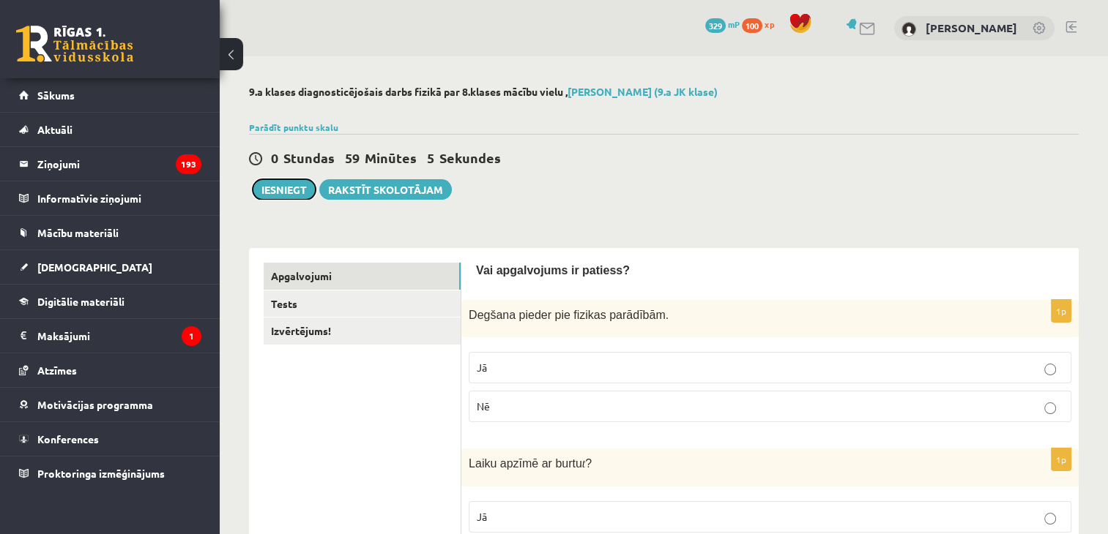
drag, startPoint x: 287, startPoint y: 193, endPoint x: 674, endPoint y: 74, distance: 404.6
click at [287, 193] on button "Iesniegt" at bounding box center [284, 189] width 63 height 21
click at [460, 311] on link "Tests" at bounding box center [362, 304] width 197 height 27
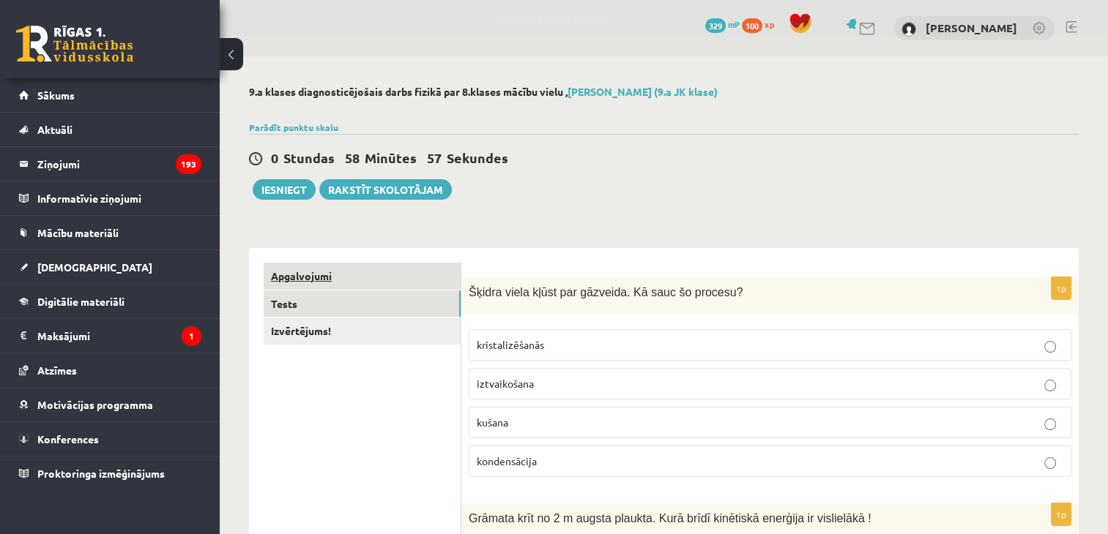
click at [340, 273] on link "Apgalvojumi" at bounding box center [362, 276] width 197 height 27
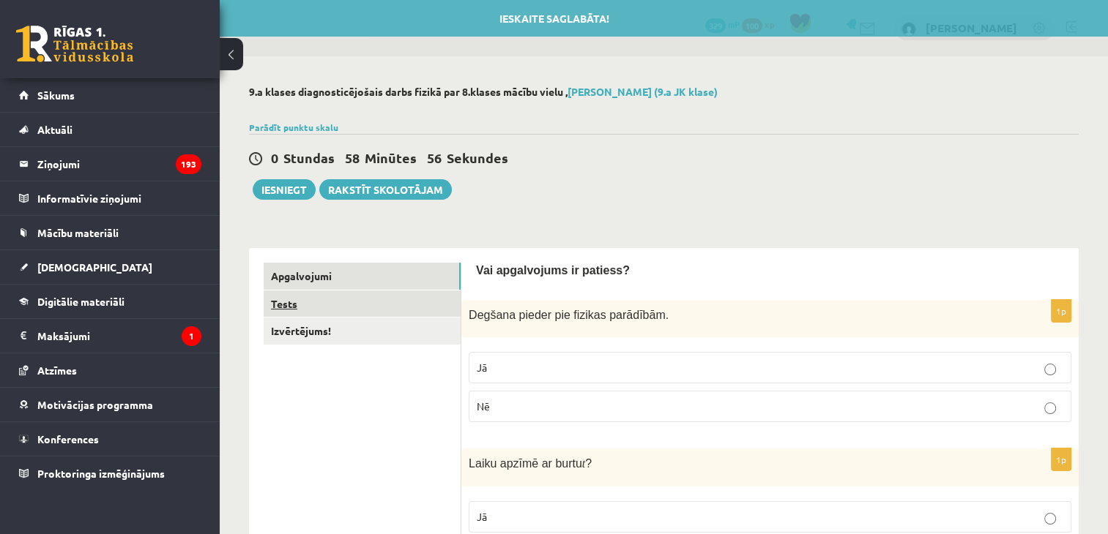
click at [329, 296] on link "Tests" at bounding box center [362, 304] width 197 height 27
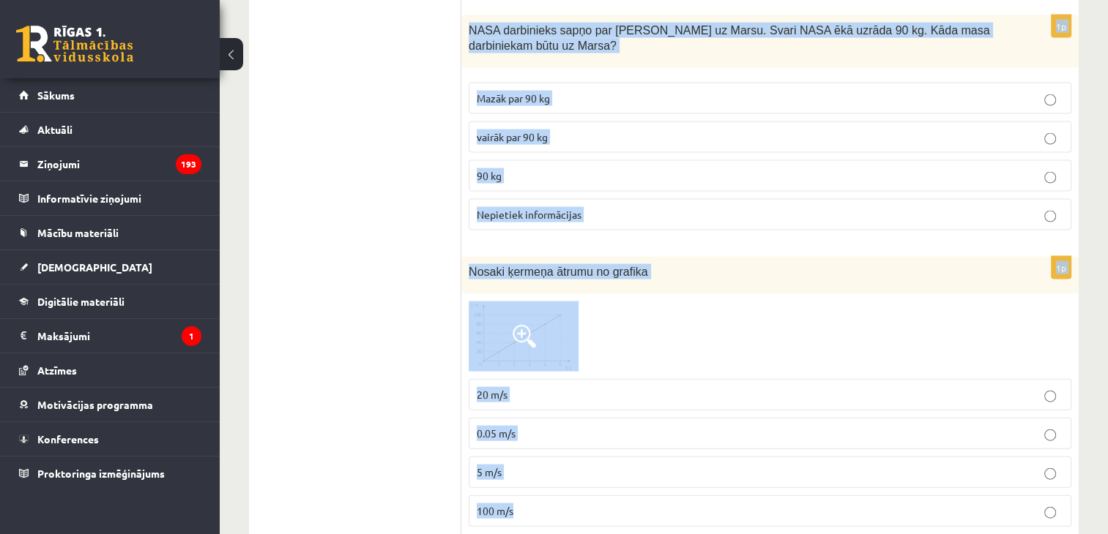
scroll to position [3161, 0]
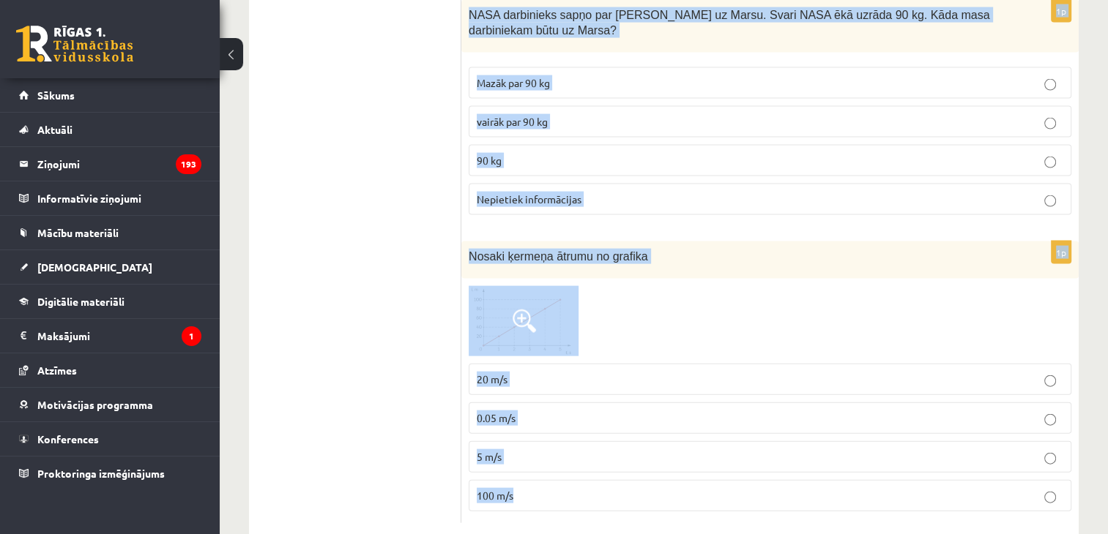
drag, startPoint x: 461, startPoint y: 294, endPoint x: 697, endPoint y: 392, distance: 255.6
copy form "Šķidra viela kļūst par gāzveida. Kā sauc šo procesu? kristalizēšanās iztvaikoša…"
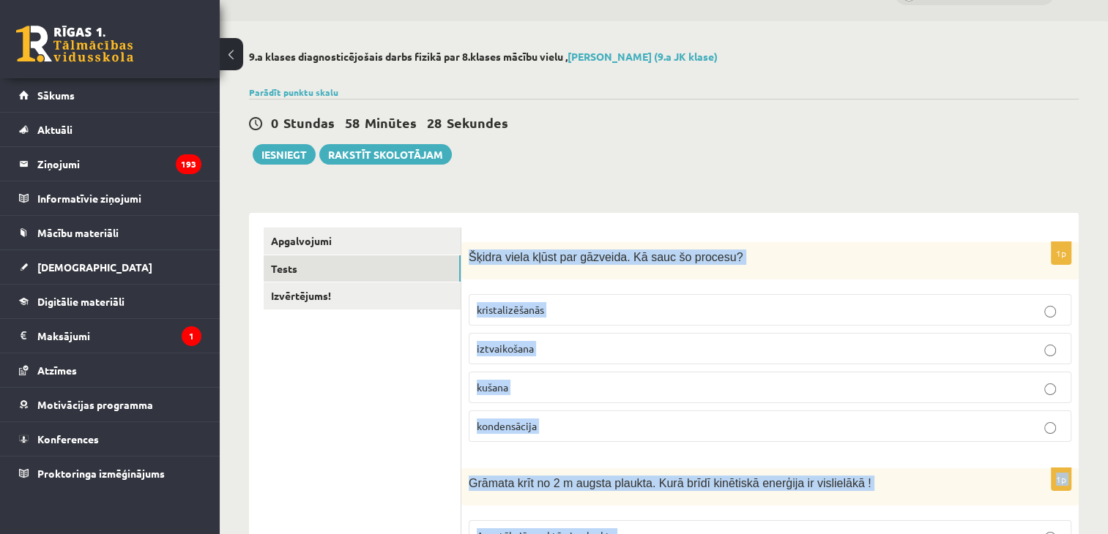
scroll to position [0, 0]
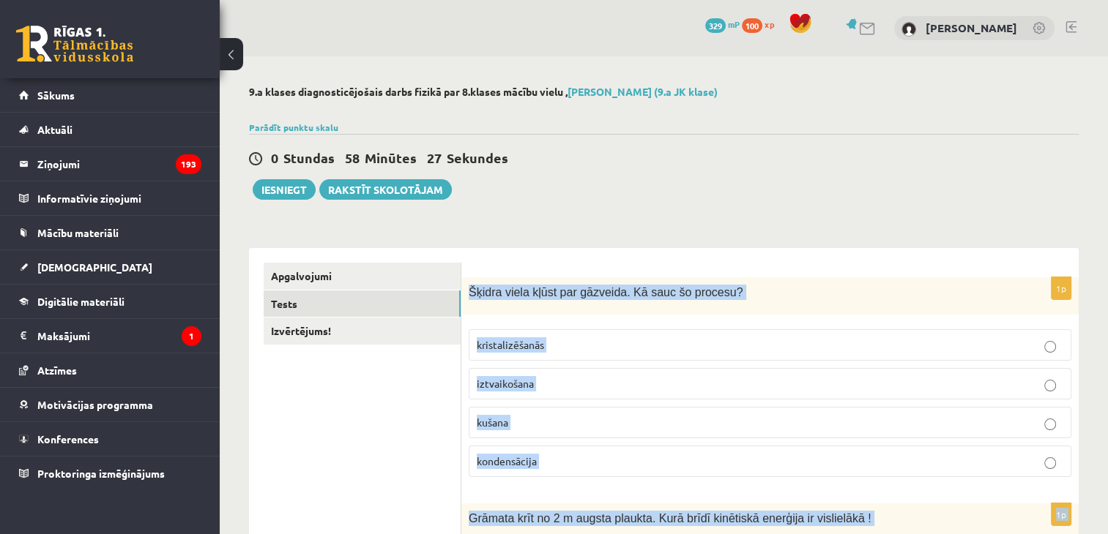
click at [682, 391] on label "iztvaikošana" at bounding box center [770, 383] width 603 height 31
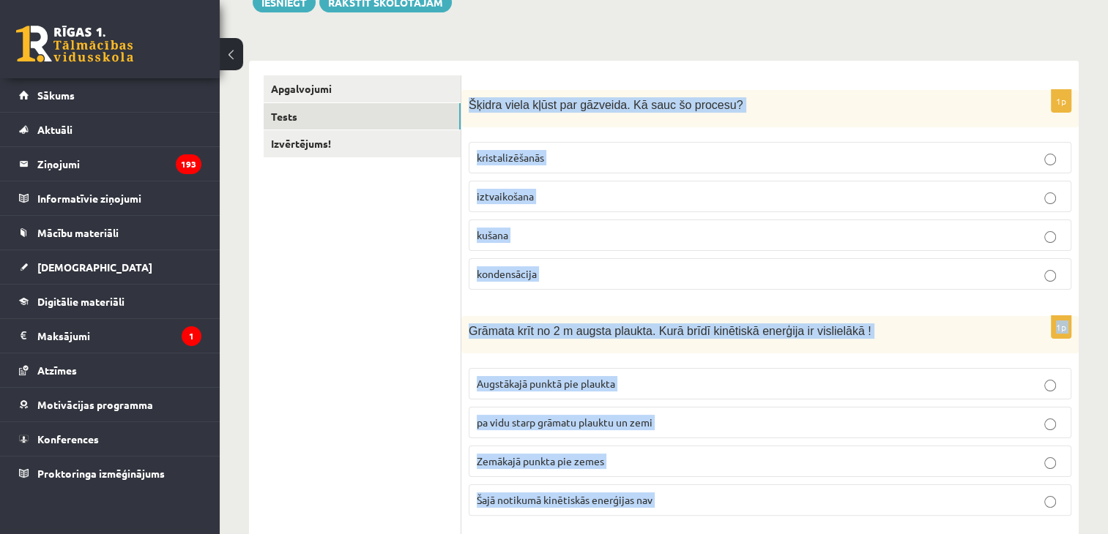
scroll to position [220, 0]
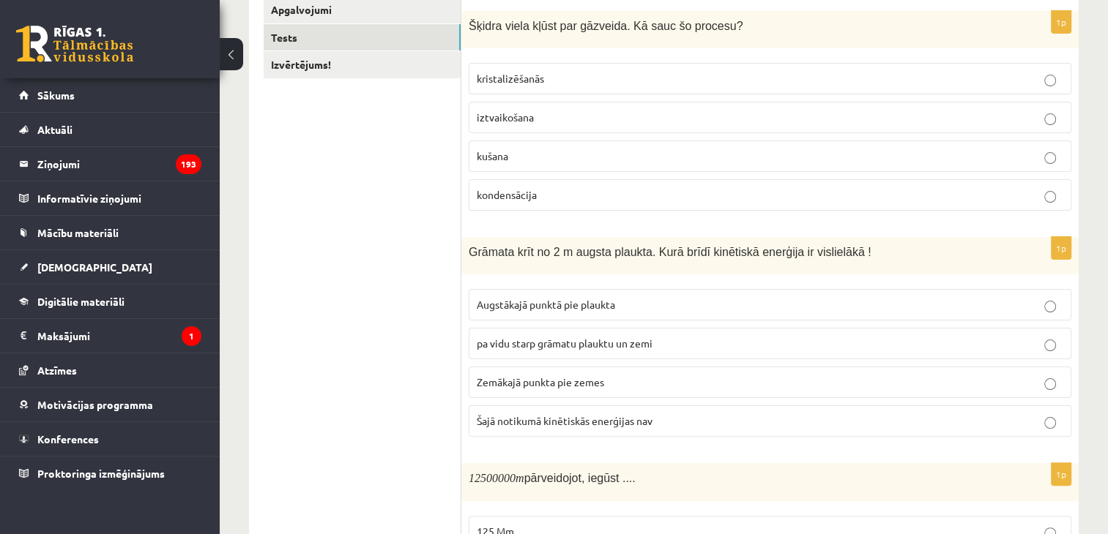
scroll to position [293, 0]
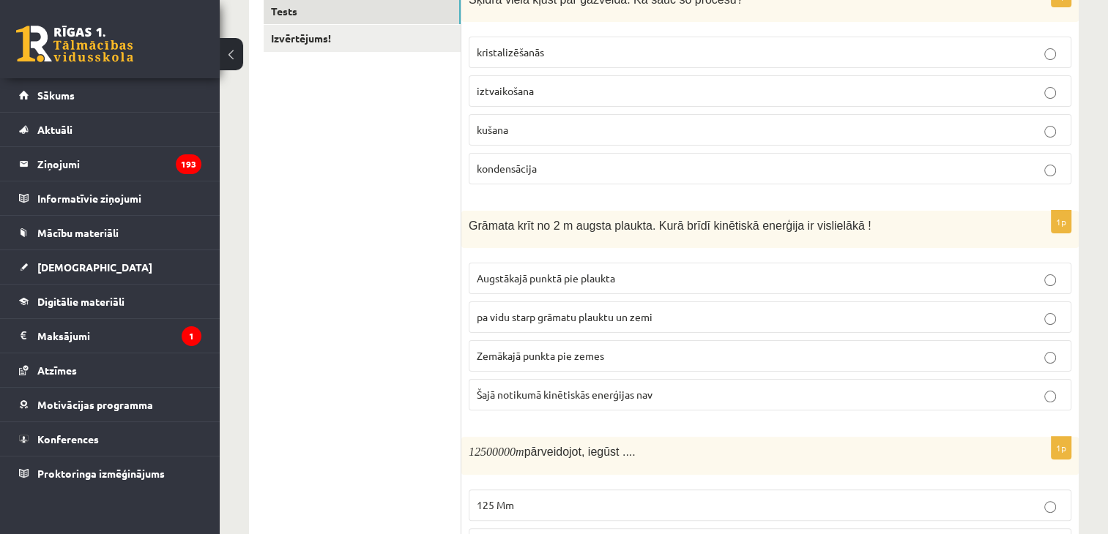
click at [568, 361] on p "Zemākajā punkta pie zemes" at bounding box center [770, 356] width 586 height 15
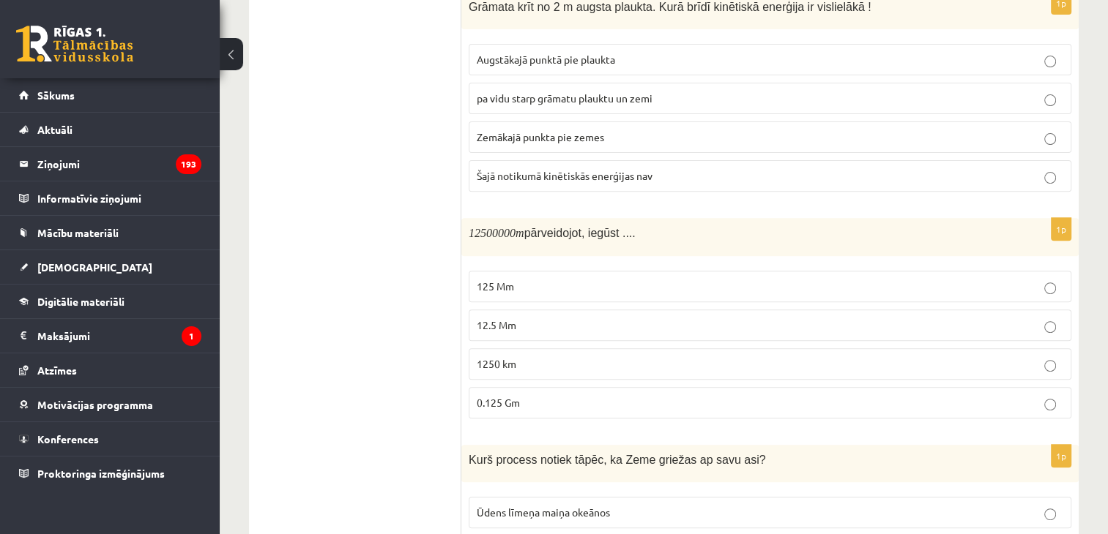
scroll to position [513, 0]
click at [504, 324] on span "12.5 Mm" at bounding box center [497, 324] width 40 height 13
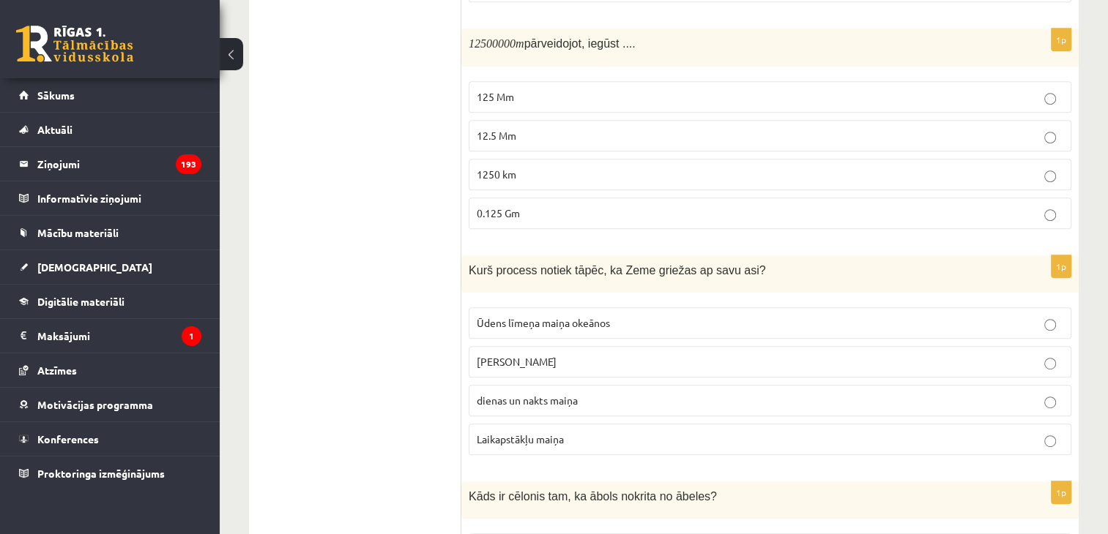
scroll to position [732, 0]
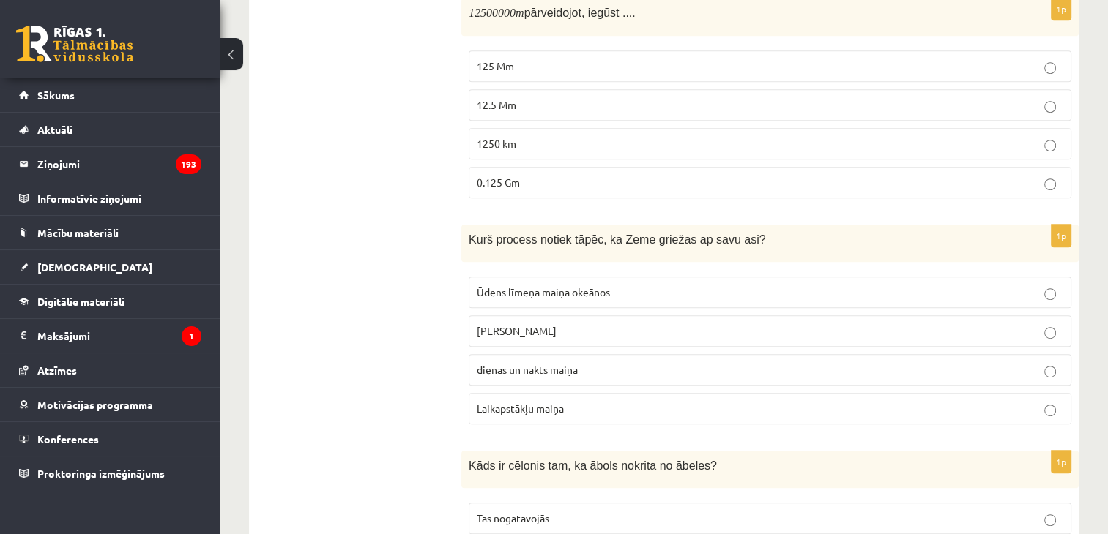
click at [548, 370] on p "dienas un nakts maiņa" at bounding box center [770, 369] width 586 height 15
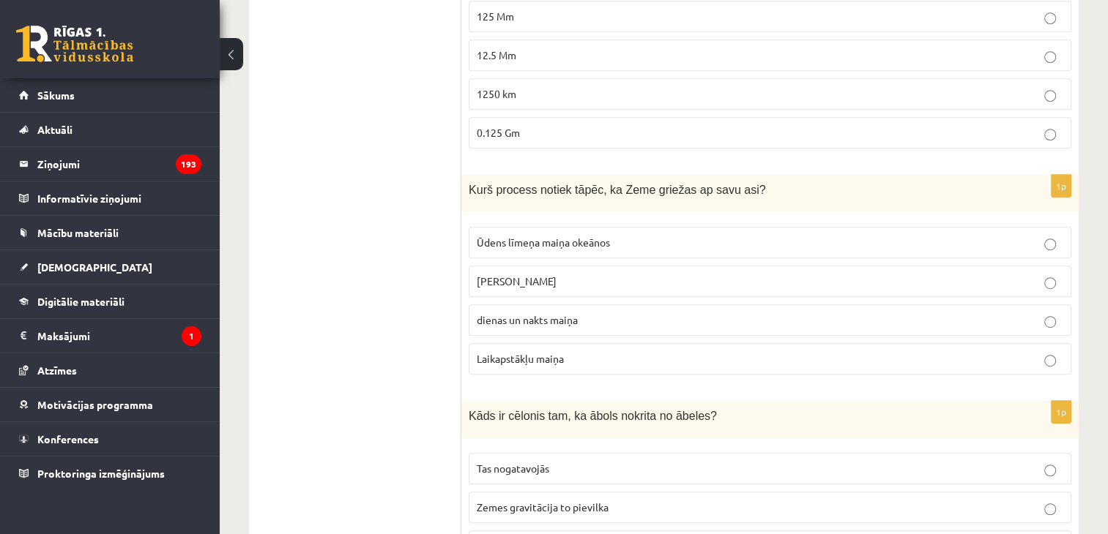
scroll to position [952, 0]
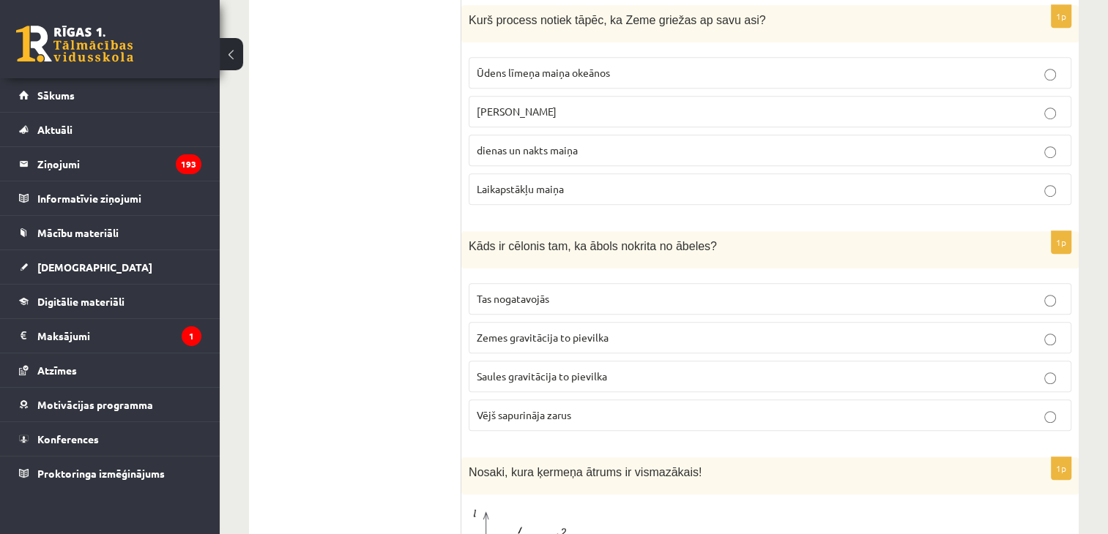
click at [580, 330] on p "Zemes gravitācija to pievilka" at bounding box center [770, 337] width 586 height 15
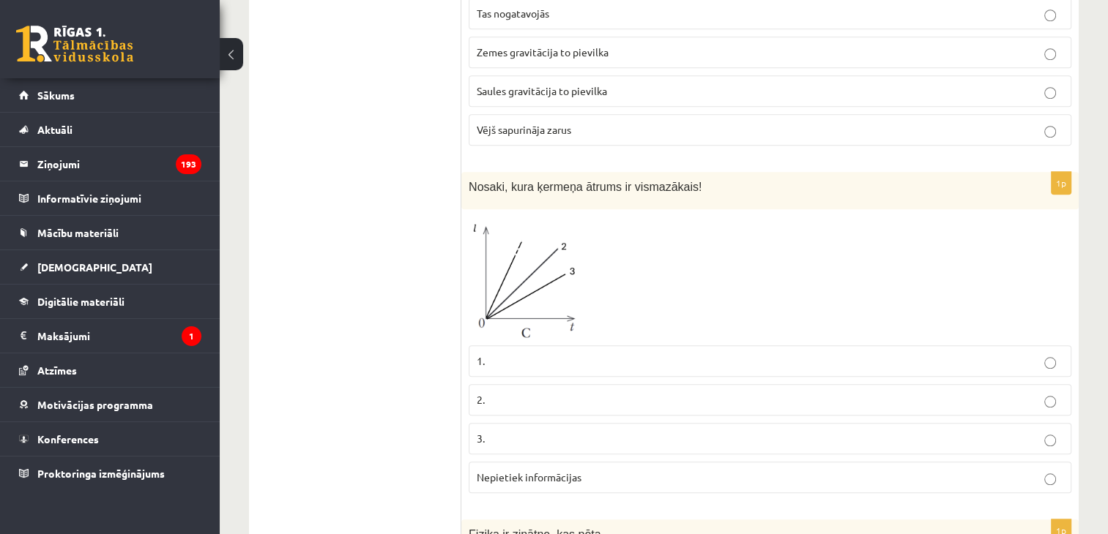
scroll to position [1245, 0]
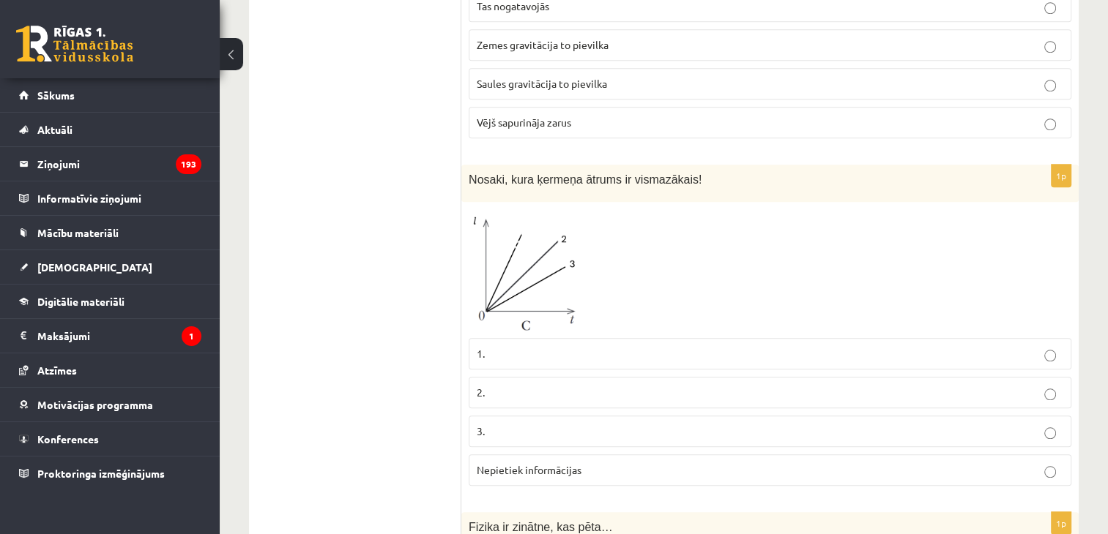
click at [512, 346] on p "1." at bounding box center [770, 353] width 586 height 15
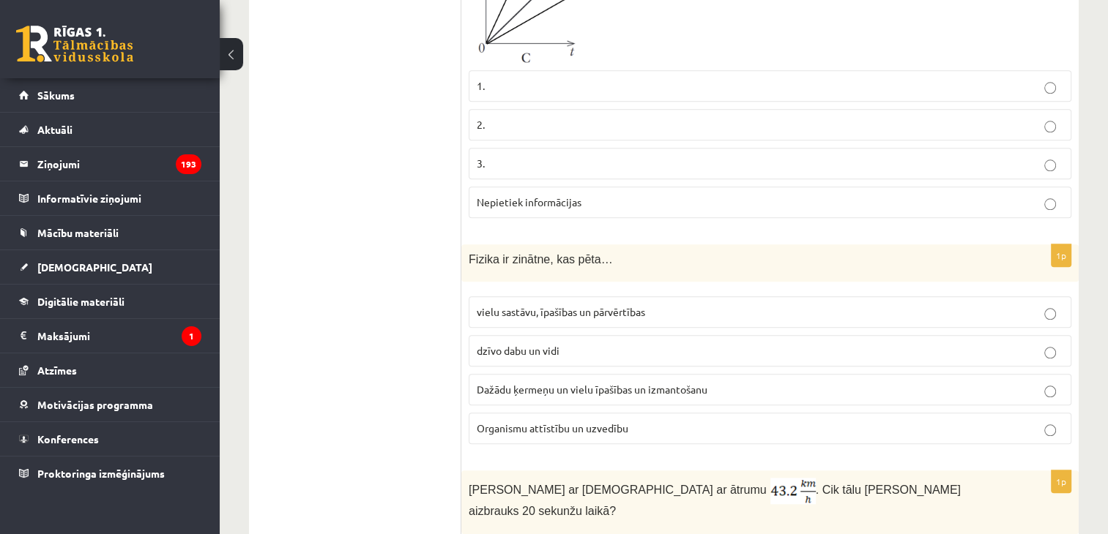
scroll to position [1538, 0]
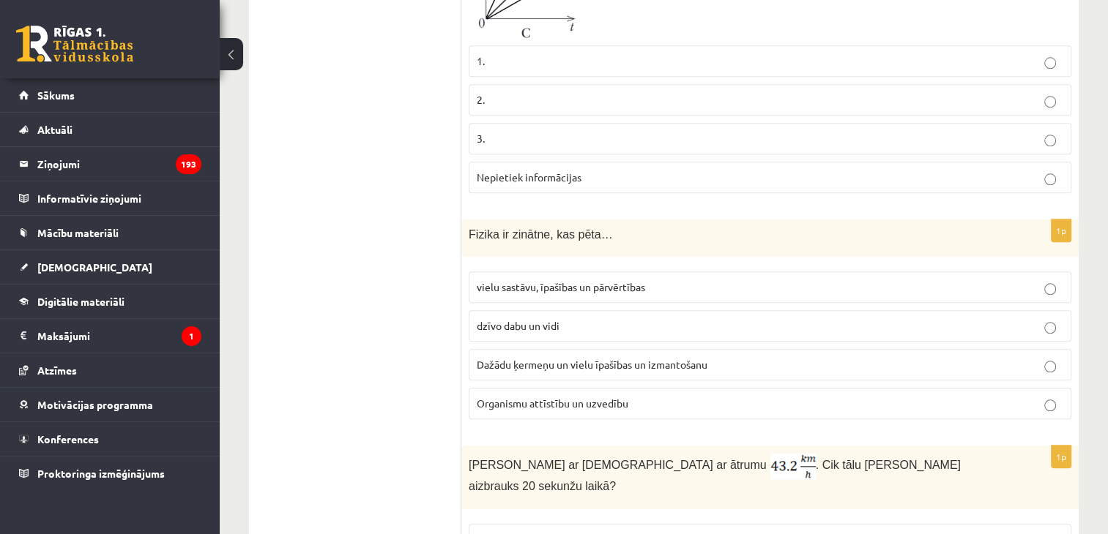
click at [531, 364] on p "Dažādu ķermeņu un vielu īpašības un izmantošanu" at bounding box center [770, 364] width 586 height 15
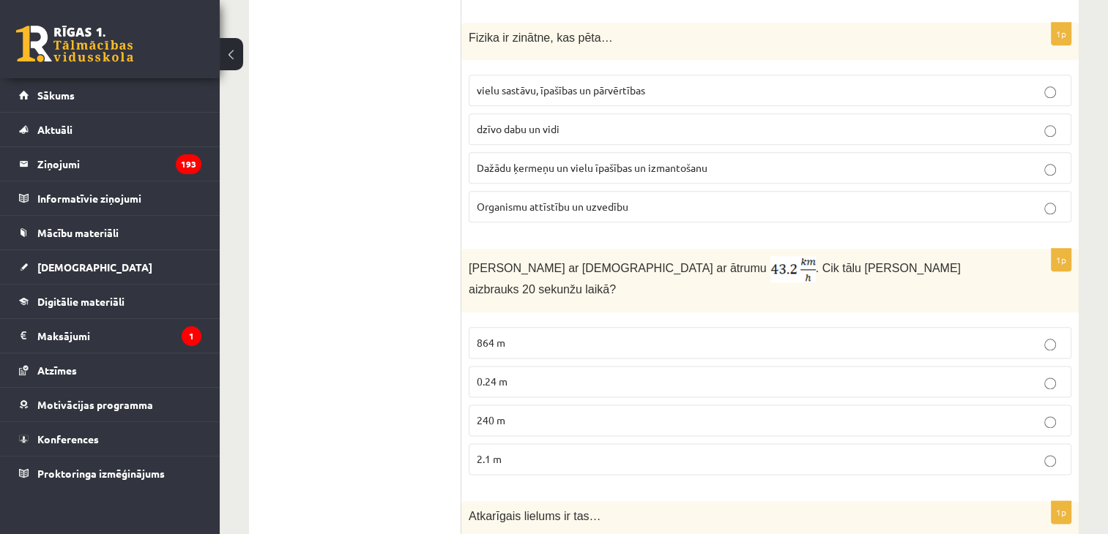
scroll to position [1757, 0]
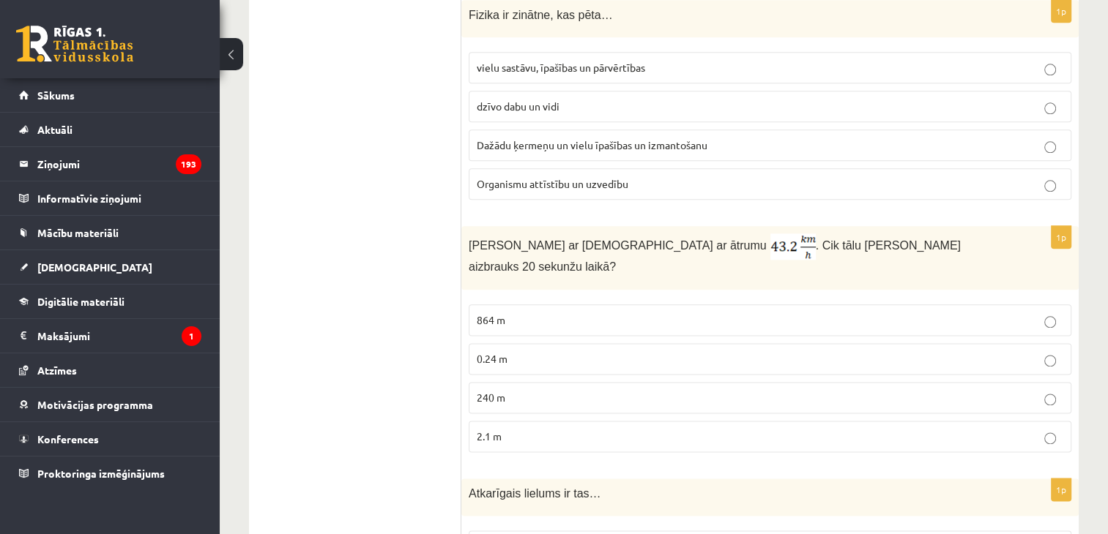
click at [565, 351] on p "0.24 m" at bounding box center [770, 358] width 586 height 15
click at [540, 313] on p "864 m" at bounding box center [770, 320] width 586 height 15
click at [556, 390] on p "240 m" at bounding box center [770, 397] width 586 height 15
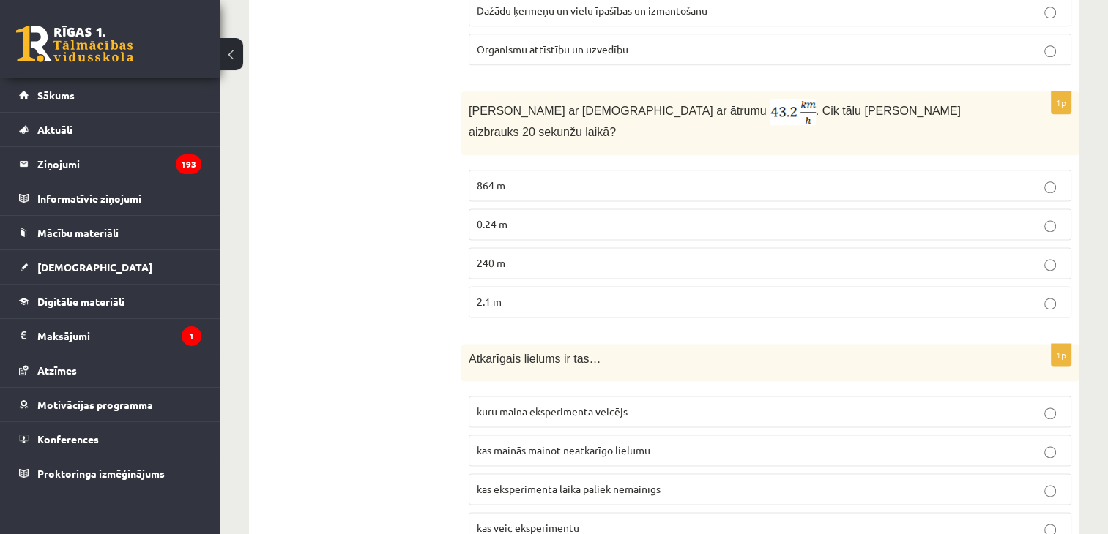
scroll to position [2050, 0]
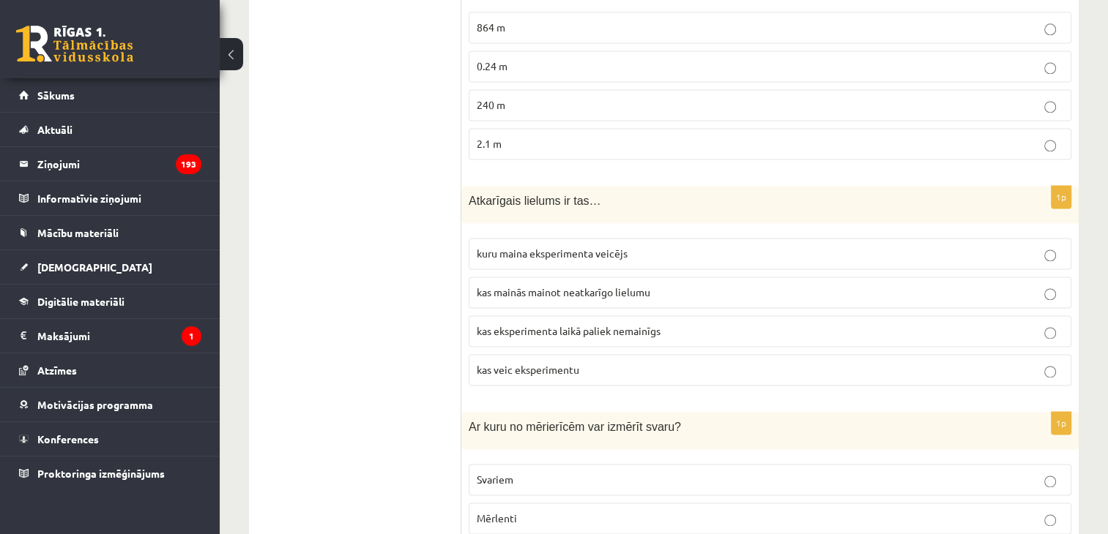
click at [542, 277] on label "kas mainās mainot neatkarīgo lielumu" at bounding box center [770, 292] width 603 height 31
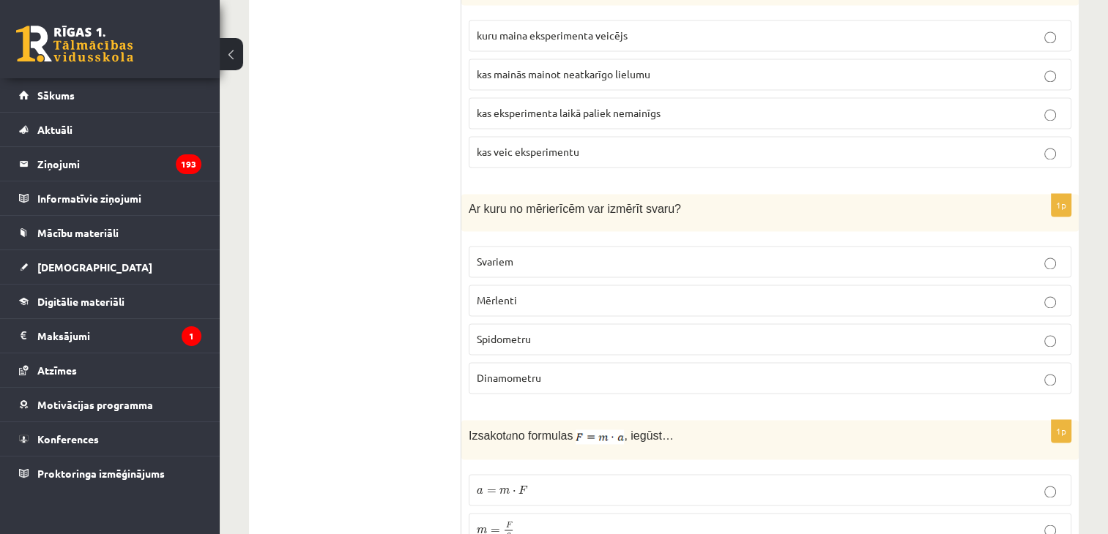
scroll to position [2270, 0]
click at [492, 369] on p "Dinamometru" at bounding box center [770, 376] width 586 height 15
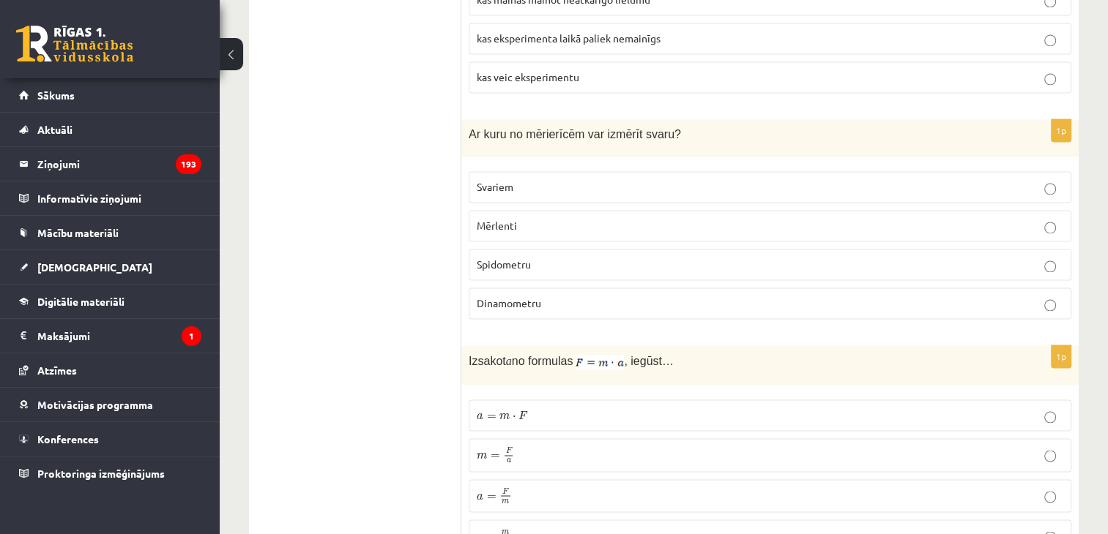
scroll to position [2416, 0]
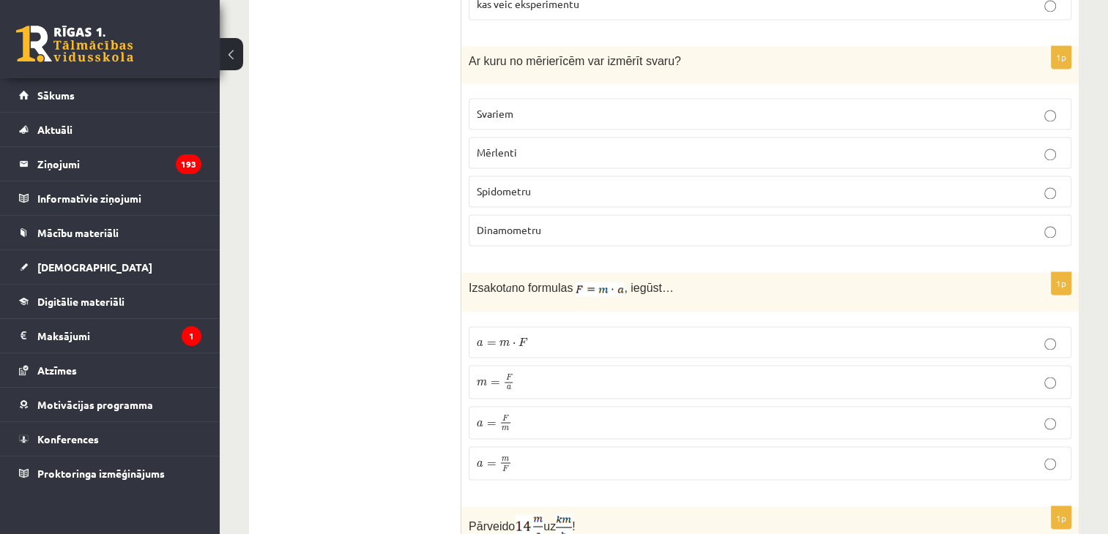
click at [556, 414] on p "a = F m a = F m" at bounding box center [770, 423] width 586 height 18
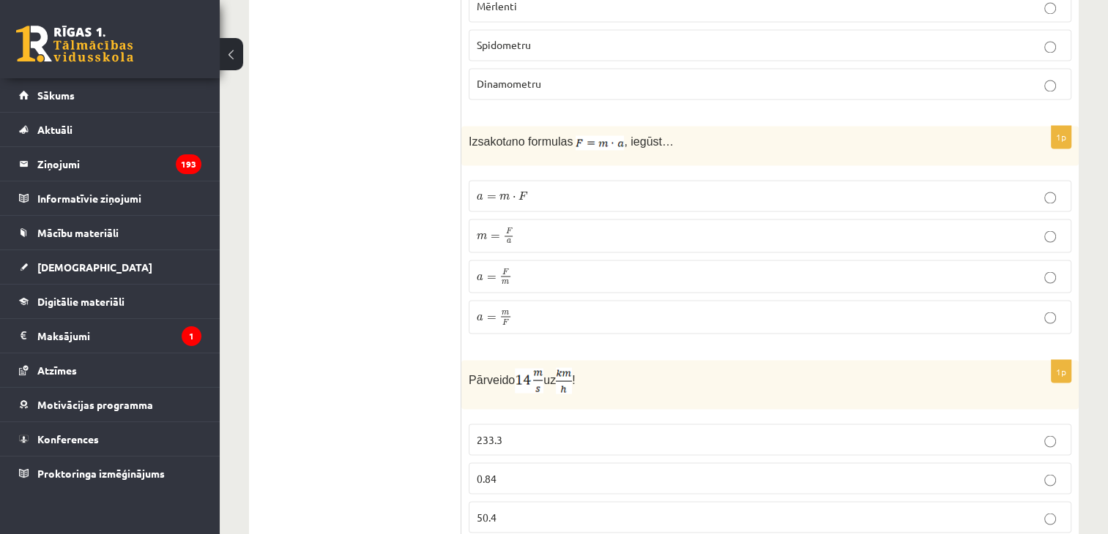
click at [540, 432] on p "233.3" at bounding box center [770, 439] width 586 height 15
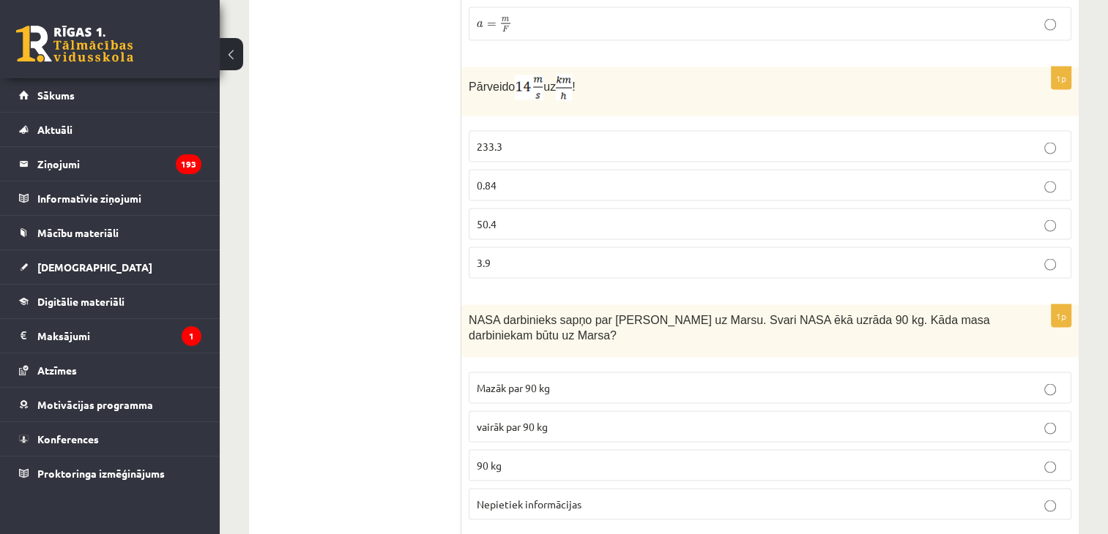
click at [540, 420] on p "vairāk par 90 kg" at bounding box center [770, 427] width 586 height 15
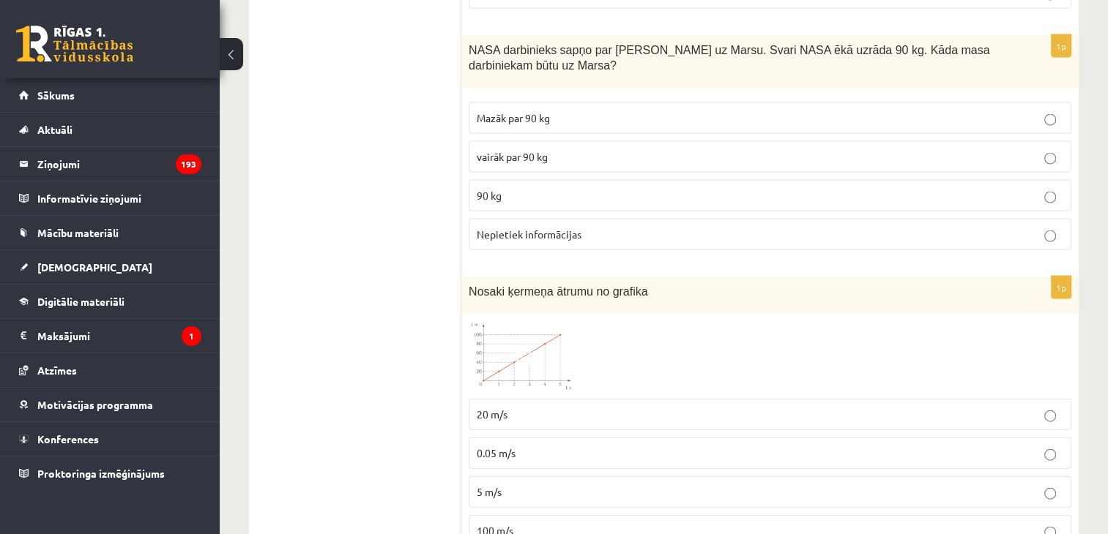
scroll to position [3148, 0]
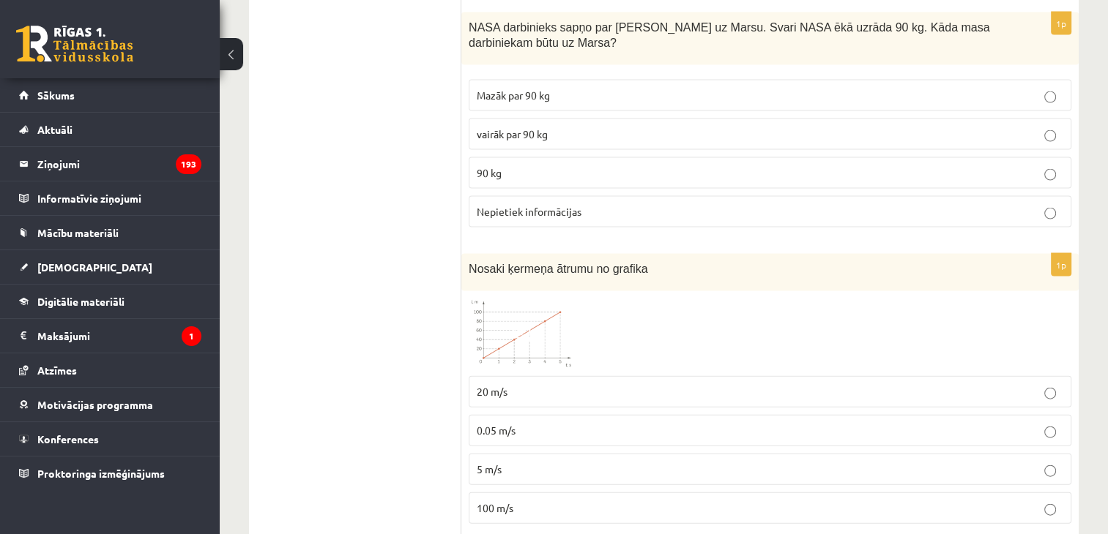
click at [490, 463] on span "5 m/s" at bounding box center [489, 469] width 25 height 13
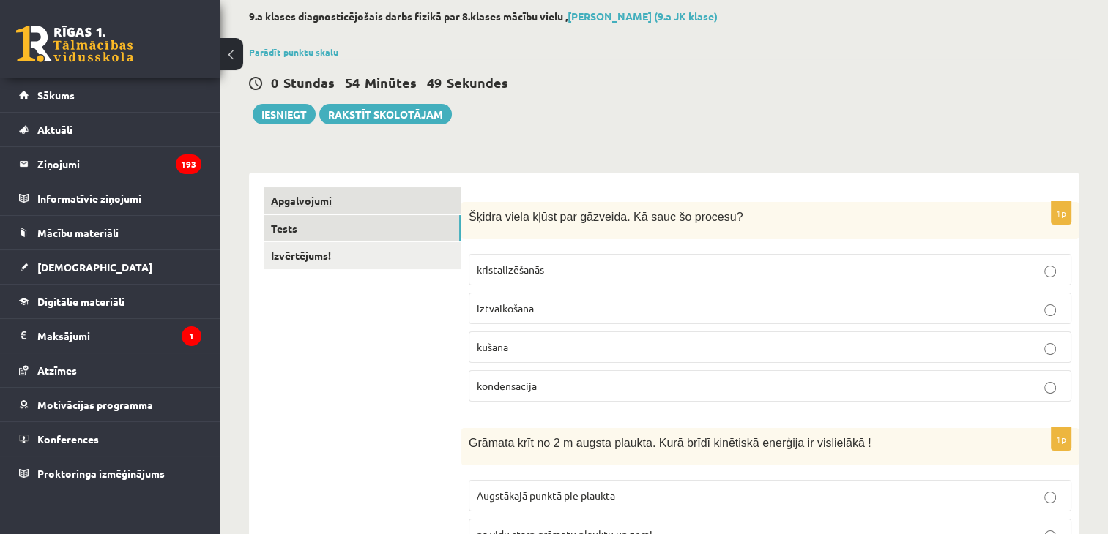
scroll to position [0, 0]
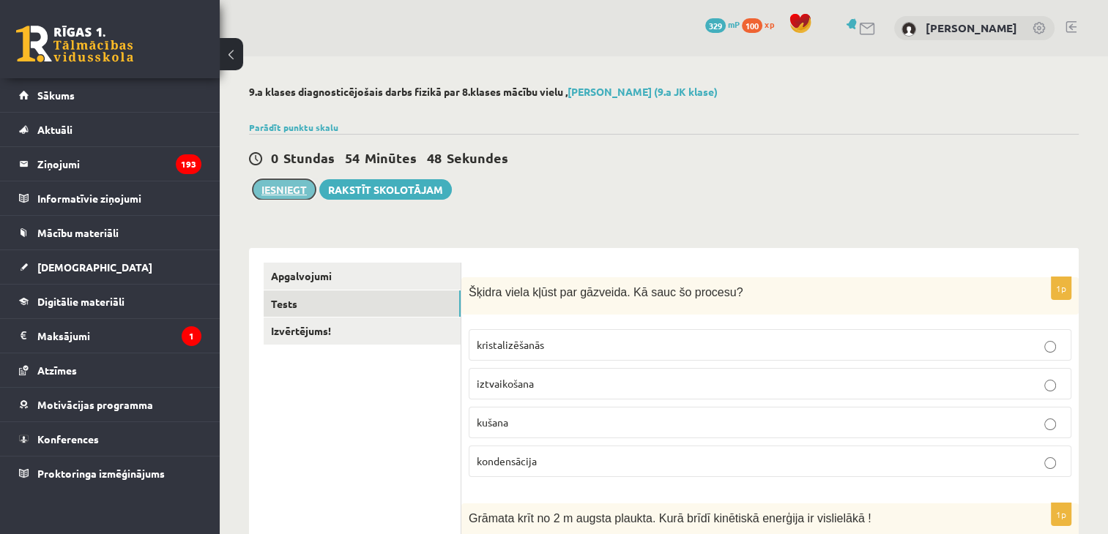
click at [302, 193] on button "Iesniegt" at bounding box center [284, 189] width 63 height 21
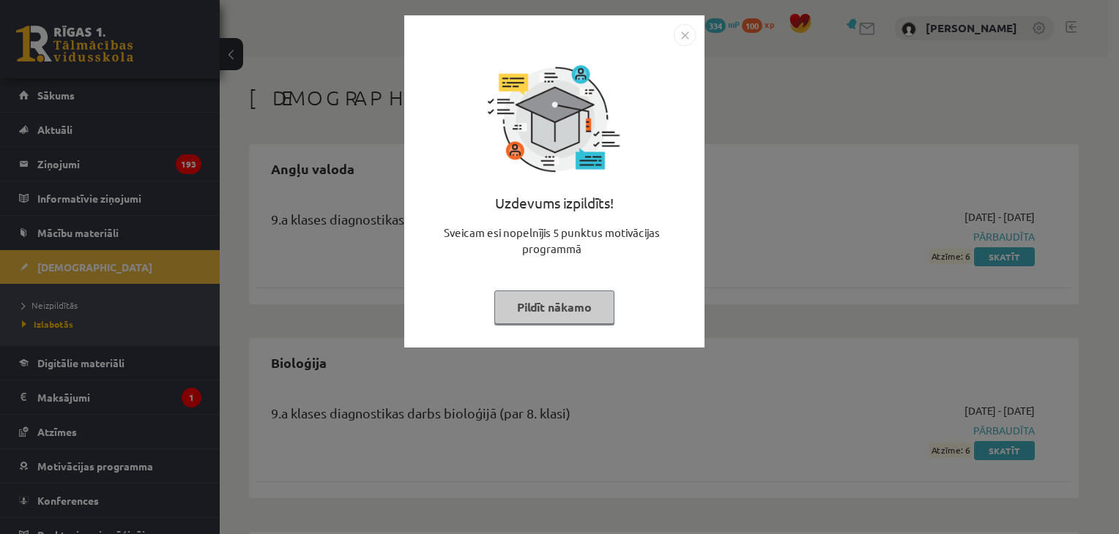
click at [534, 311] on button "Pildīt nākamo" at bounding box center [554, 308] width 120 height 34
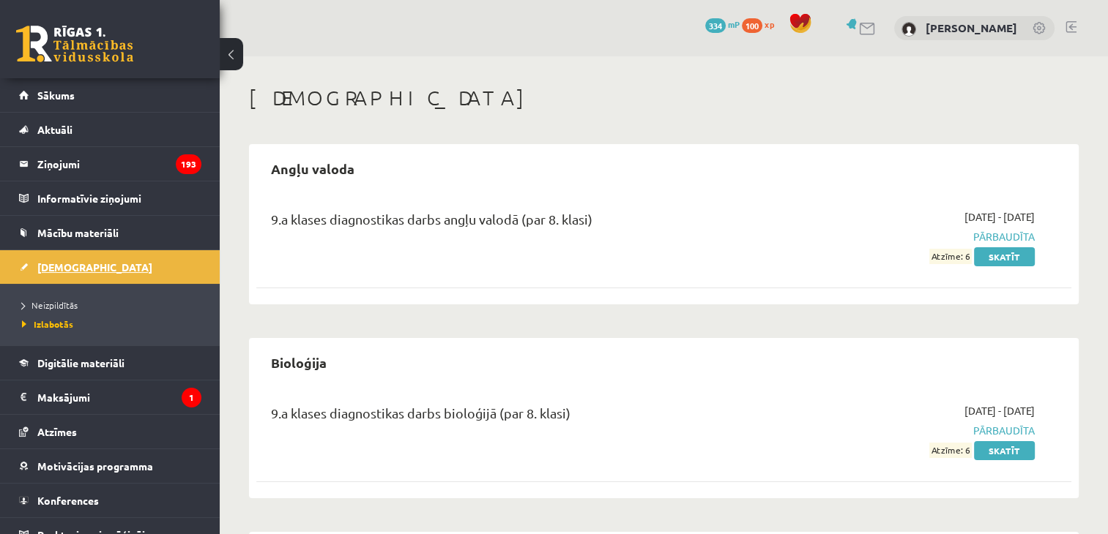
click at [62, 273] on link "[DEMOGRAPHIC_DATA]" at bounding box center [110, 267] width 182 height 34
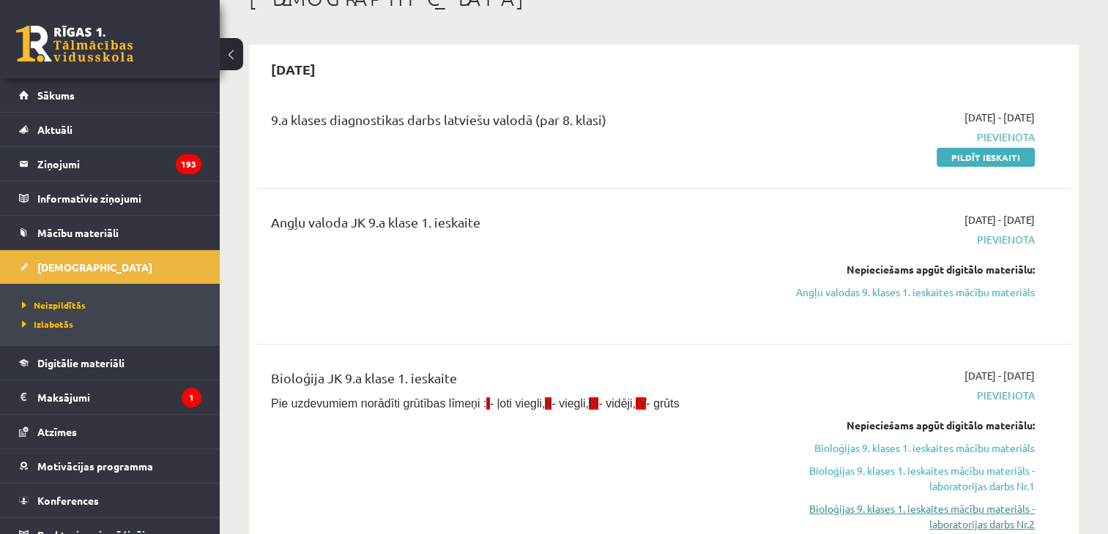
scroll to position [73, 0]
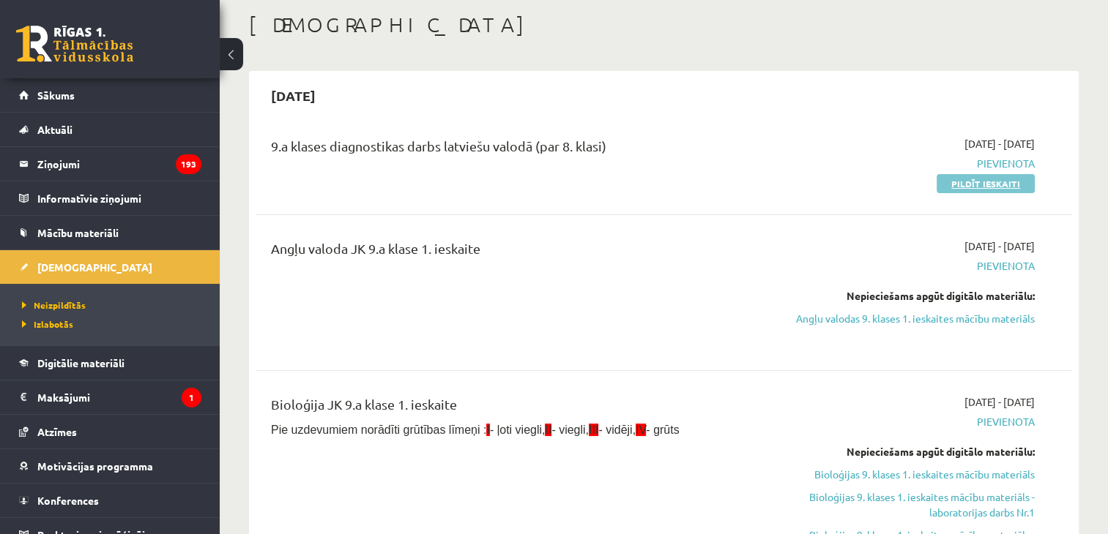
click at [963, 179] on link "Pildīt ieskaiti" at bounding box center [985, 183] width 98 height 19
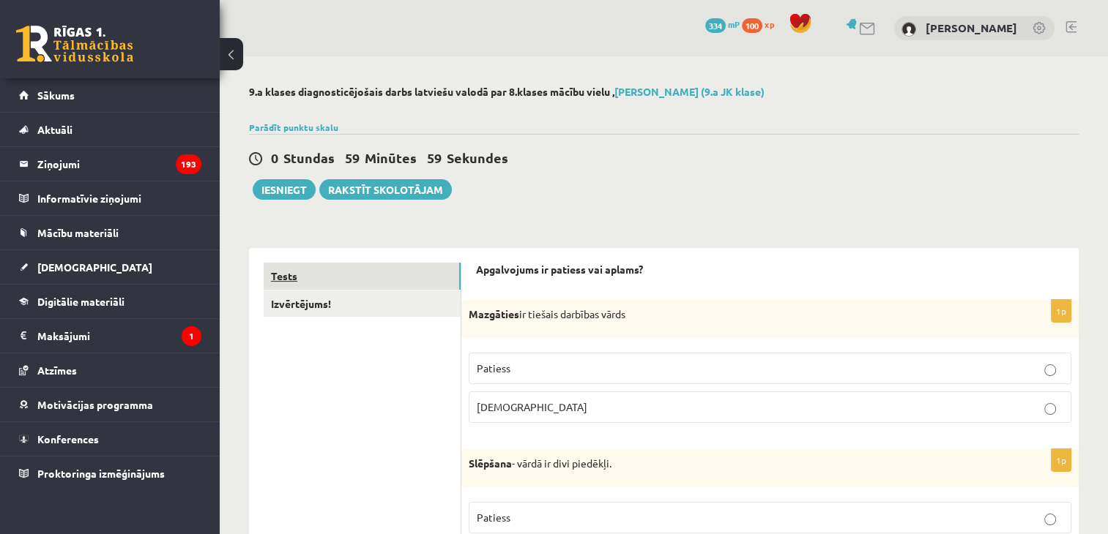
click at [346, 280] on link "Tests" at bounding box center [362, 276] width 197 height 27
click at [401, 280] on link "Tests" at bounding box center [362, 276] width 197 height 27
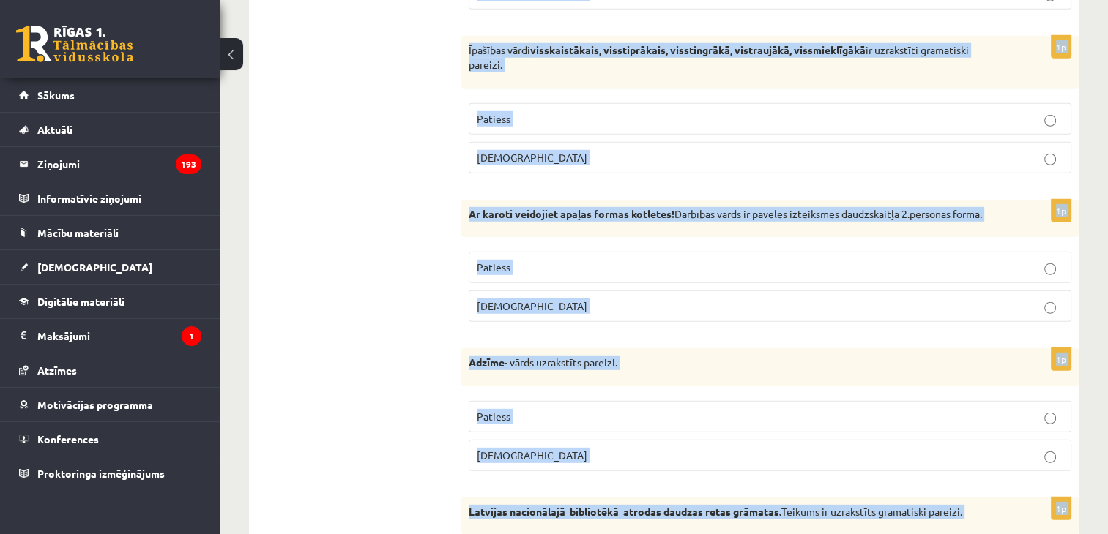
scroll to position [4279, 0]
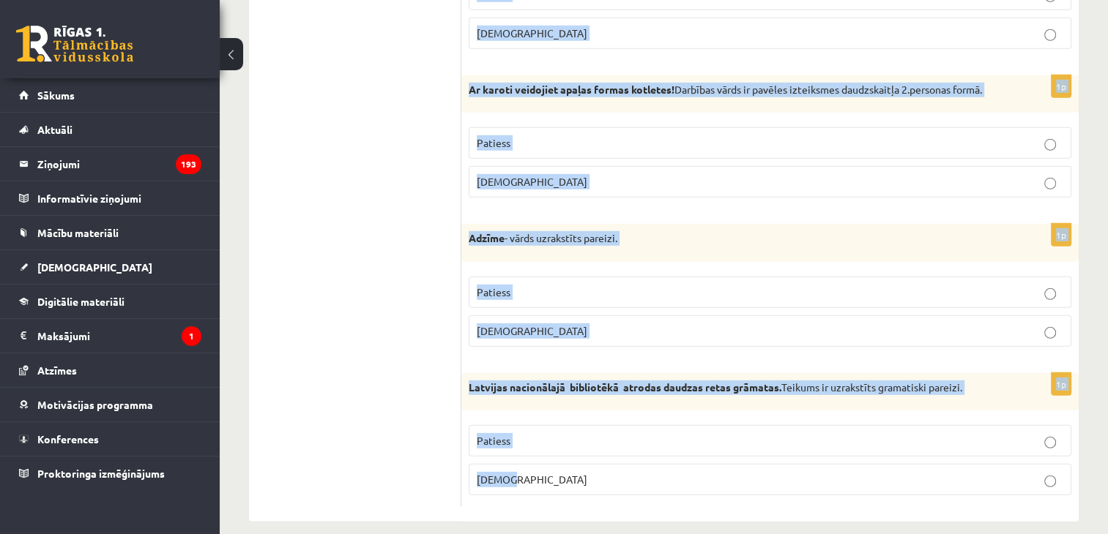
drag, startPoint x: 466, startPoint y: 124, endPoint x: 586, endPoint y: 568, distance: 459.5
copy form "Mazgāties ir tiešais darbības vārds Patiess Aplams 1p Slēpšana - vārdā ir divi …"
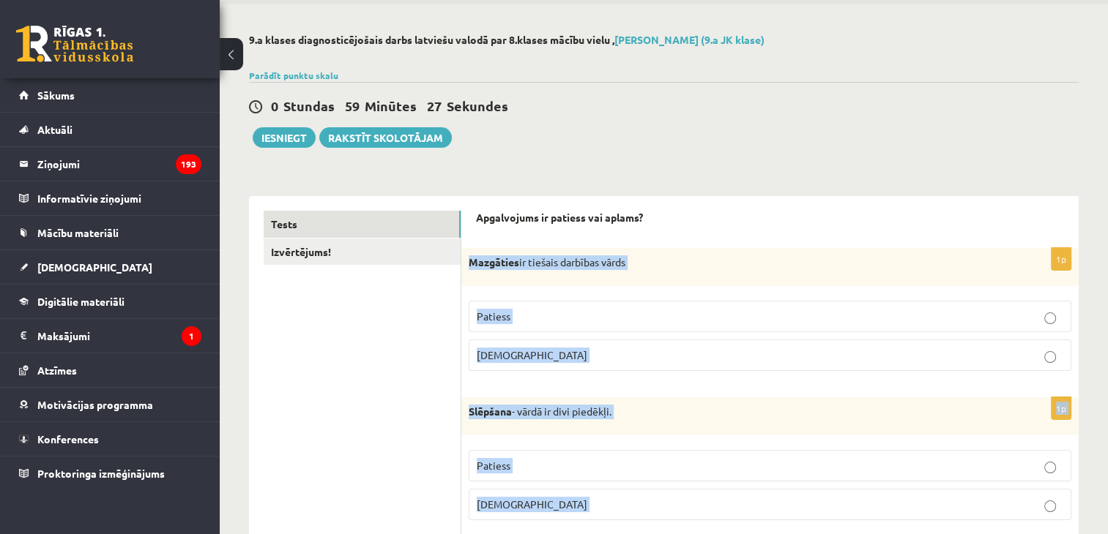
scroll to position [0, 0]
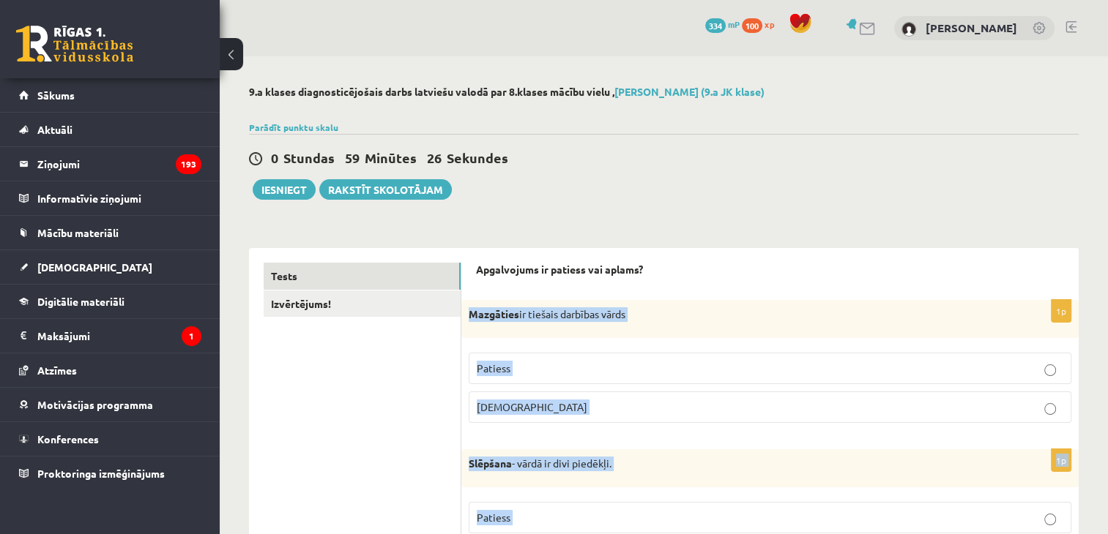
click at [510, 405] on span "Aplams" at bounding box center [532, 406] width 111 height 13
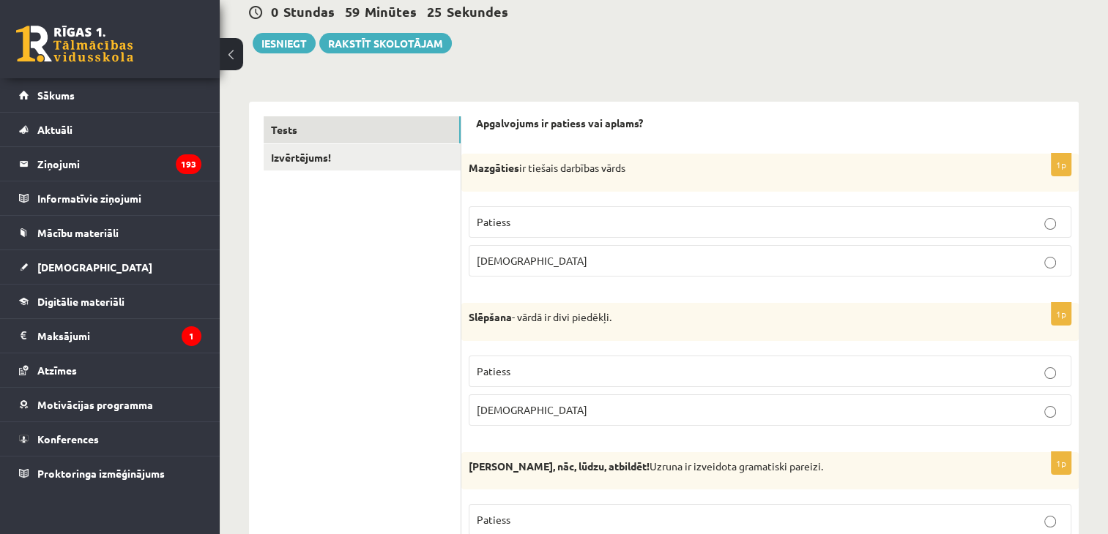
click at [507, 404] on span "Aplams" at bounding box center [532, 409] width 111 height 13
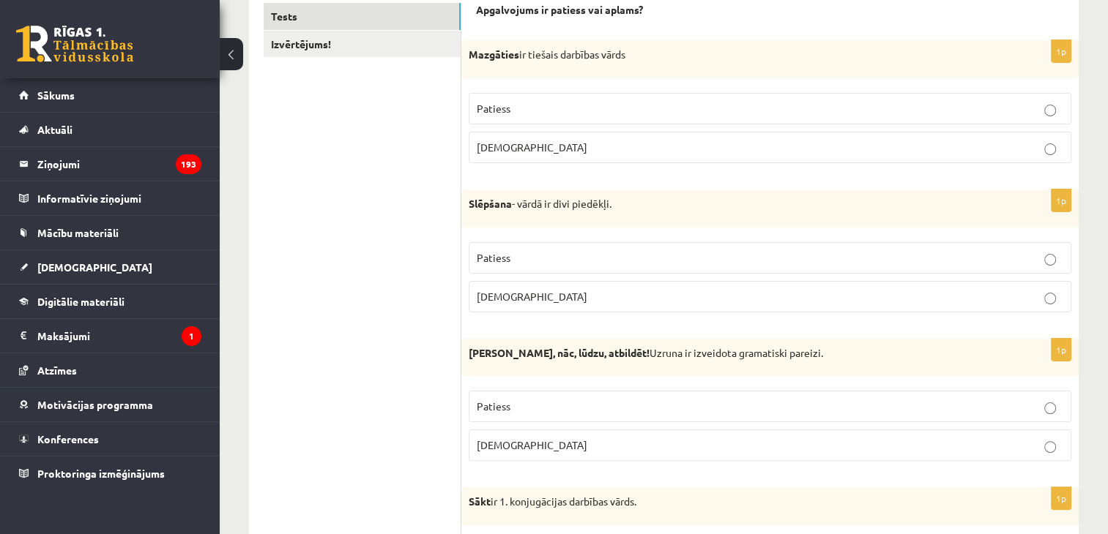
scroll to position [366, 0]
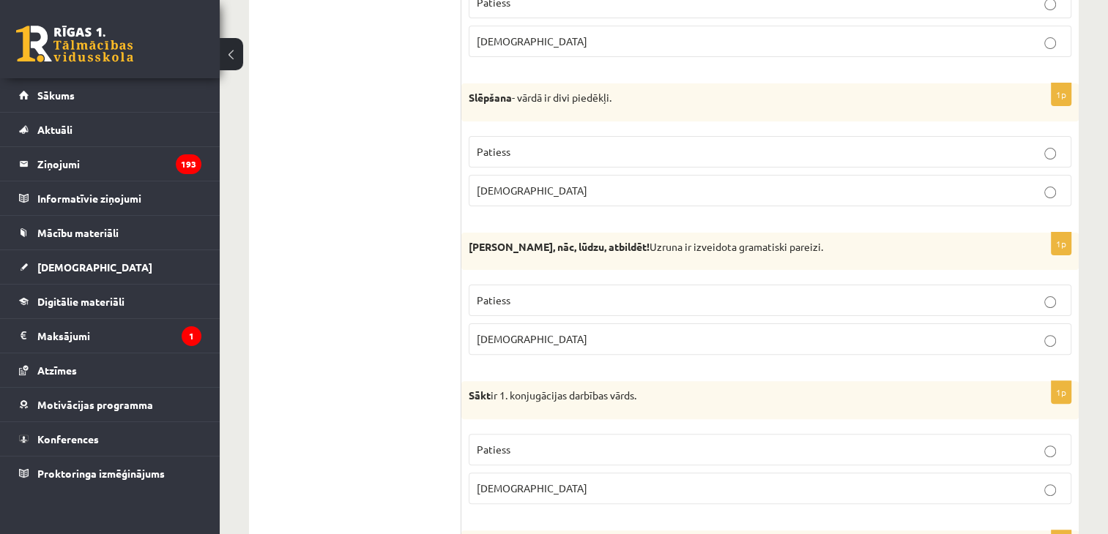
click at [527, 348] on label "Aplams" at bounding box center [770, 339] width 603 height 31
click at [483, 452] on span "Patiess" at bounding box center [494, 449] width 34 height 13
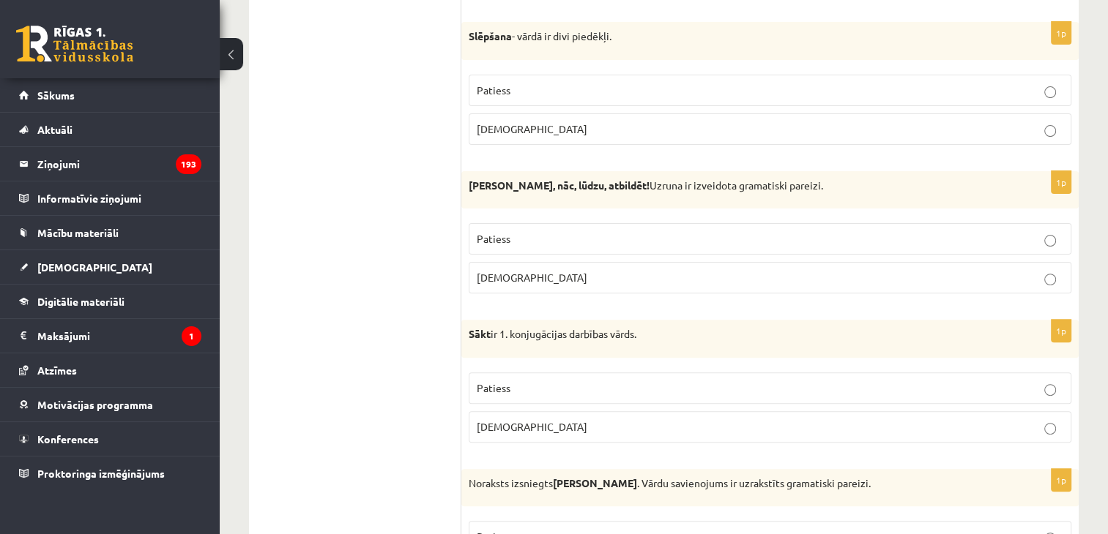
scroll to position [513, 0]
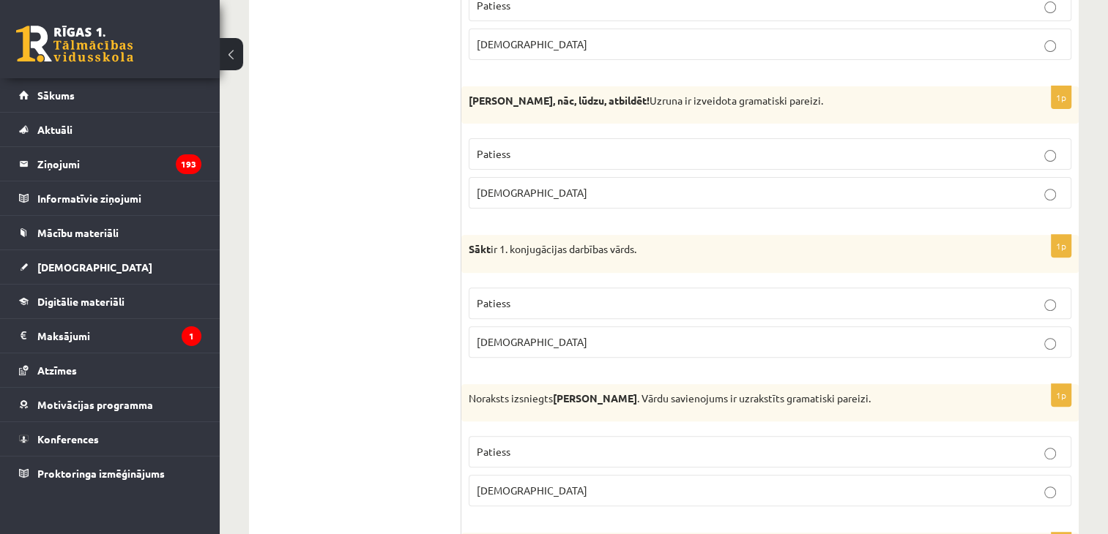
click at [513, 484] on p "Aplams" at bounding box center [770, 490] width 586 height 15
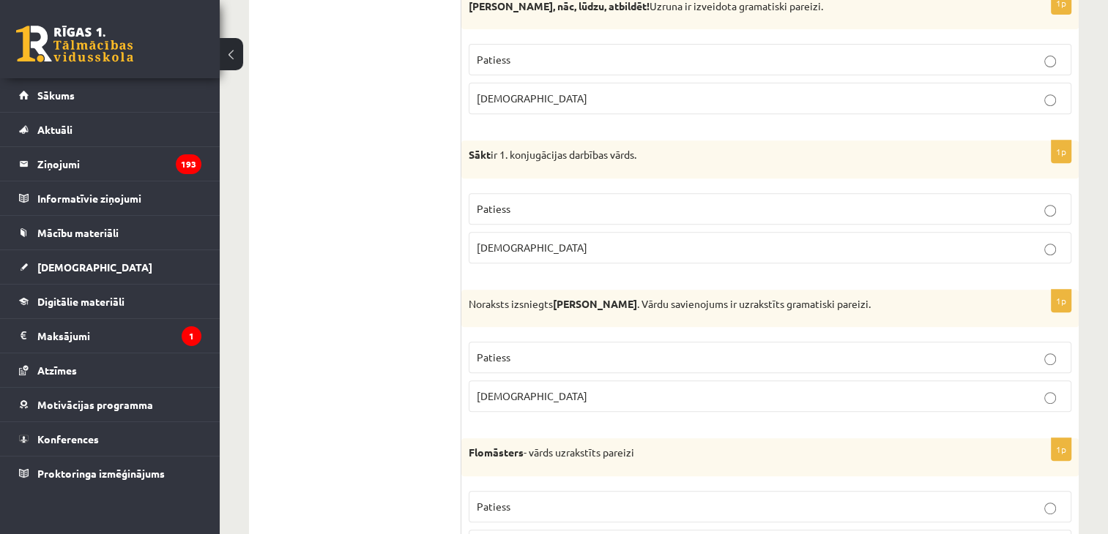
scroll to position [659, 0]
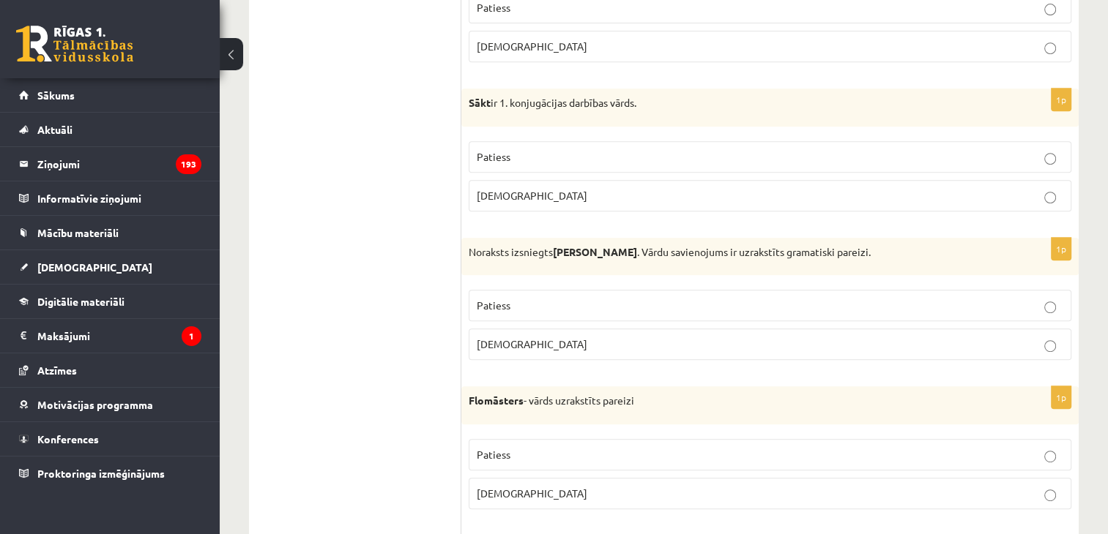
click at [512, 443] on label "Patiess" at bounding box center [770, 454] width 603 height 31
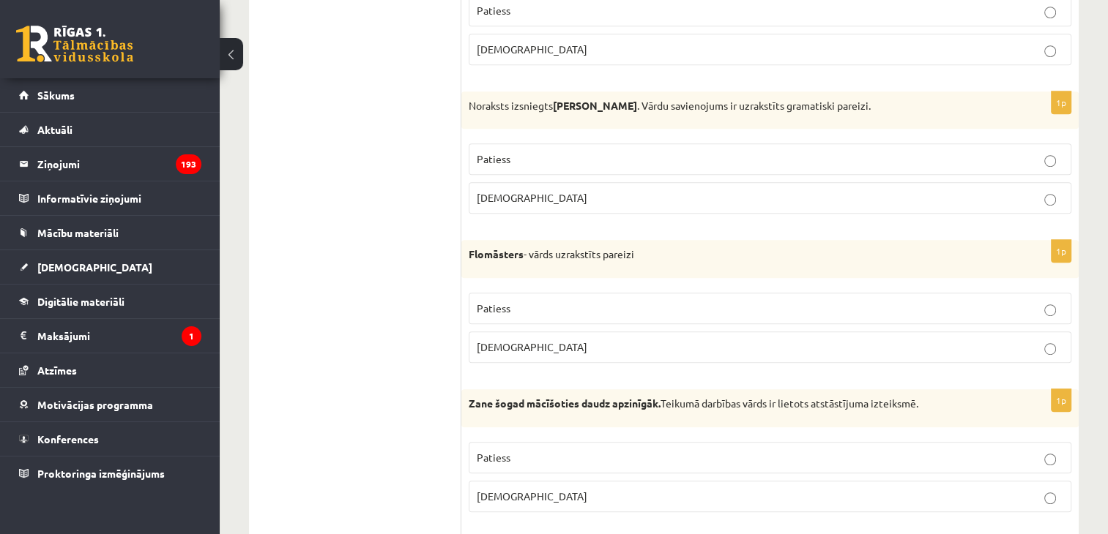
click at [512, 443] on label "Patiess" at bounding box center [770, 457] width 603 height 31
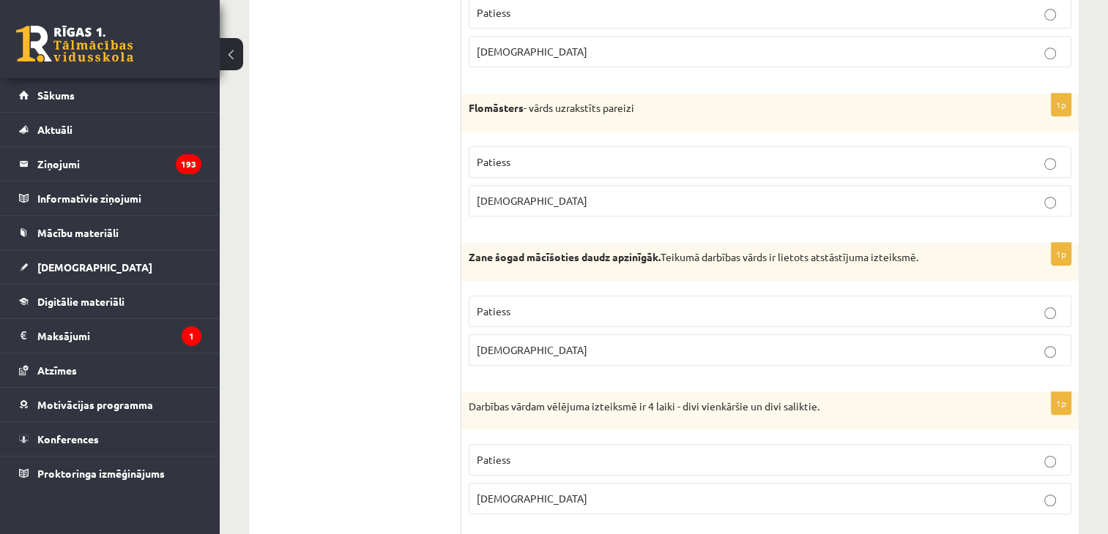
scroll to position [1025, 0]
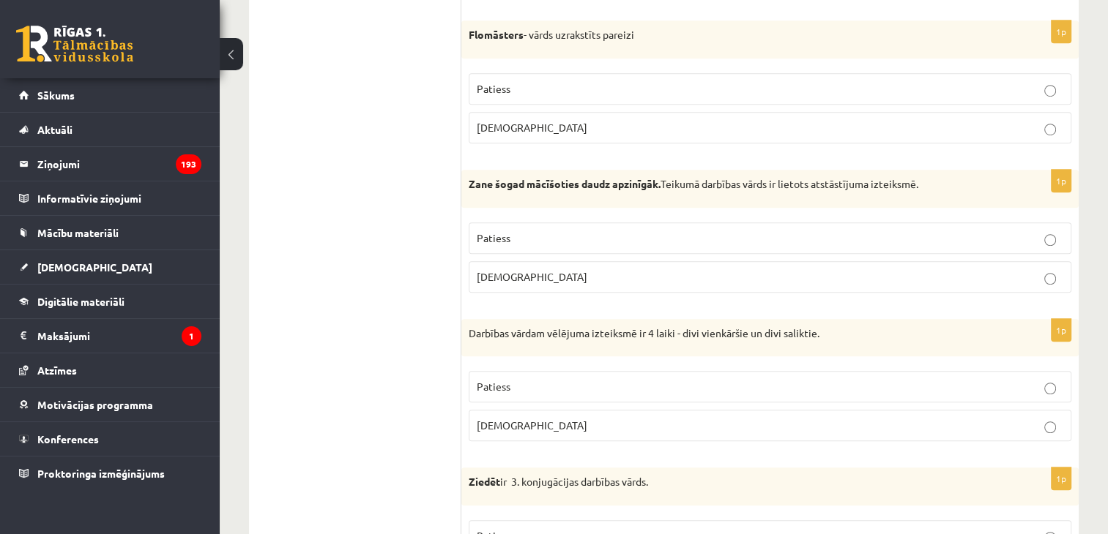
click at [568, 433] on label "Aplams" at bounding box center [770, 425] width 603 height 31
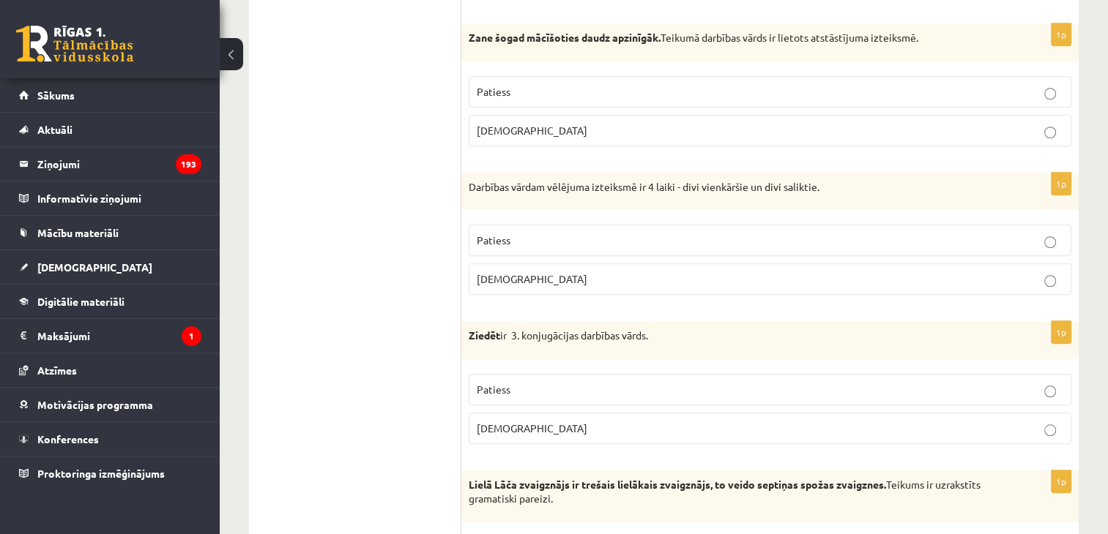
click at [510, 382] on p "Patiess" at bounding box center [770, 389] width 586 height 15
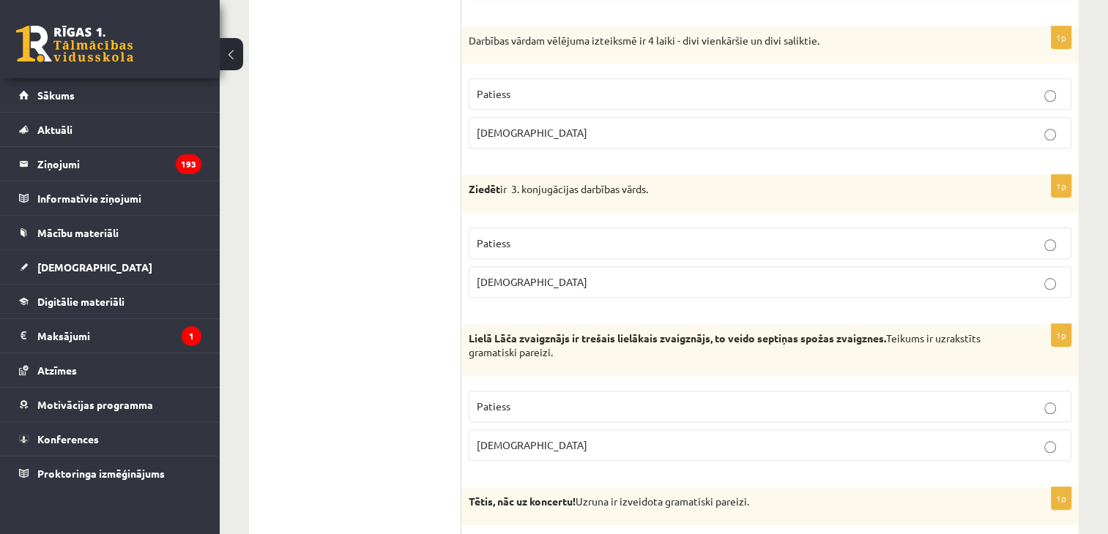
click at [493, 393] on label "Patiess" at bounding box center [770, 406] width 603 height 31
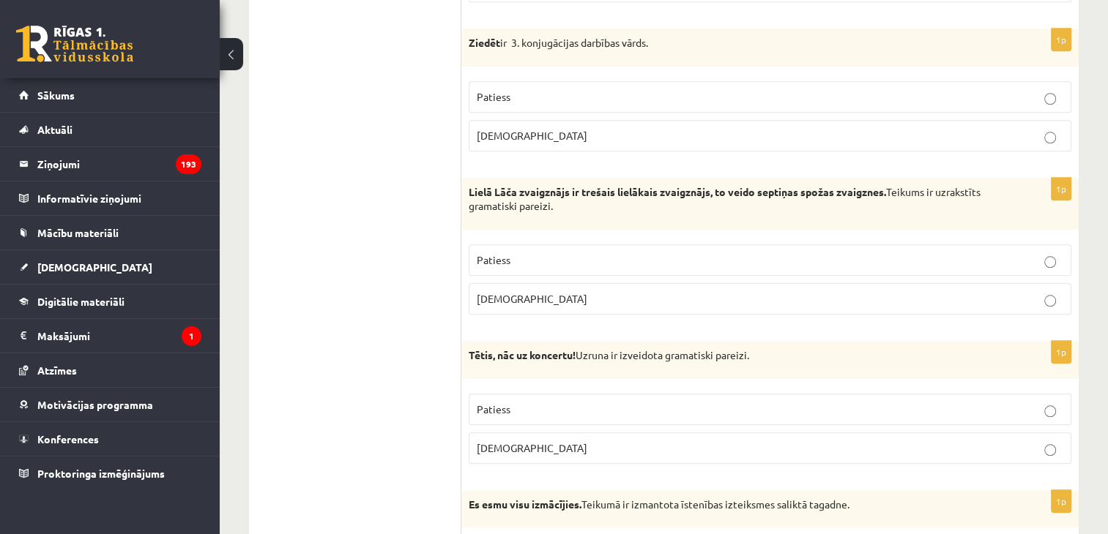
click at [506, 407] on span "Patiess" at bounding box center [494, 409] width 34 height 13
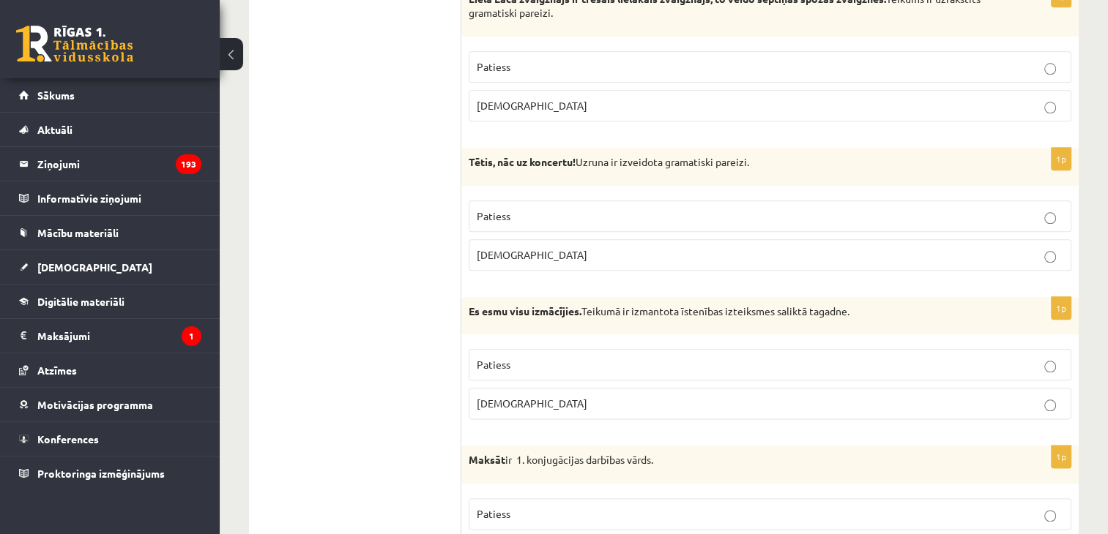
scroll to position [1684, 0]
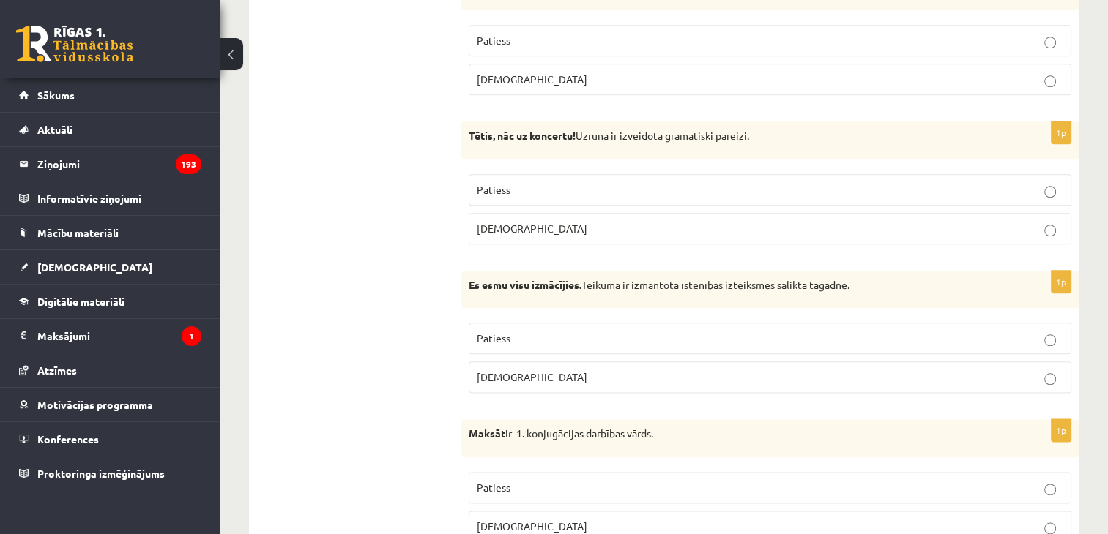
click at [492, 335] on span "Patiess" at bounding box center [494, 338] width 34 height 13
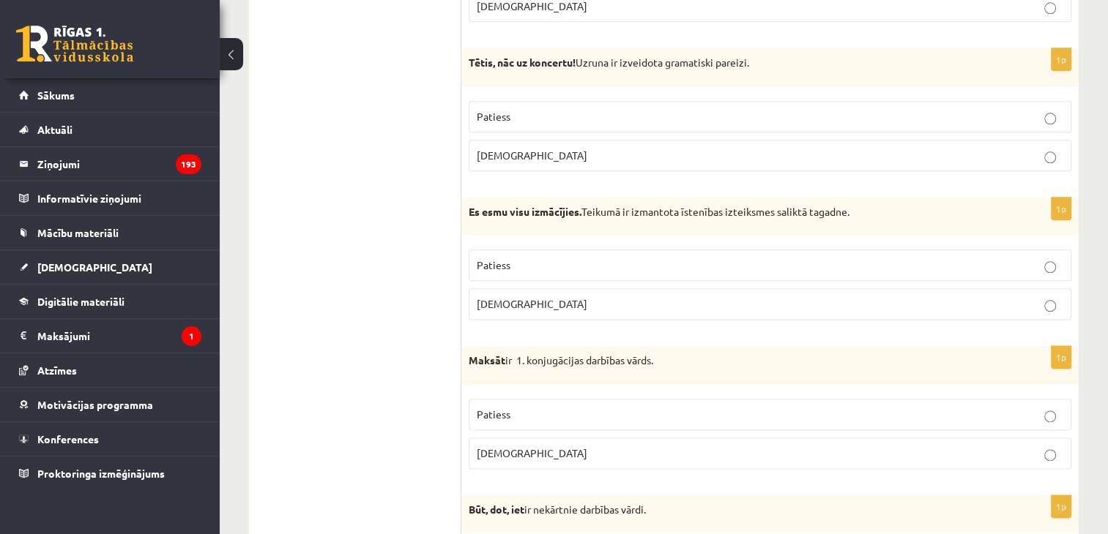
click at [469, 400] on label "Patiess" at bounding box center [770, 414] width 603 height 31
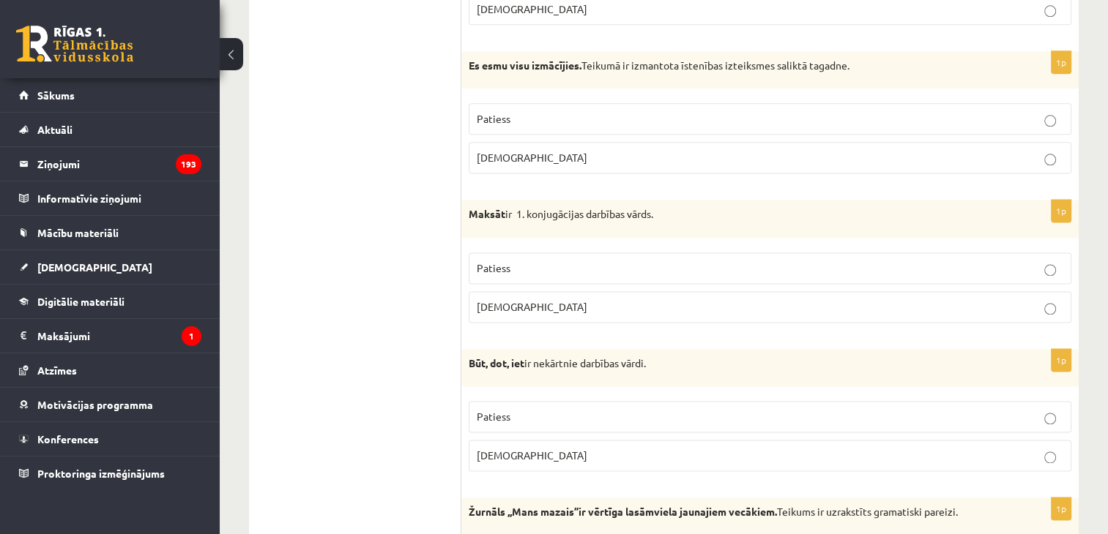
click at [499, 410] on span "Patiess" at bounding box center [494, 416] width 34 height 13
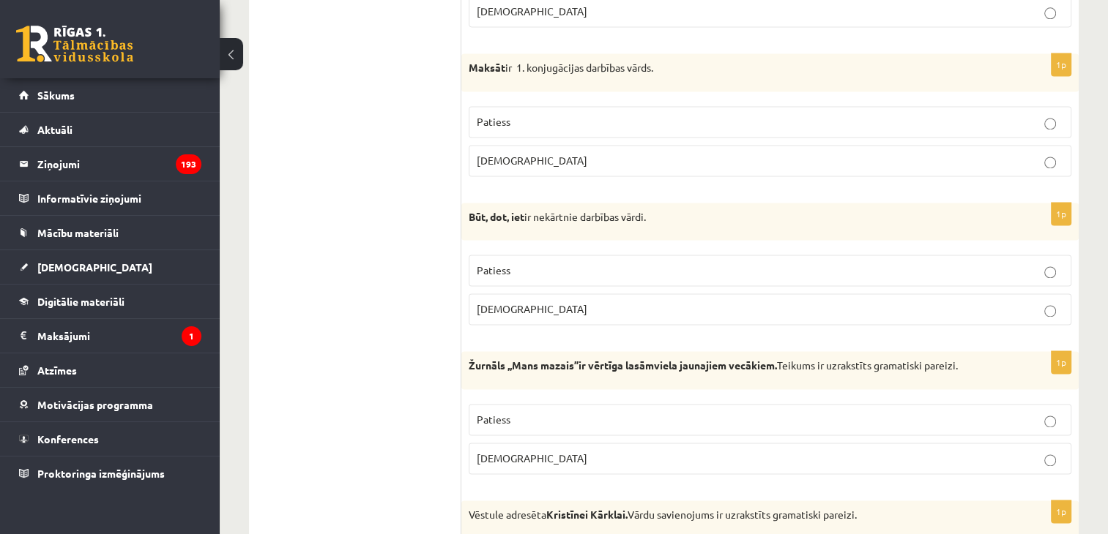
click at [487, 452] on span "Aplams" at bounding box center [532, 458] width 111 height 13
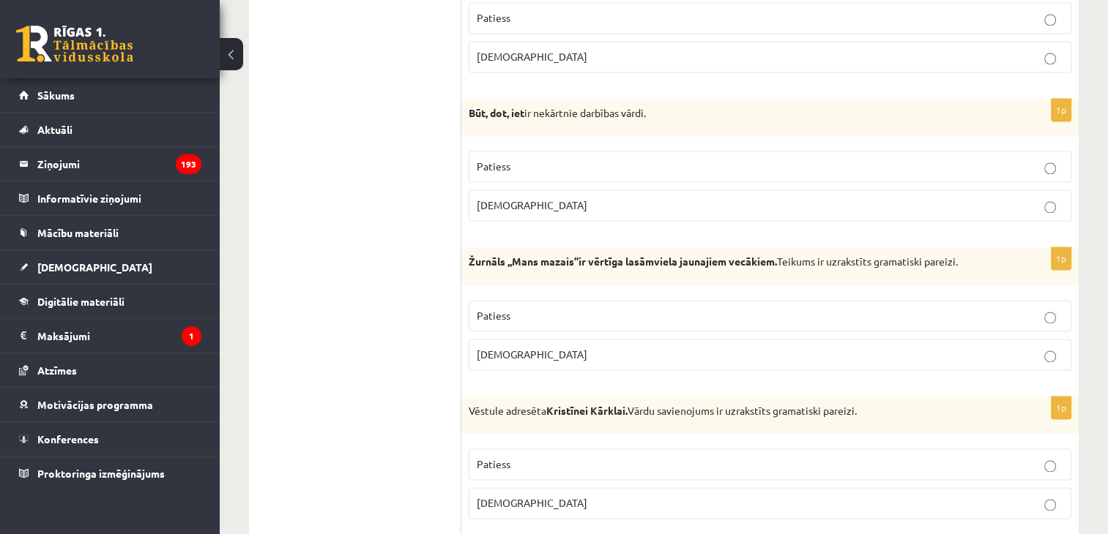
scroll to position [2197, 0]
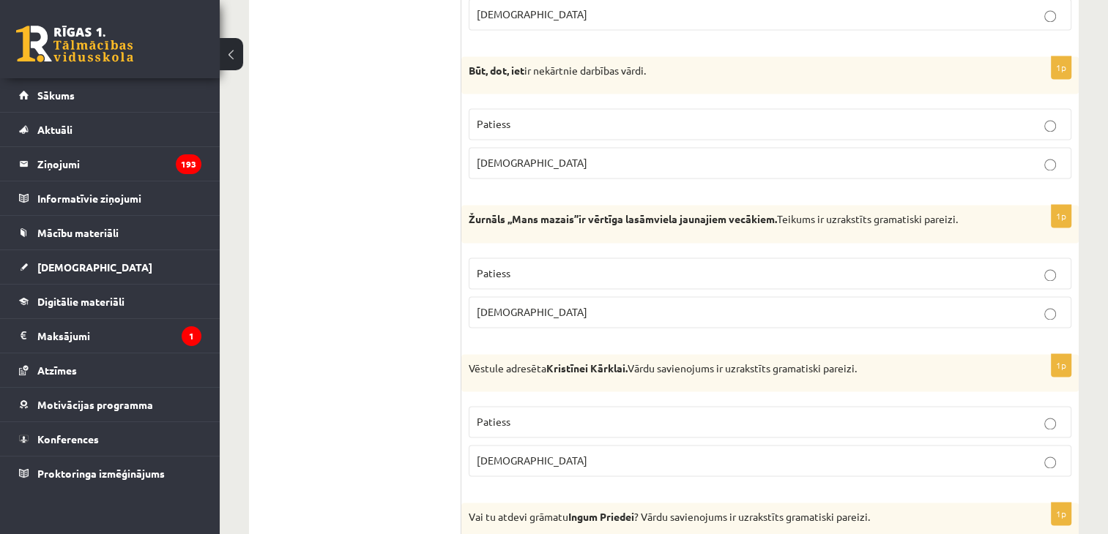
click at [521, 414] on p "Patiess" at bounding box center [770, 421] width 586 height 15
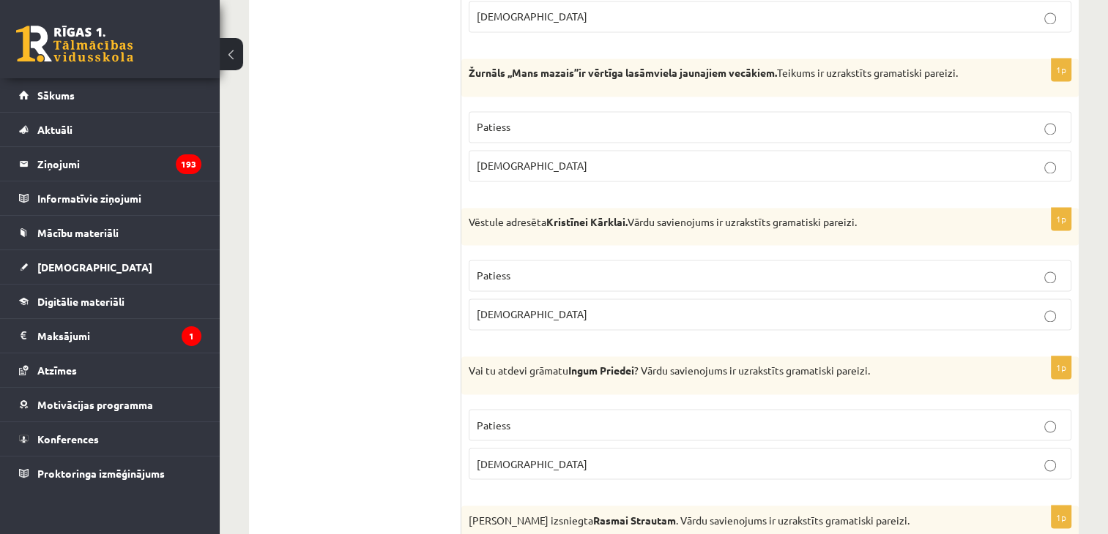
click at [503, 457] on span "Aplams" at bounding box center [532, 463] width 111 height 13
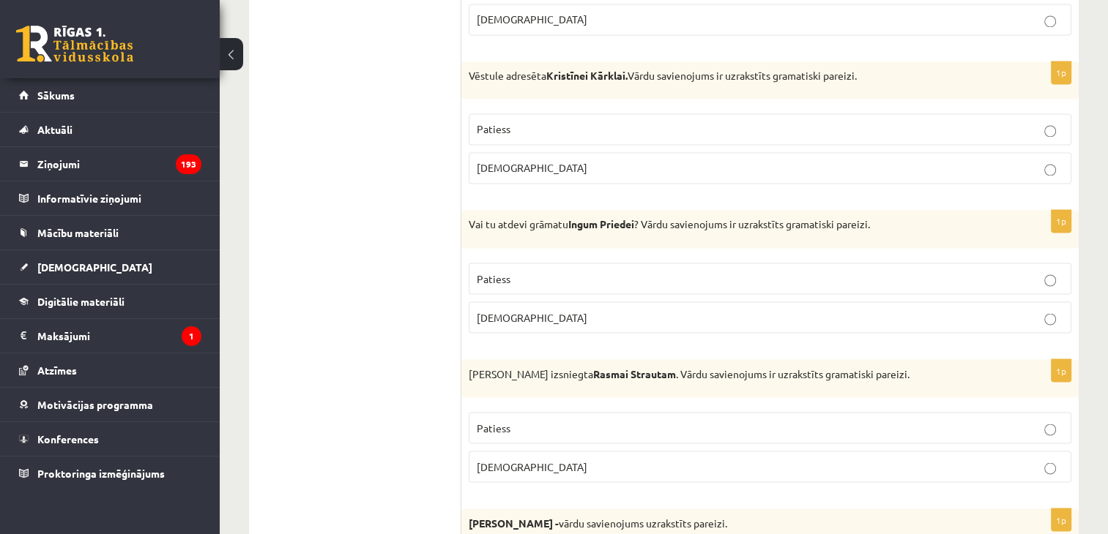
click at [504, 460] on span "Aplams" at bounding box center [532, 466] width 111 height 13
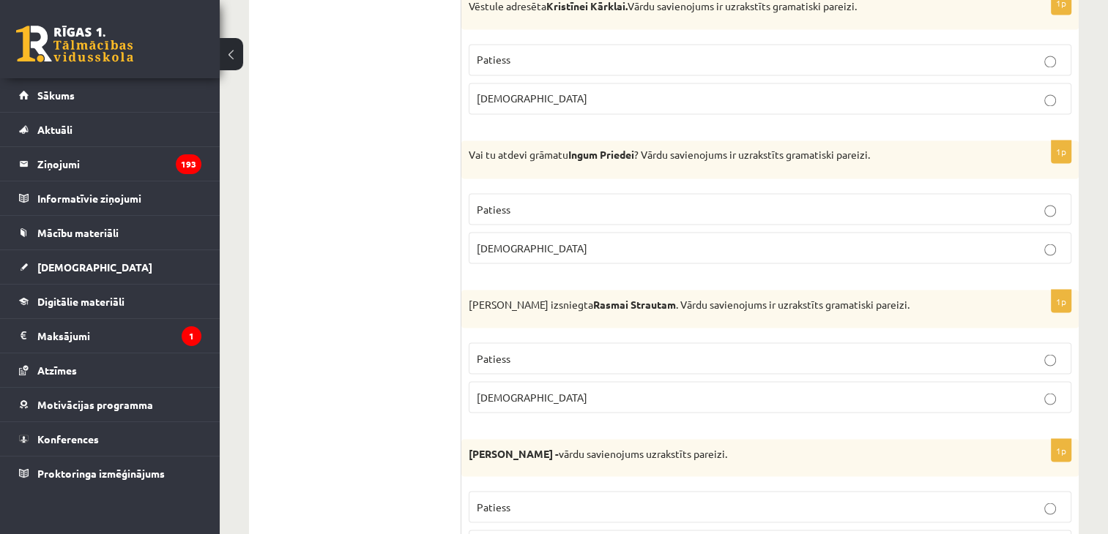
scroll to position [2636, 0]
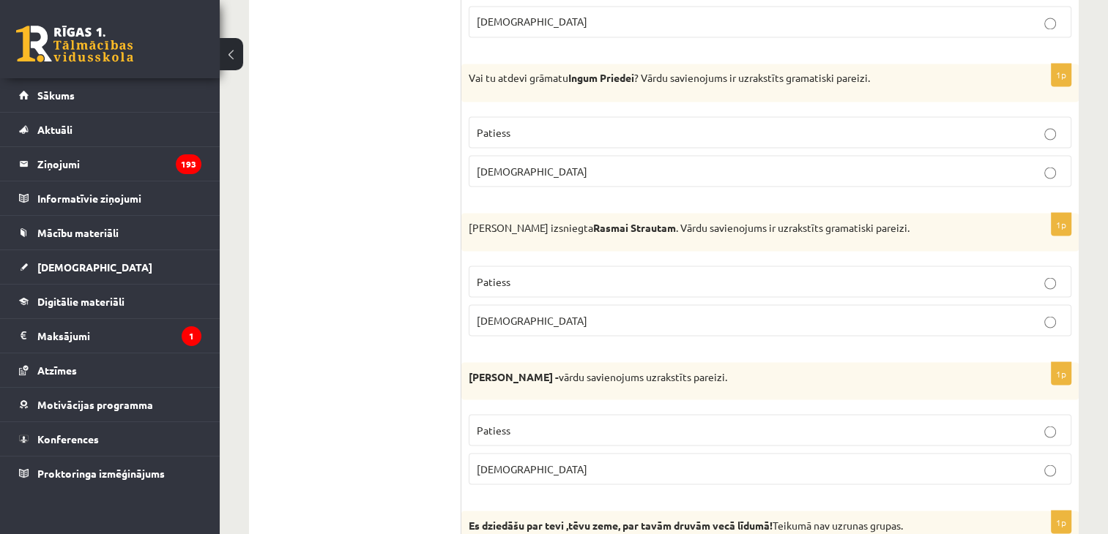
click at [477, 462] on span "Aplams" at bounding box center [532, 468] width 111 height 13
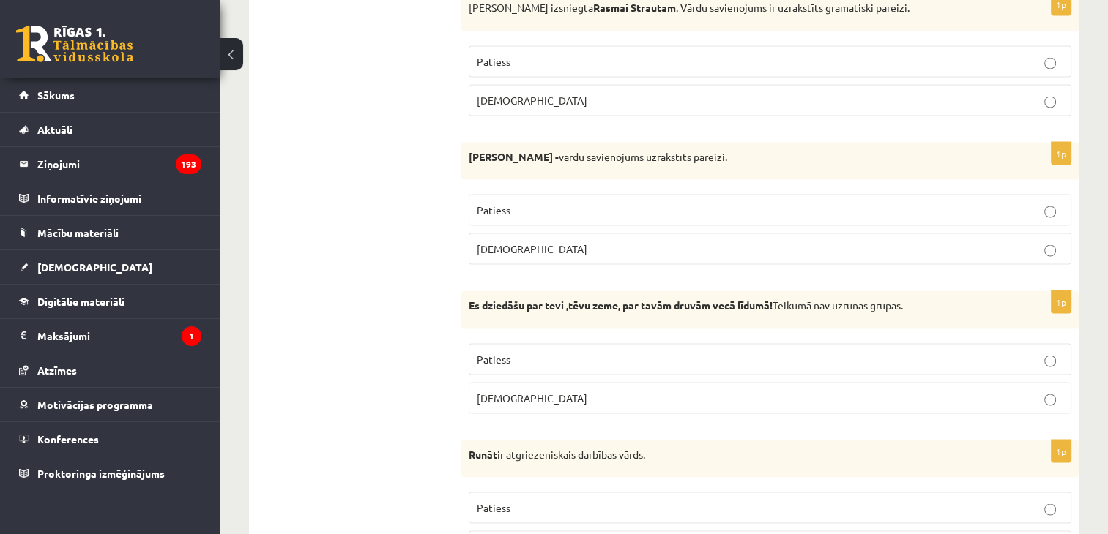
click at [510, 392] on span "Aplams" at bounding box center [532, 398] width 111 height 13
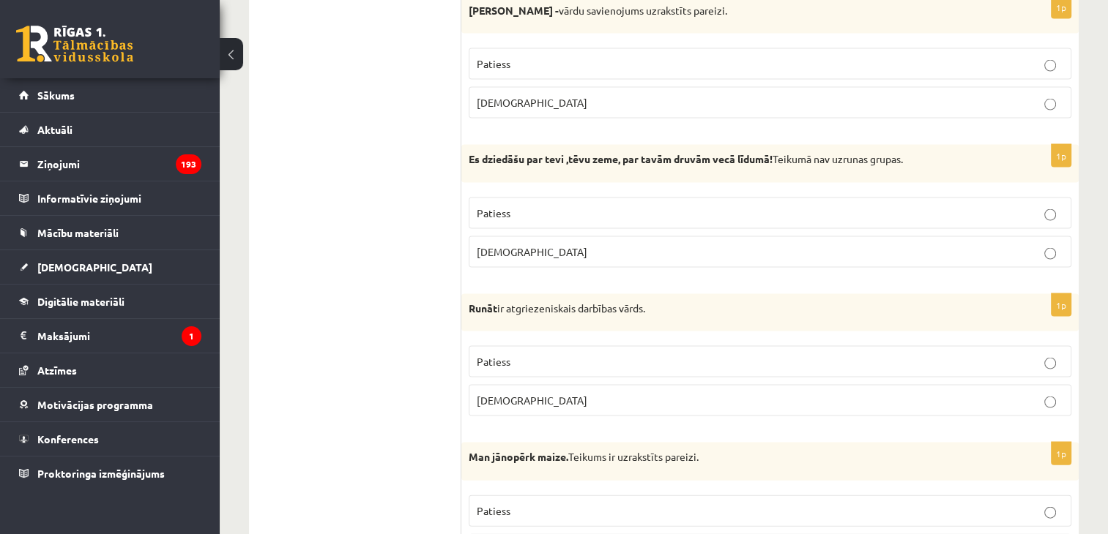
click at [513, 396] on p "Aplams" at bounding box center [770, 400] width 586 height 15
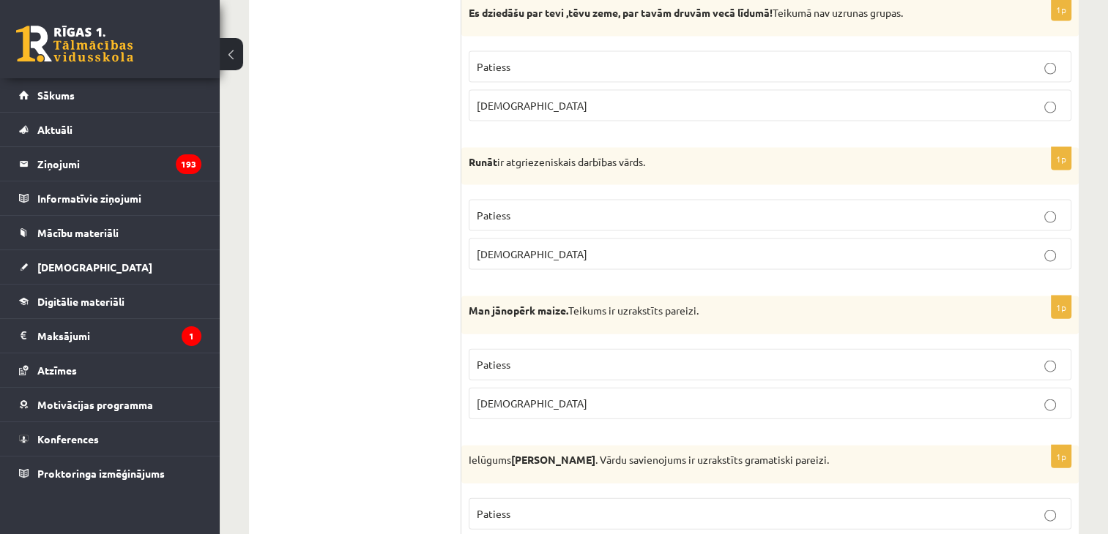
click at [510, 357] on p "Patiess" at bounding box center [770, 364] width 586 height 15
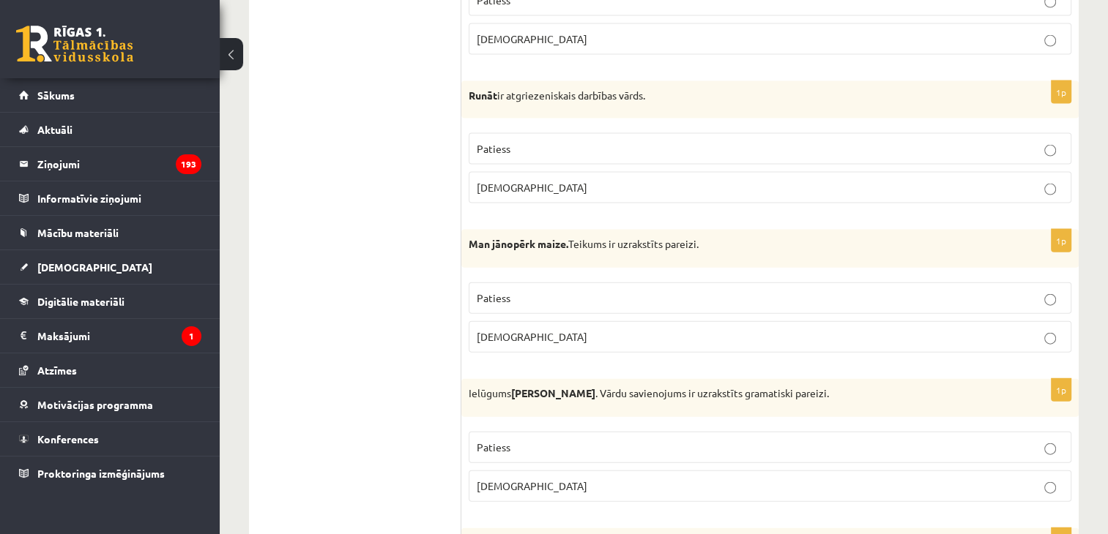
scroll to position [3295, 0]
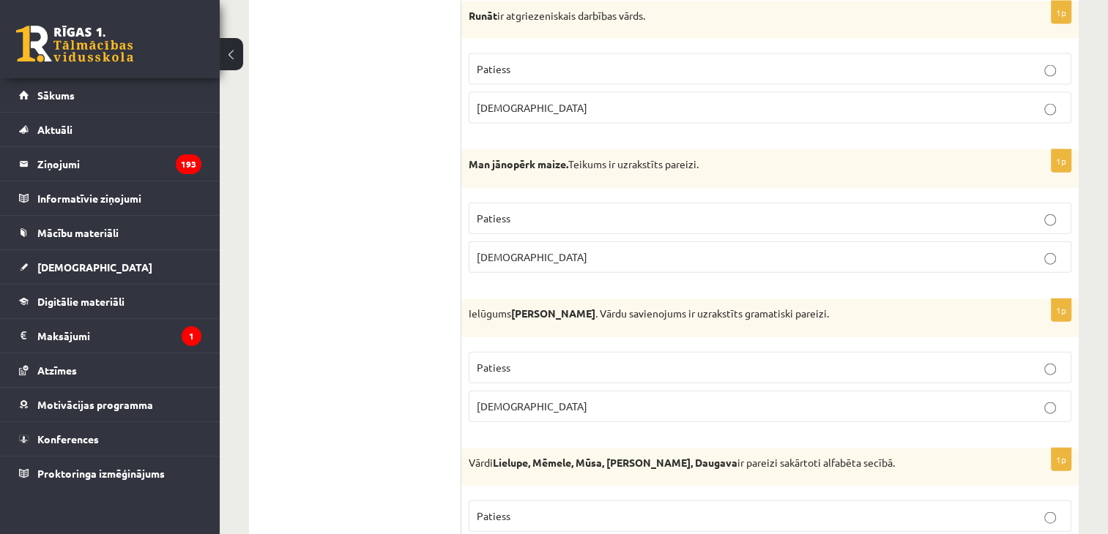
click at [496, 400] on span "Aplams" at bounding box center [532, 406] width 111 height 13
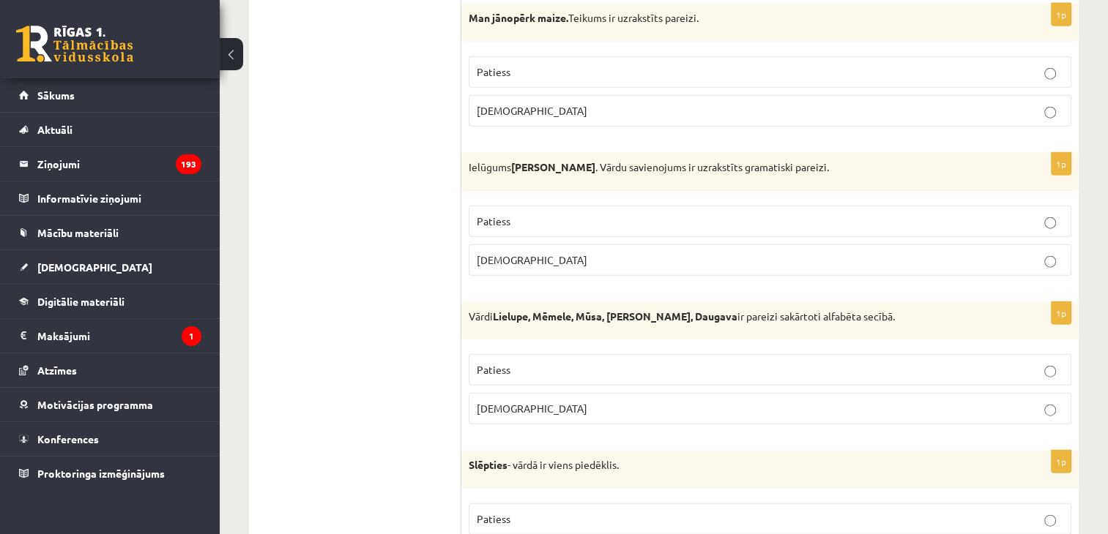
click at [504, 402] on span "Aplams" at bounding box center [532, 408] width 111 height 13
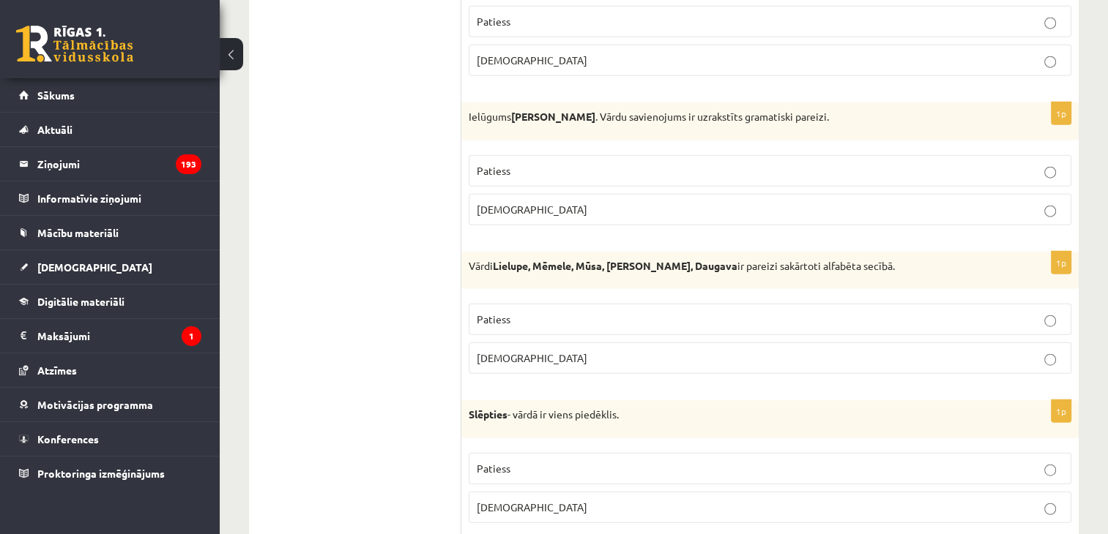
scroll to position [3514, 0]
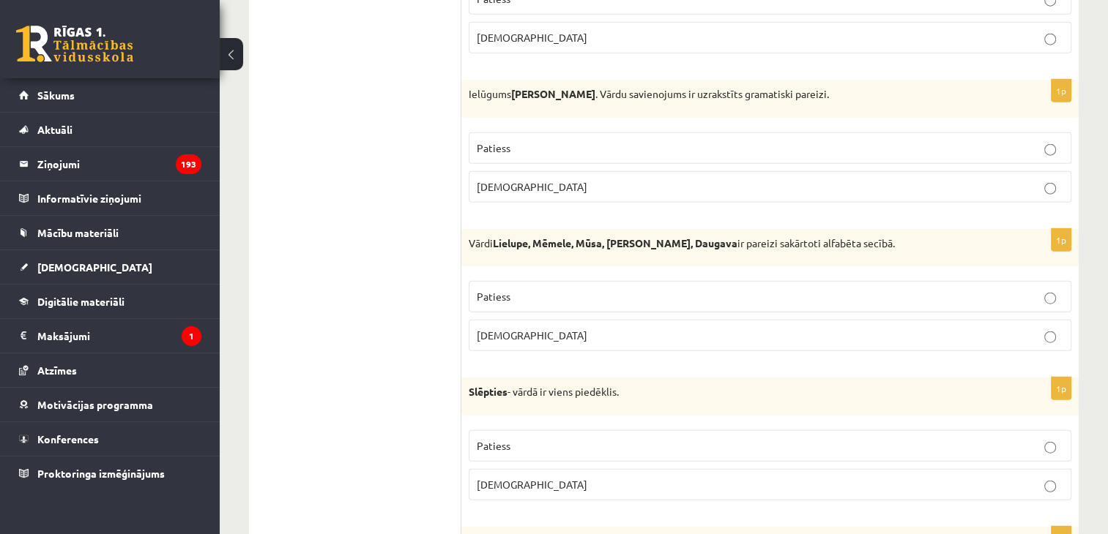
click at [488, 423] on fieldset "Patiess Aplams" at bounding box center [770, 464] width 603 height 82
click at [488, 439] on span "Patiess" at bounding box center [494, 445] width 34 height 13
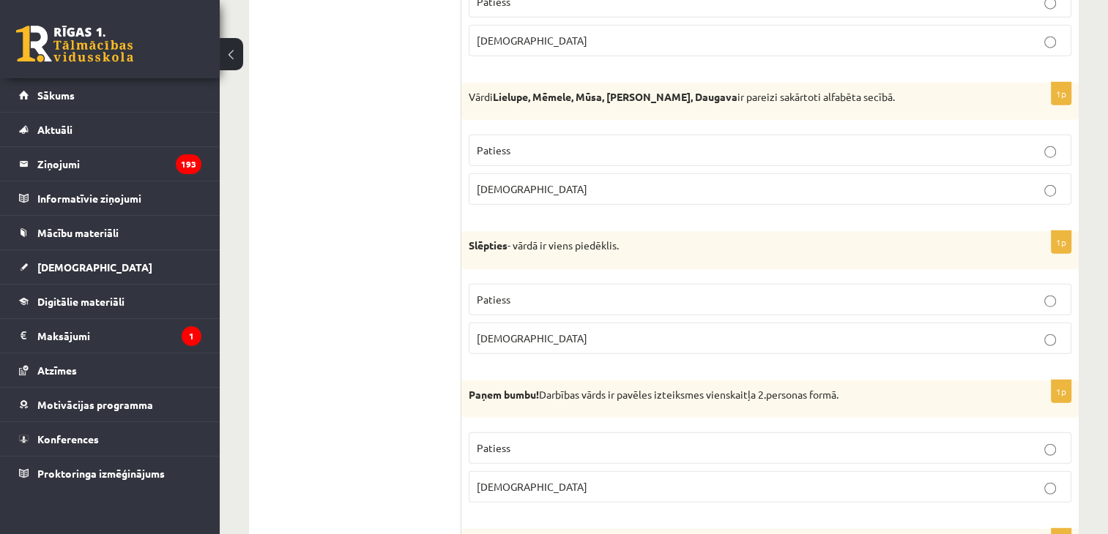
click at [488, 442] on span "Patiess" at bounding box center [494, 448] width 34 height 13
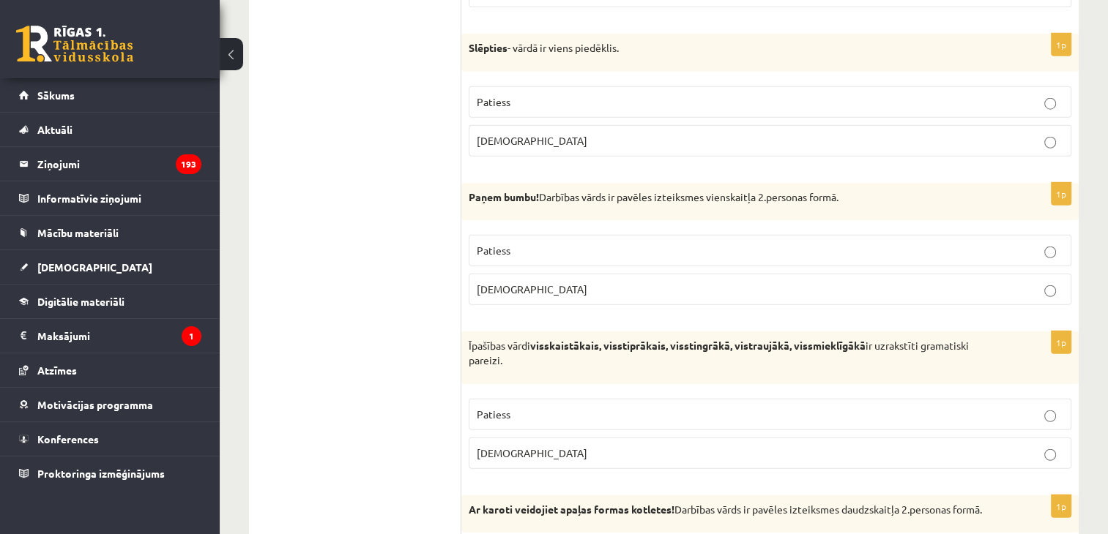
scroll to position [3881, 0]
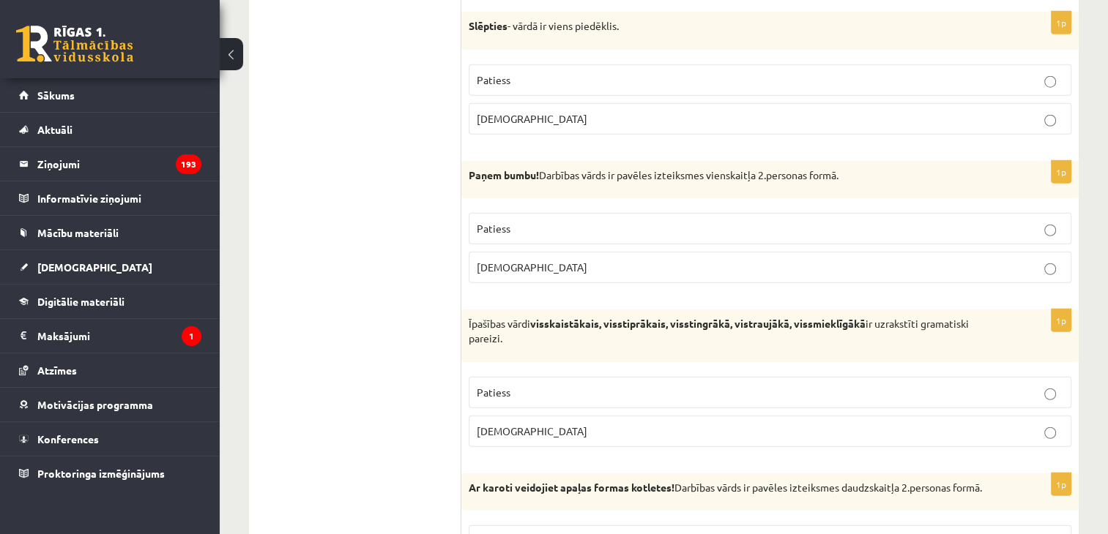
click at [499, 385] on label "Patiess" at bounding box center [770, 392] width 603 height 31
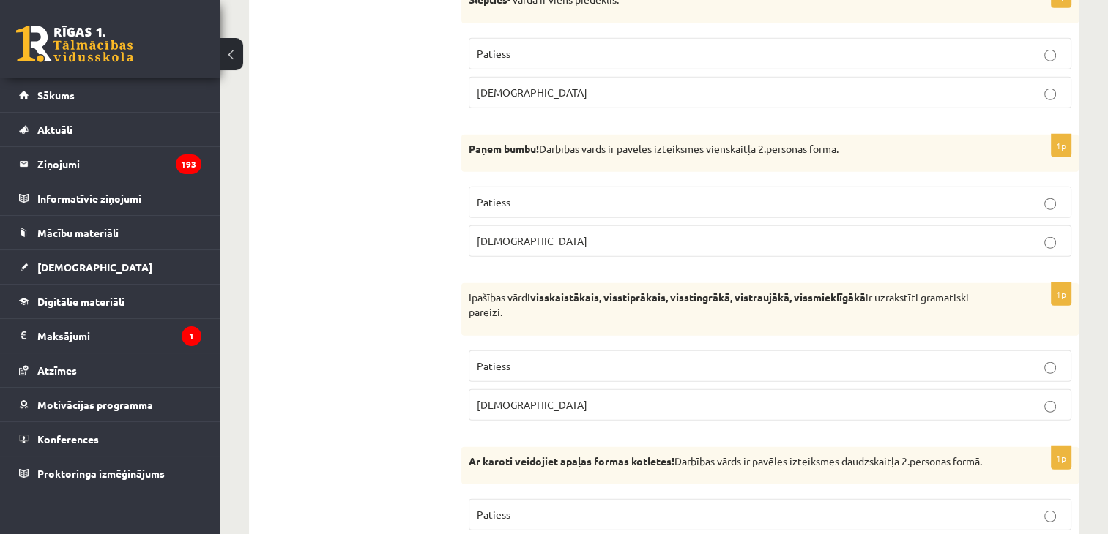
scroll to position [3954, 0]
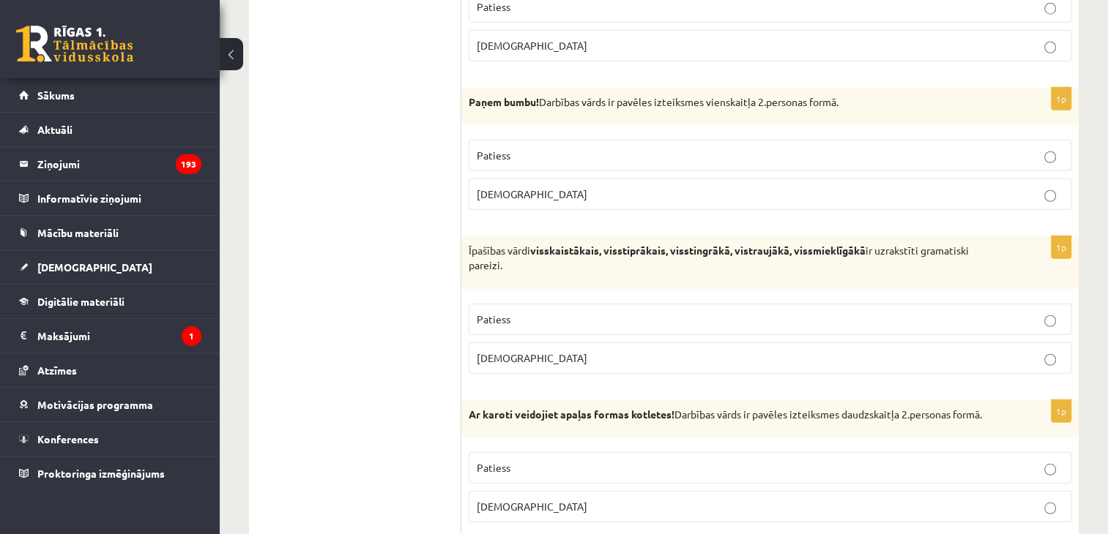
click at [498, 466] on label "Patiess" at bounding box center [770, 467] width 603 height 31
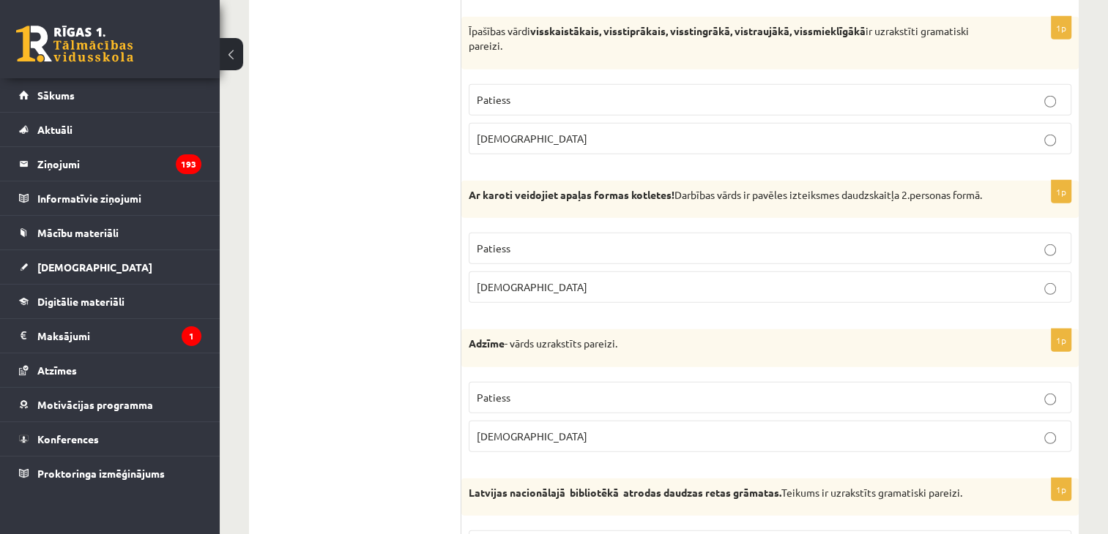
click at [494, 431] on label "Aplams" at bounding box center [770, 436] width 603 height 31
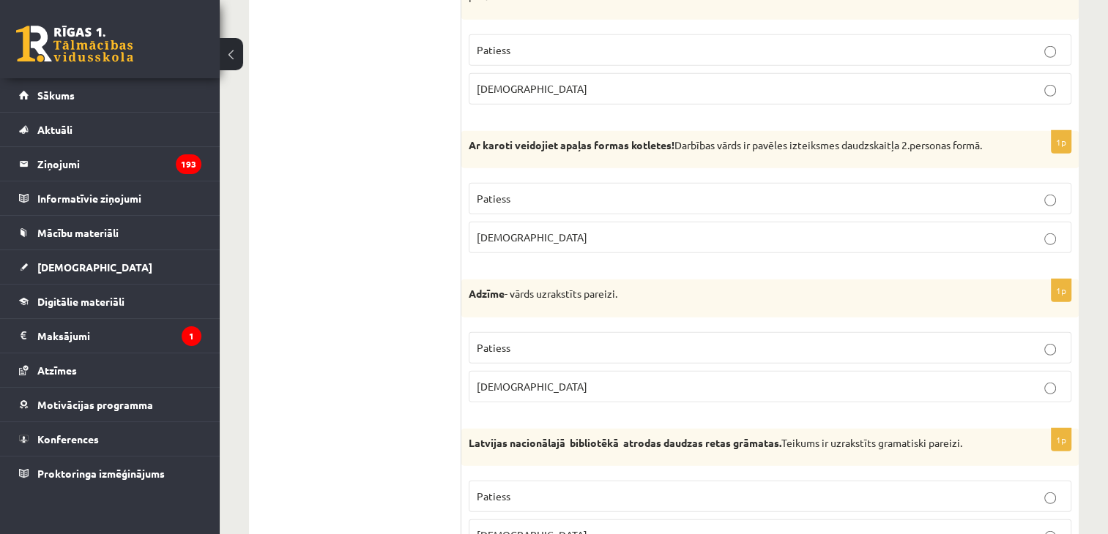
scroll to position [4279, 0]
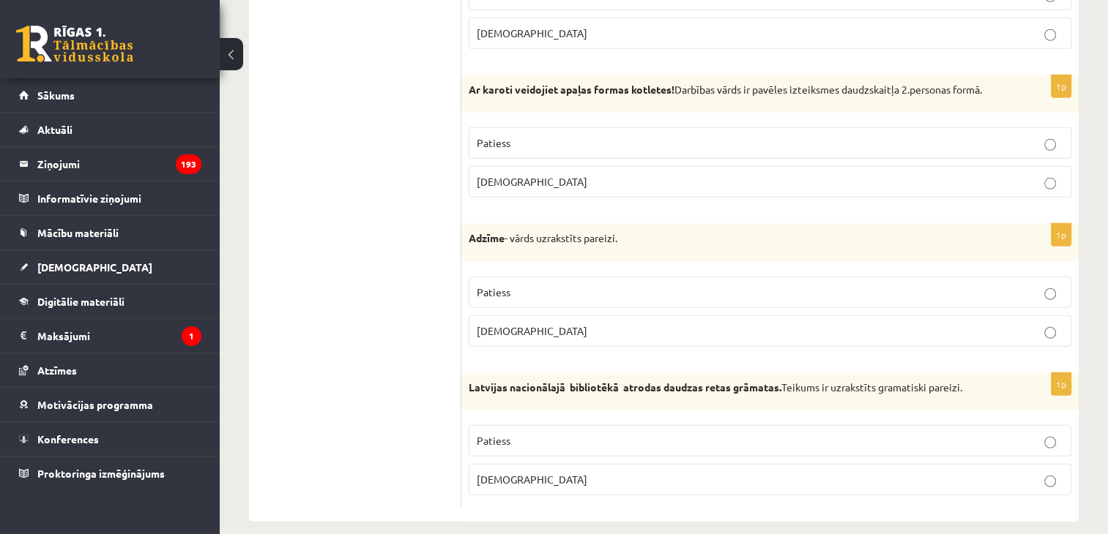
click at [496, 434] on span "Patiess" at bounding box center [494, 440] width 34 height 13
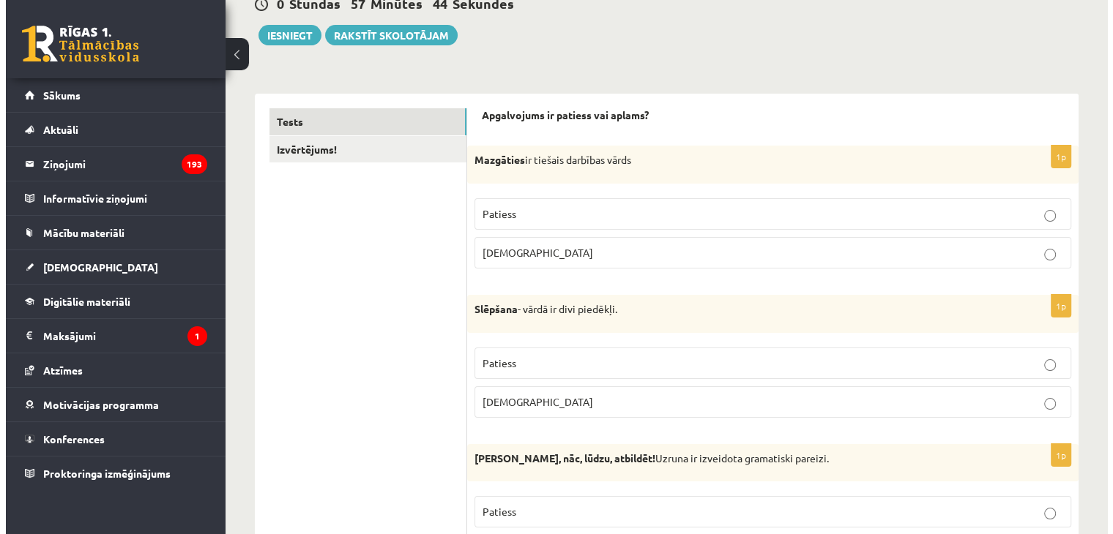
scroll to position [0, 0]
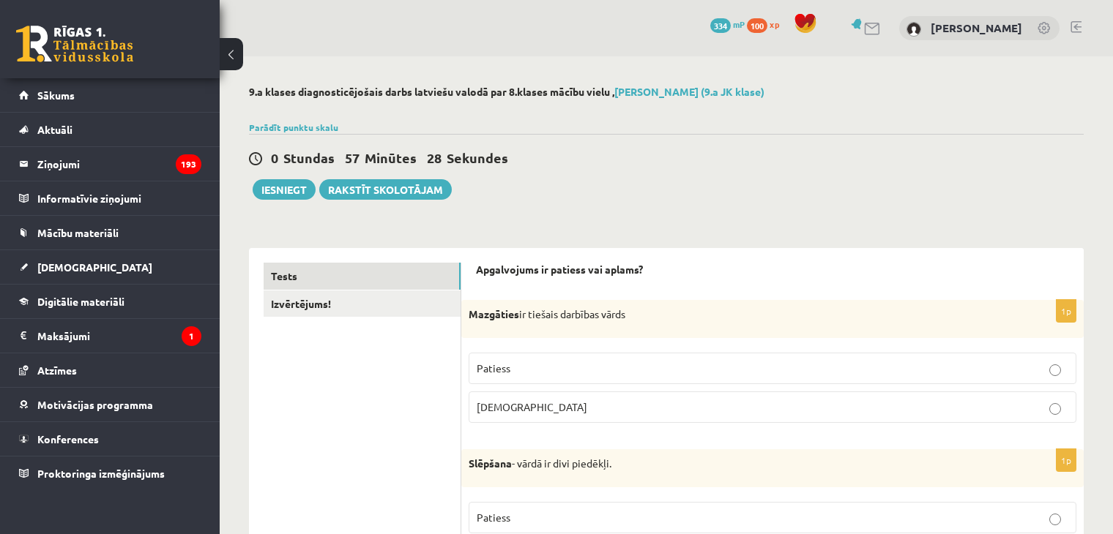
drag, startPoint x: 533, startPoint y: 368, endPoint x: 835, endPoint y: 182, distance: 354.4
click at [835, 182] on div "0 Stundas 57 Minūtes 28 Sekundes Ieskaite saglabāta! Iesniegt Rakstīt skolotājam" at bounding box center [666, 167] width 835 height 66
click at [280, 136] on div "0 Stundas 57 Minūtes 16 Sekundes Ieskaite saglabāta! Iesniegt Rakstīt skolotājam" at bounding box center [666, 167] width 835 height 66
click at [296, 124] on link "Parādīt punktu skalu" at bounding box center [293, 128] width 89 height 12
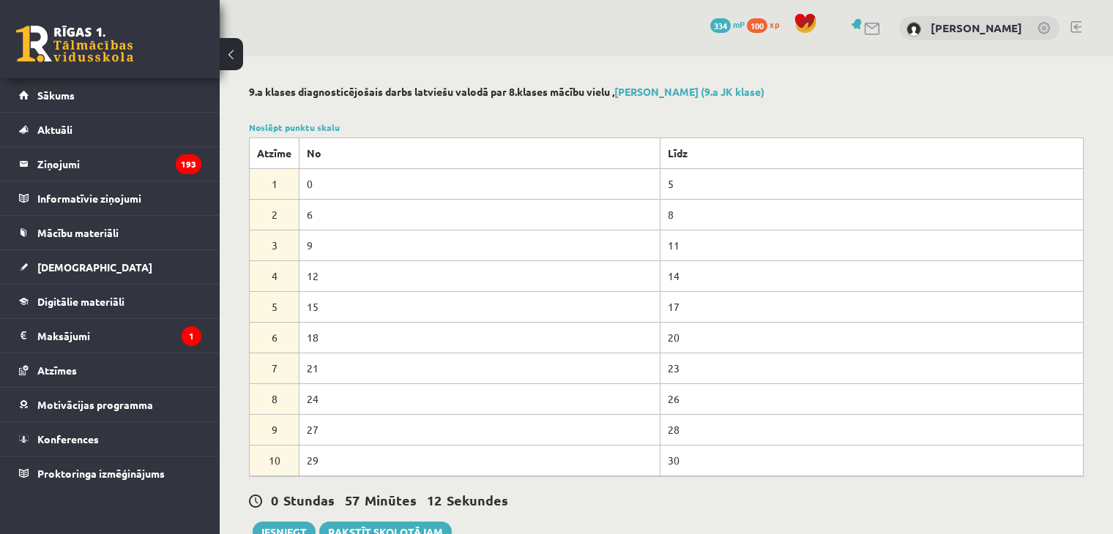
click at [677, 114] on div at bounding box center [666, 110] width 835 height 15
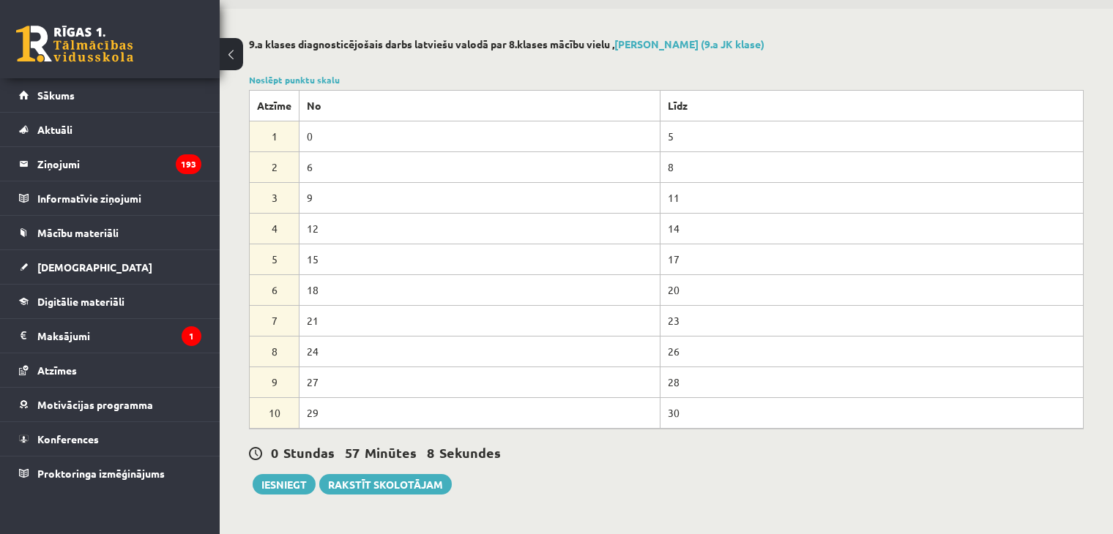
scroll to position [73, 0]
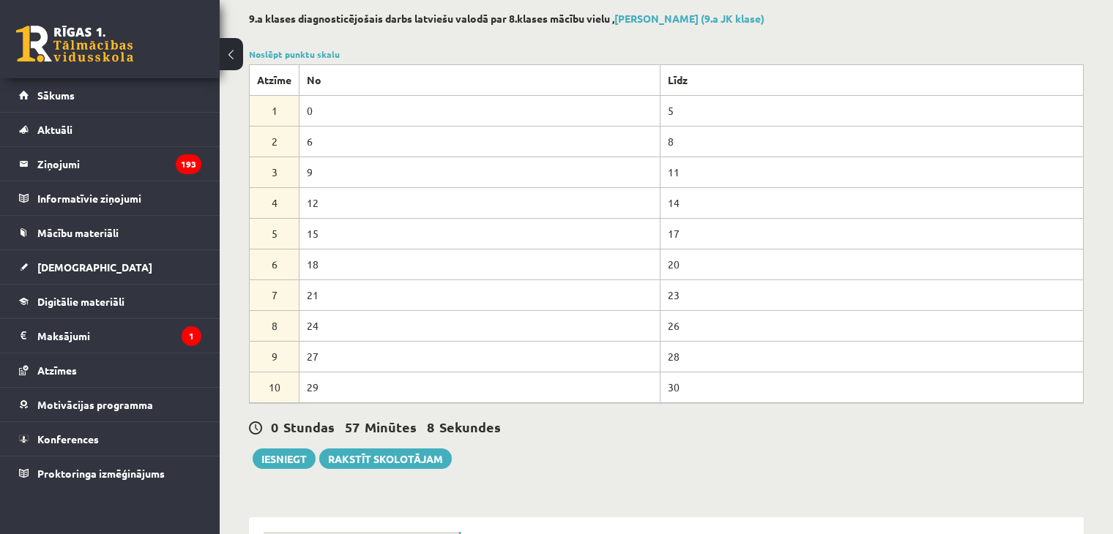
click at [280, 61] on div "Noslēpt punktu skalu Atzīme No Līdz 1 0 5 2 6 8 3 9 11 4 12 14 5 15 17 6 18 20 …" at bounding box center [666, 226] width 835 height 356
click at [285, 48] on link "Noslēpt punktu skalu" at bounding box center [294, 54] width 91 height 12
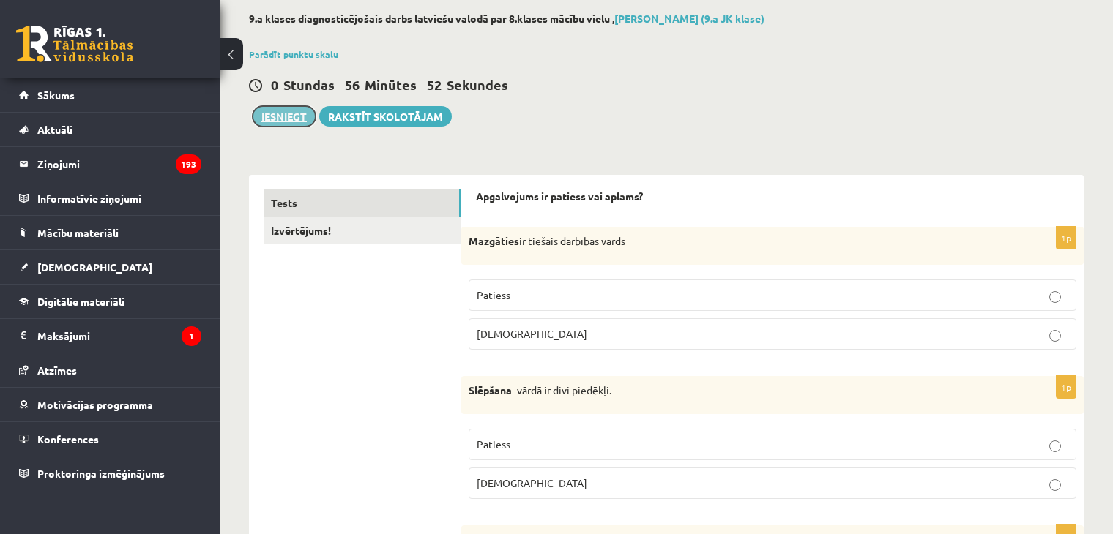
click at [275, 126] on button "Iesniegt" at bounding box center [284, 116] width 63 height 21
click at [295, 124] on button "Iesniegt" at bounding box center [284, 116] width 63 height 21
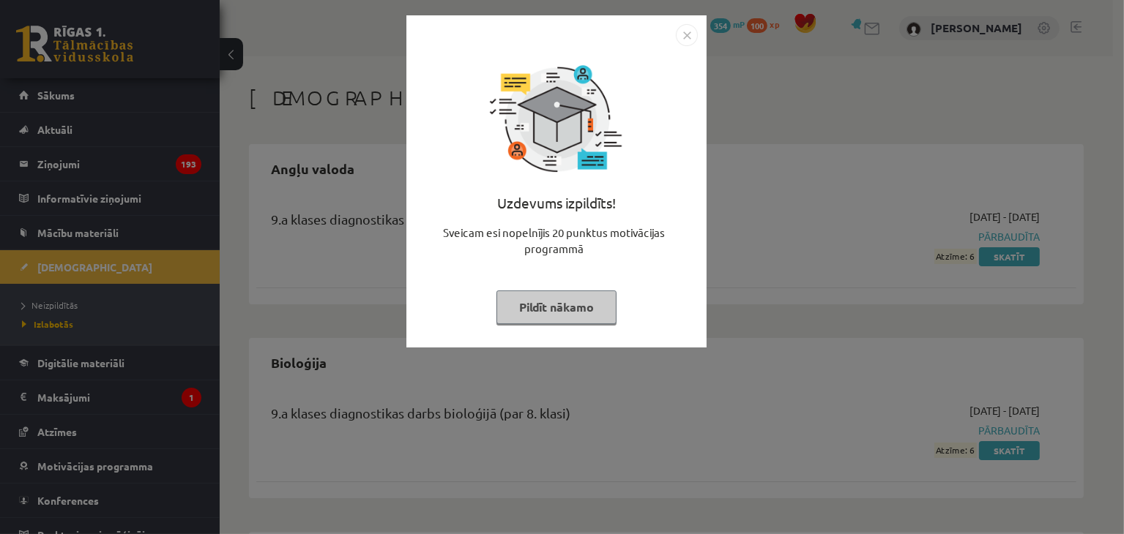
click at [582, 294] on button "Pildīt nākamo" at bounding box center [556, 308] width 120 height 34
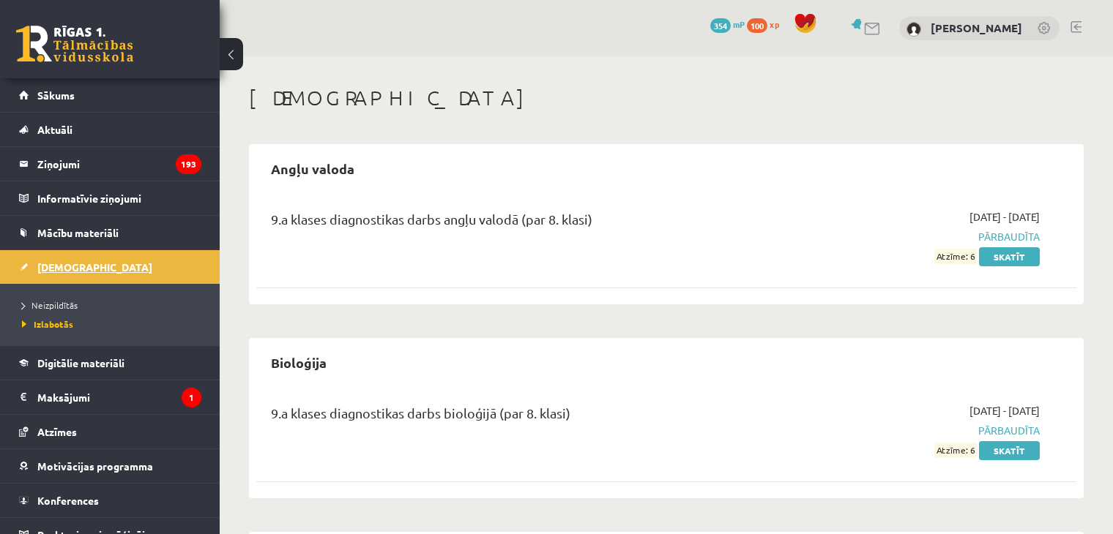
click at [67, 253] on link "[DEMOGRAPHIC_DATA]" at bounding box center [110, 267] width 182 height 34
